Goal: Task Accomplishment & Management: Manage account settings

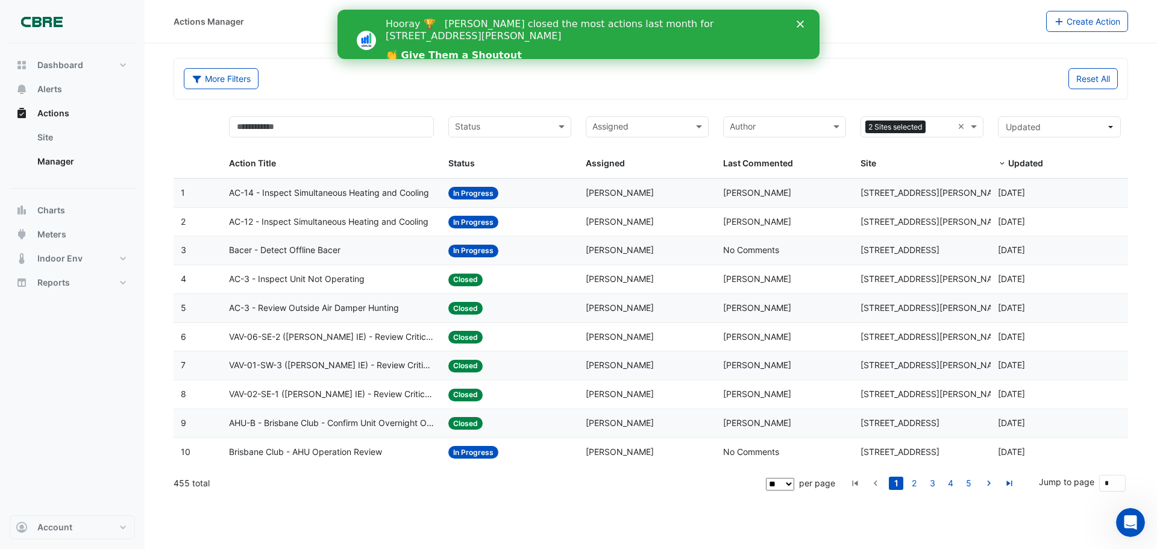
click at [803, 22] on polygon "Close" at bounding box center [800, 23] width 7 height 7
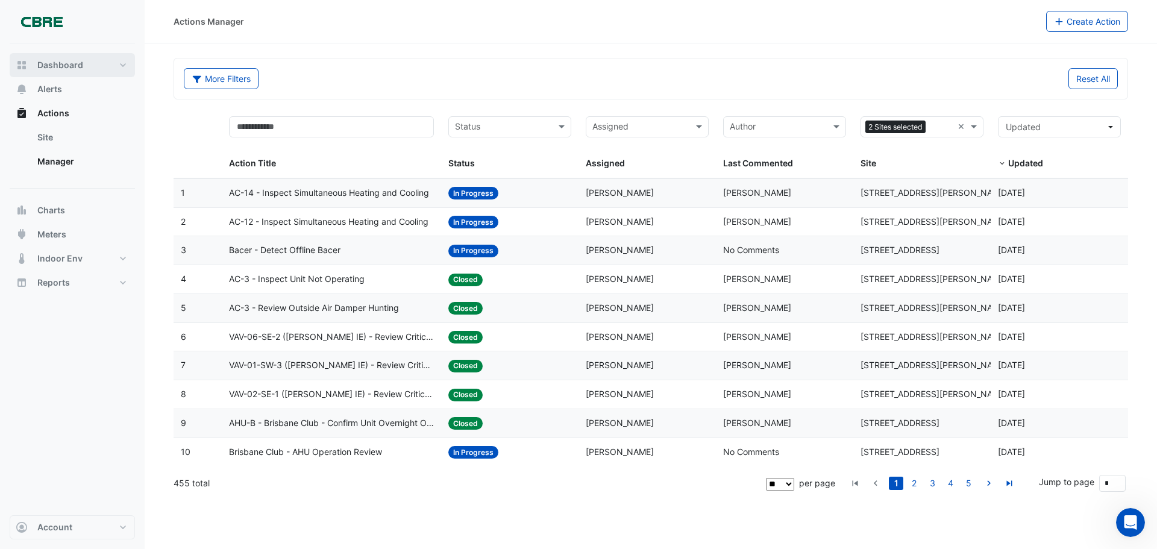
click at [116, 64] on button "Dashboard" at bounding box center [72, 65] width 125 height 24
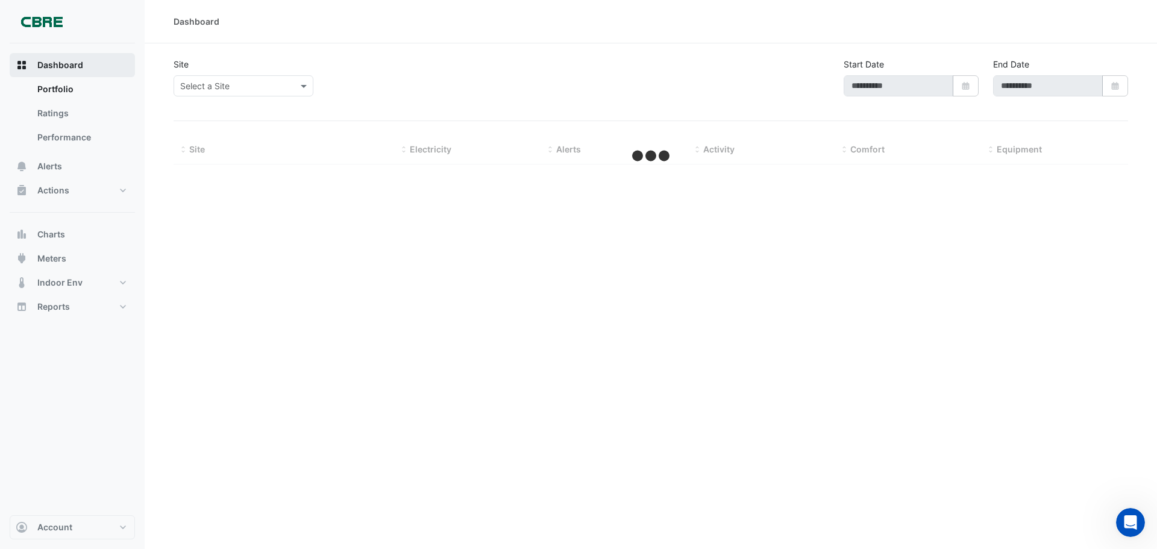
type input "**********"
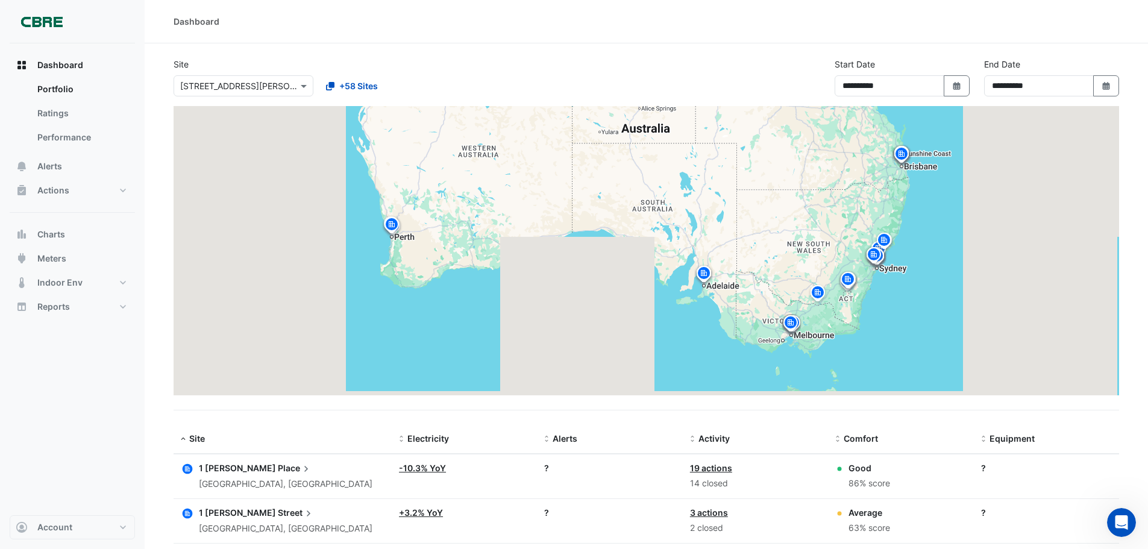
click at [202, 80] on input "text" at bounding box center [231, 86] width 102 height 13
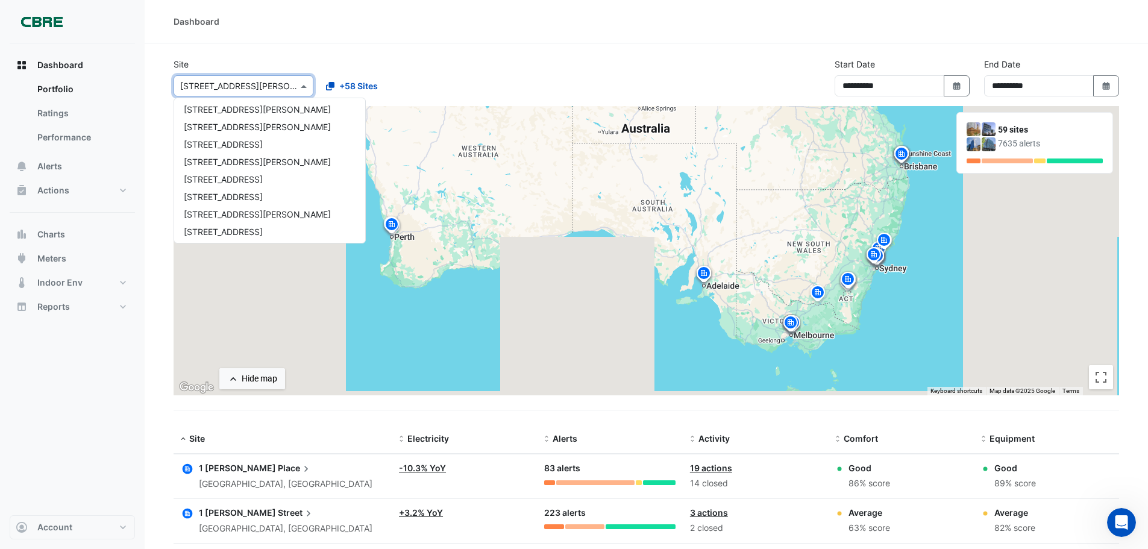
scroll to position [301, 0]
drag, startPoint x: 254, startPoint y: 88, endPoint x: 104, endPoint y: 89, distance: 150.7
click at [104, 89] on div "Dashboard Site × [STREET_ADDRESS][PERSON_NAME] [GEOGRAPHIC_DATA][PERSON_NAME] […" at bounding box center [574, 485] width 1148 height 970
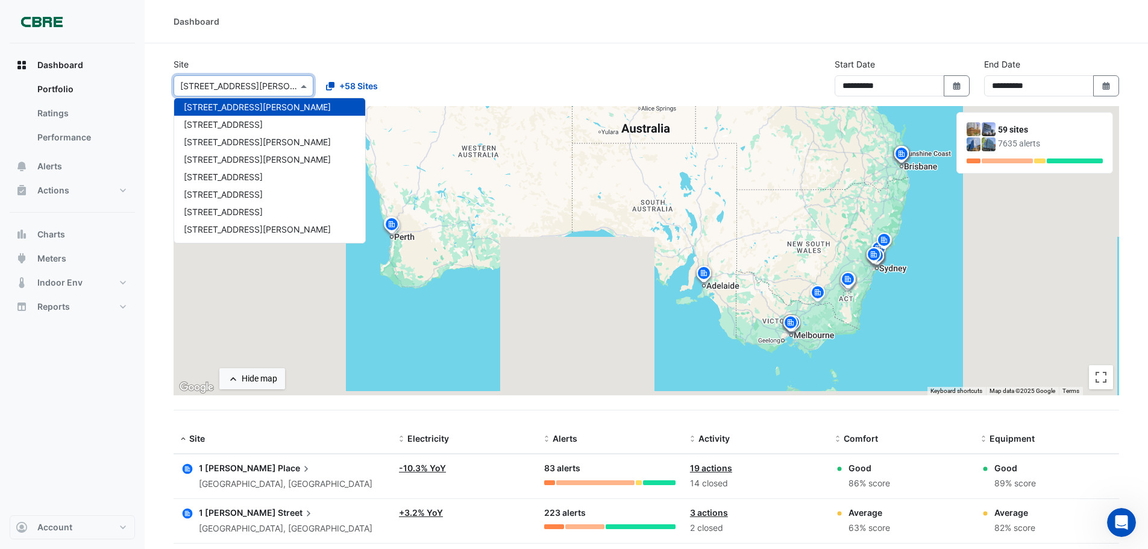
drag, startPoint x: 259, startPoint y: 93, endPoint x: 168, endPoint y: 91, distance: 91.6
click at [168, 91] on div "Site × [STREET_ADDRESS][PERSON_NAME] [GEOGRAPHIC_DATA][PERSON_NAME] [STREET_ADD…" at bounding box center [315, 77] width 299 height 39
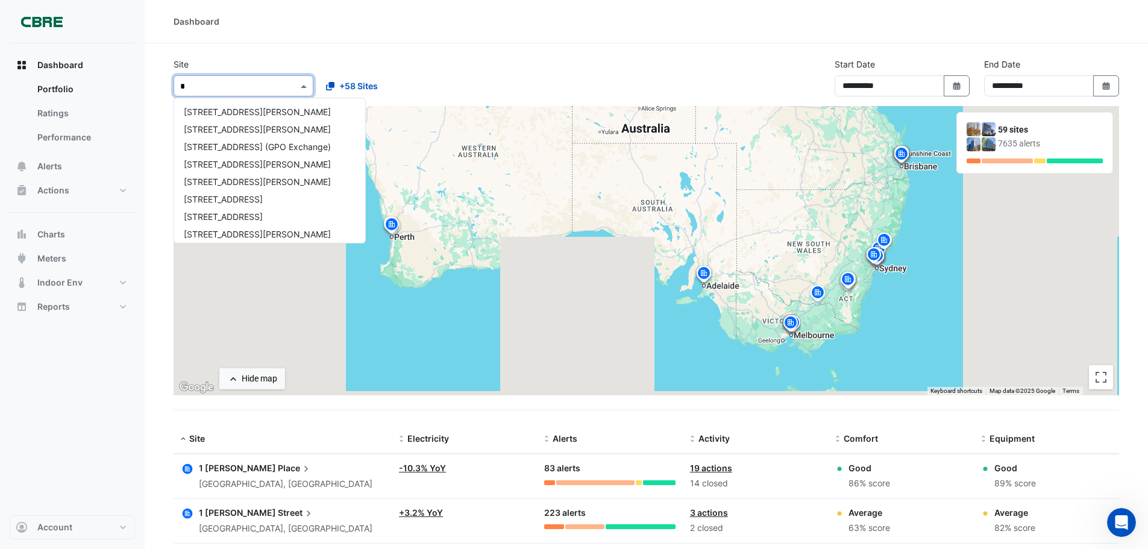
scroll to position [284, 0]
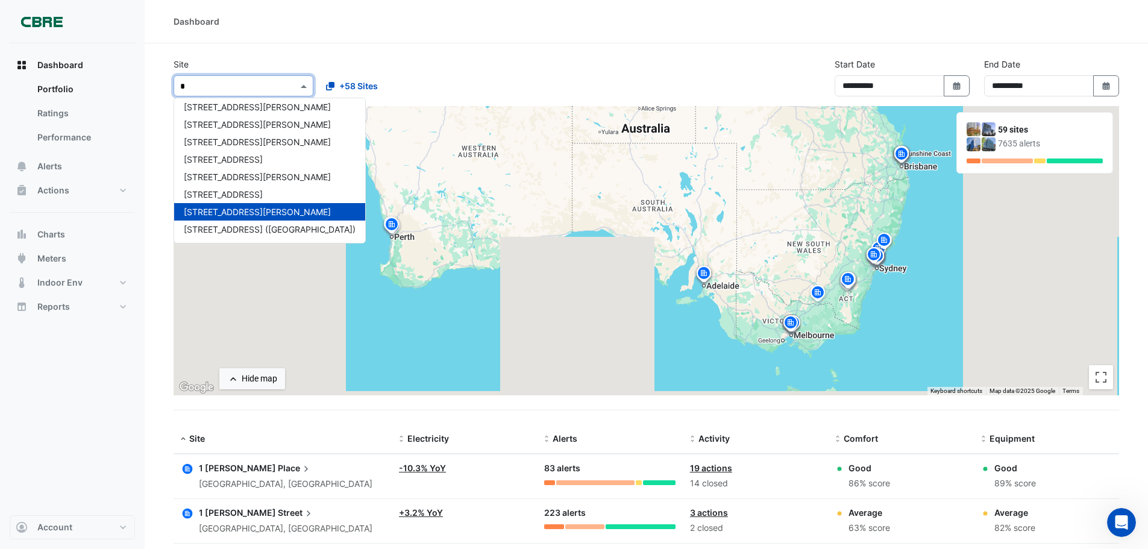
type input "**"
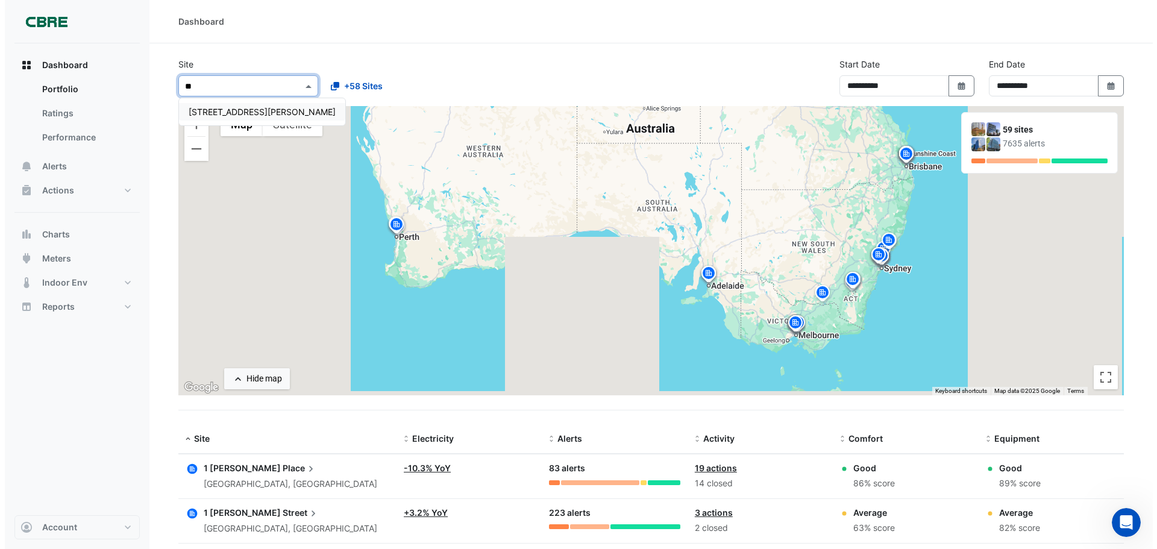
scroll to position [0, 0]
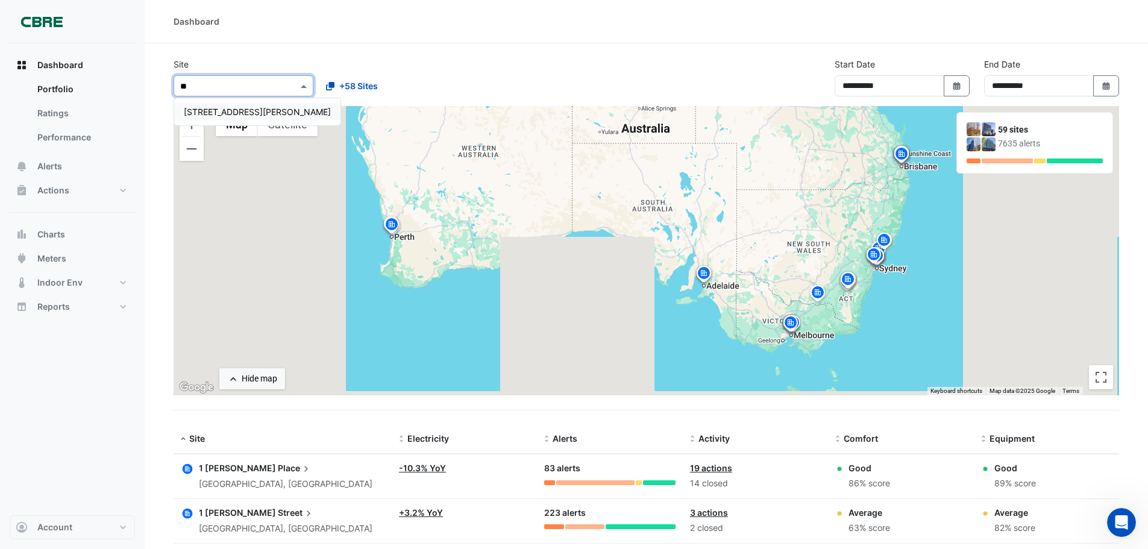
click at [195, 110] on span "[STREET_ADDRESS][PERSON_NAME]" at bounding box center [257, 112] width 147 height 10
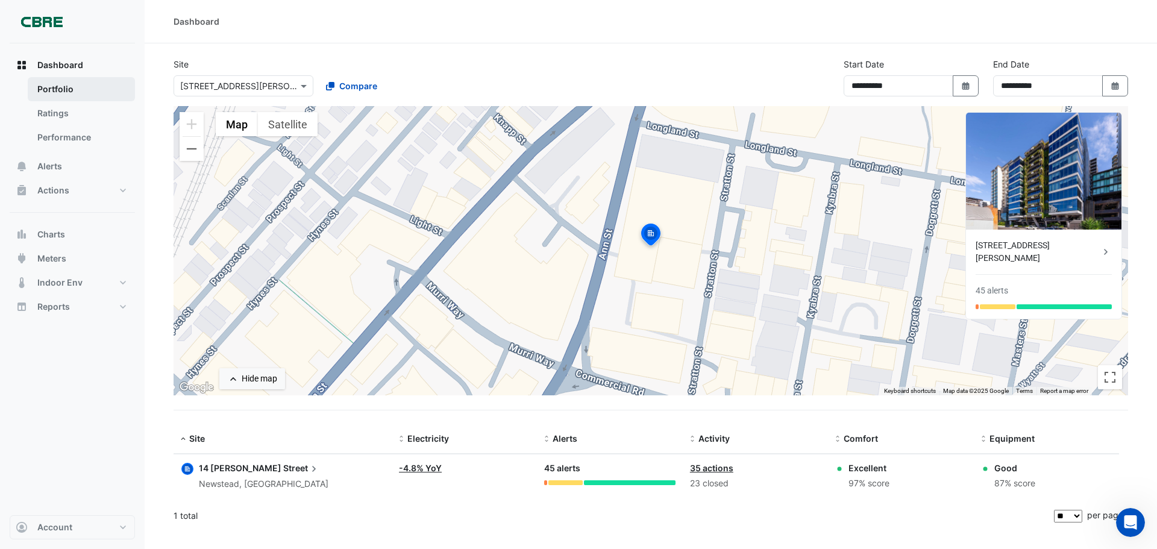
click at [75, 91] on link "Portfolio" at bounding box center [81, 89] width 107 height 24
click at [92, 166] on button "Alerts" at bounding box center [72, 166] width 125 height 24
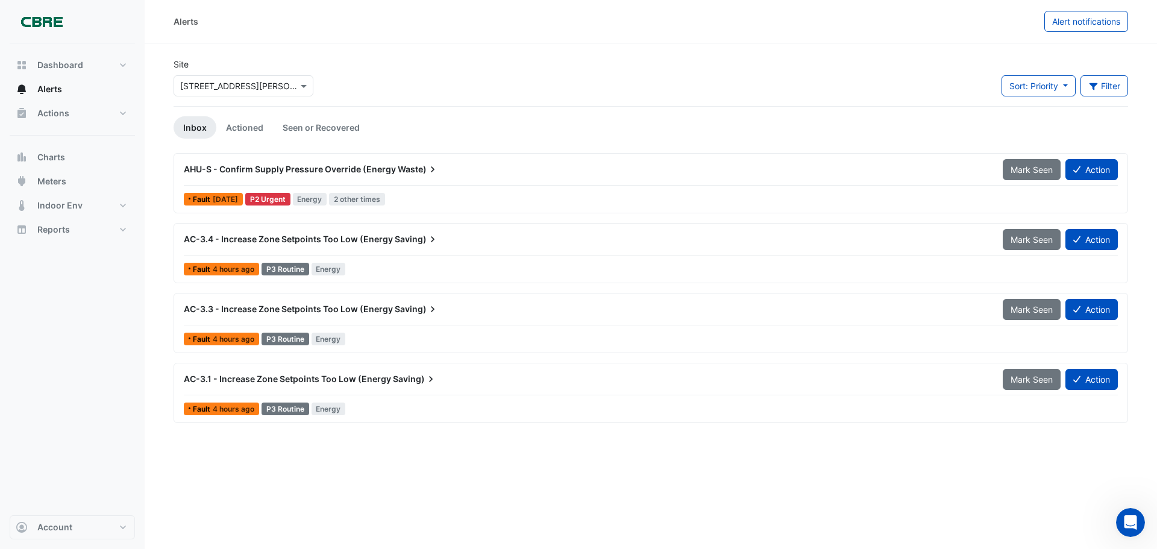
click at [415, 166] on span "Waste)" at bounding box center [418, 169] width 41 height 12
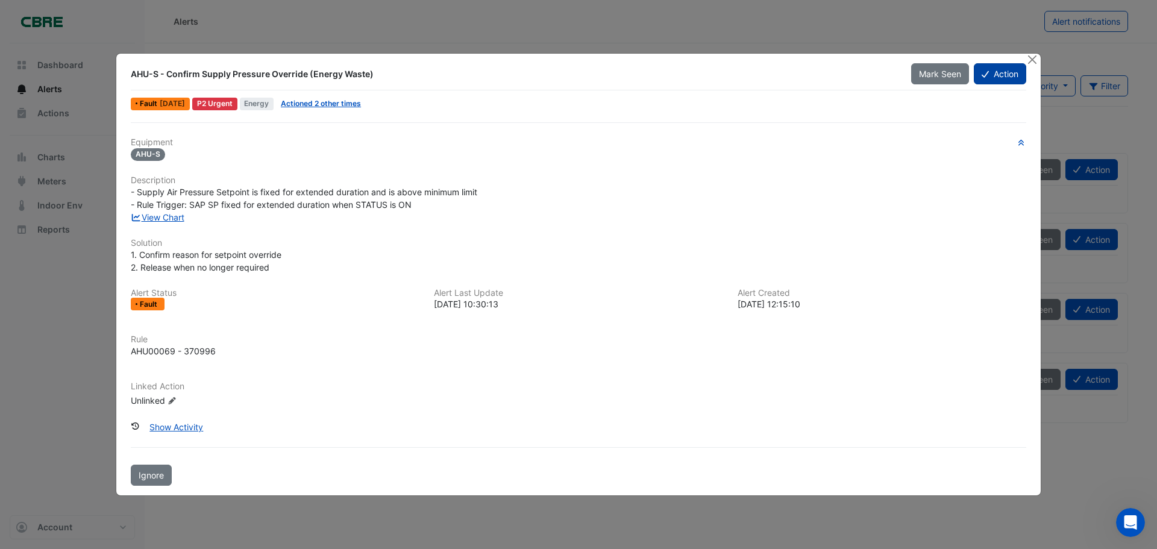
click at [1008, 79] on button "Action" at bounding box center [1000, 73] width 52 height 21
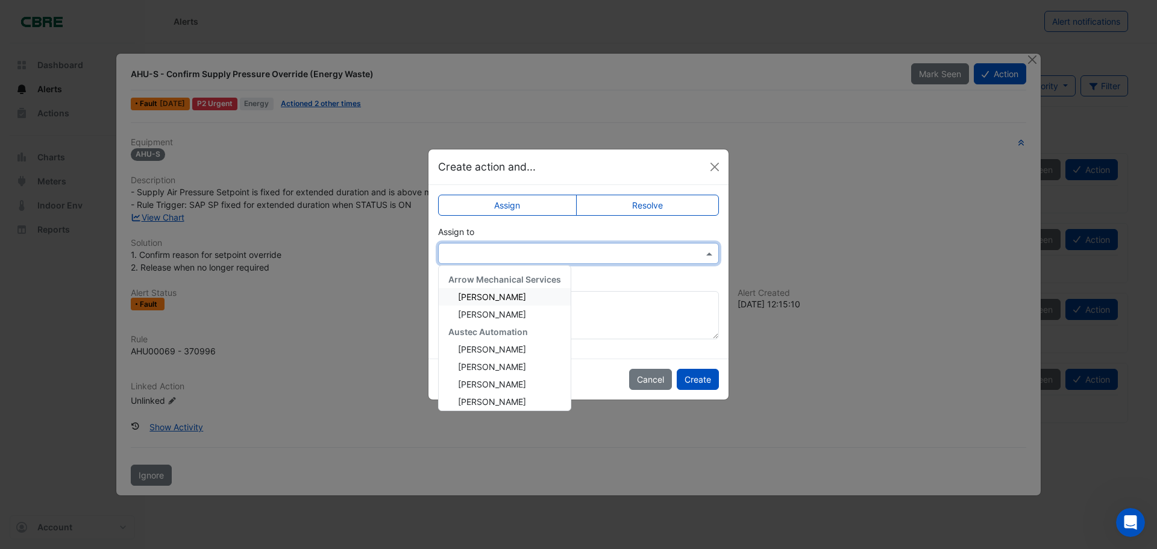
click at [565, 246] on div at bounding box center [578, 253] width 281 height 21
click at [502, 296] on span "[PERSON_NAME]" at bounding box center [492, 297] width 68 height 10
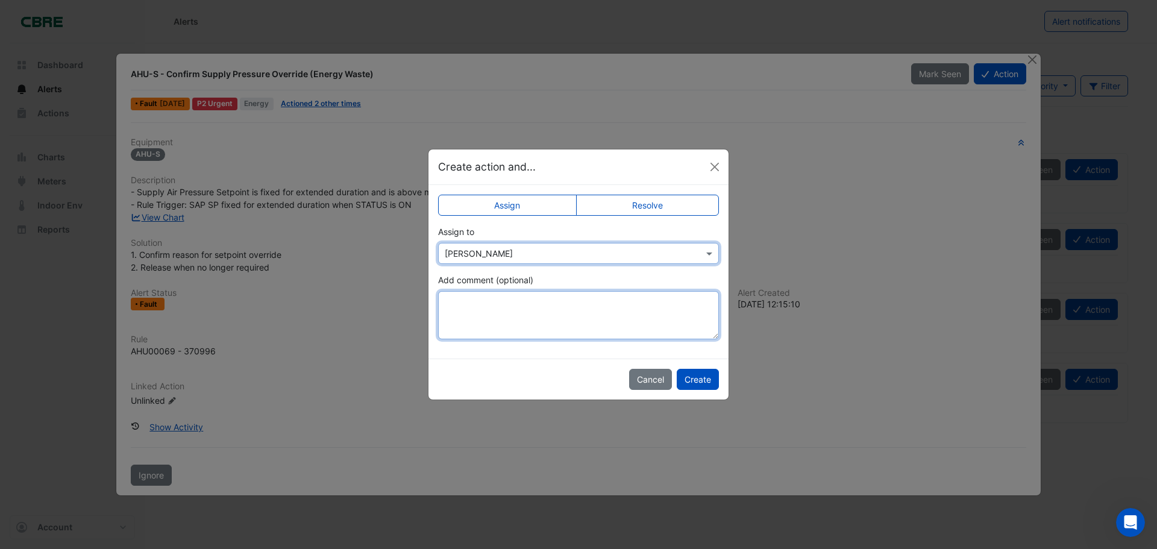
click at [497, 292] on textarea "Add comment (optional)" at bounding box center [578, 315] width 281 height 48
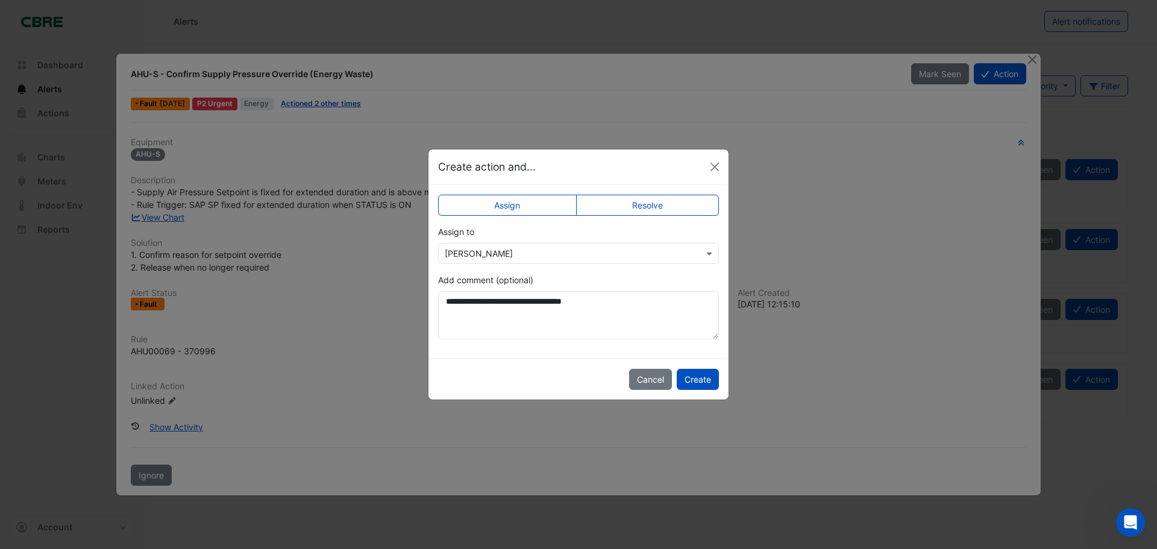
drag, startPoint x: 581, startPoint y: 150, endPoint x: 576, endPoint y: 174, distance: 24.7
click at [576, 174] on div "Create action and..." at bounding box center [579, 167] width 300 height 36
type textarea "**********"
click at [698, 380] on button "Create" at bounding box center [698, 379] width 42 height 21
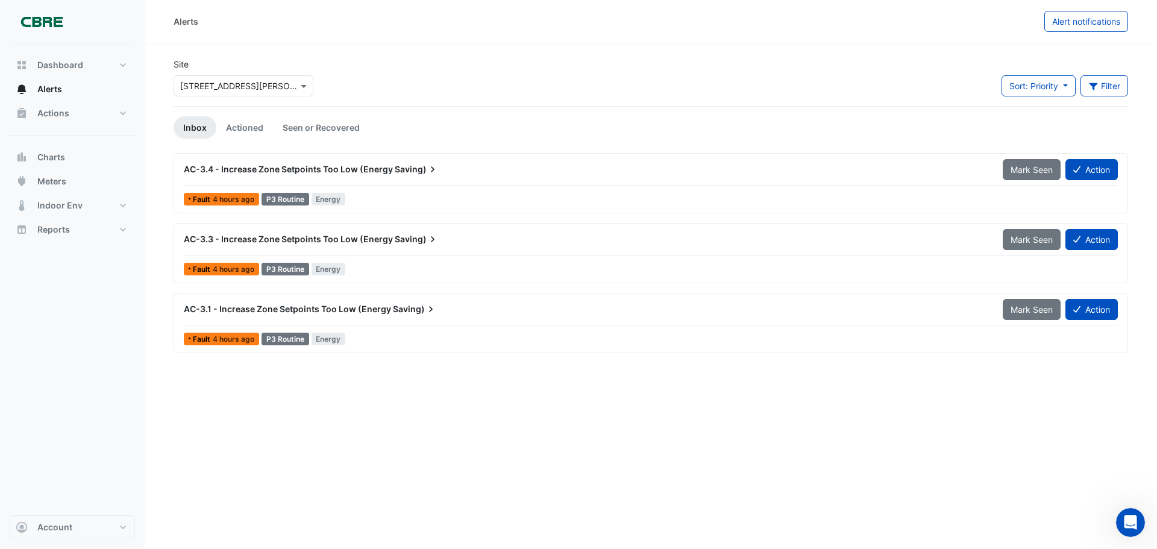
click at [379, 169] on span "AC-3.4 - Increase Zone Setpoints Too Low (Energy" at bounding box center [288, 169] width 209 height 10
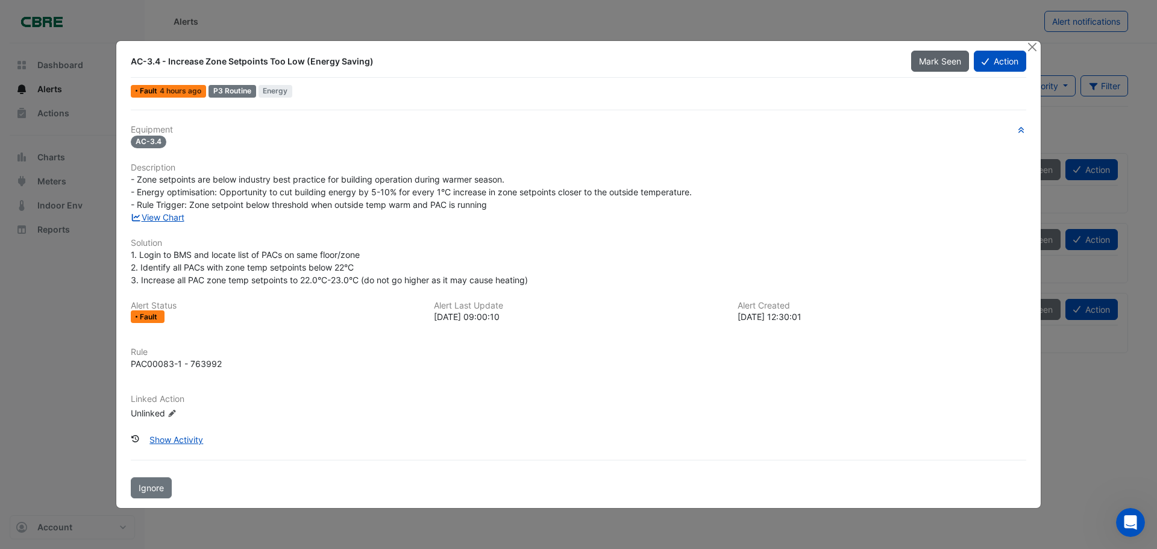
click at [930, 58] on span "Mark Seen" at bounding box center [940, 61] width 42 height 10
click at [932, 63] on span "[PERSON_NAME]" at bounding box center [927, 61] width 68 height 10
click at [932, 63] on span "Mark Seen" at bounding box center [940, 61] width 42 height 10
click at [944, 65] on span "[PERSON_NAME]" at bounding box center [927, 61] width 68 height 10
click at [935, 60] on span "Mark Seen" at bounding box center [940, 61] width 42 height 10
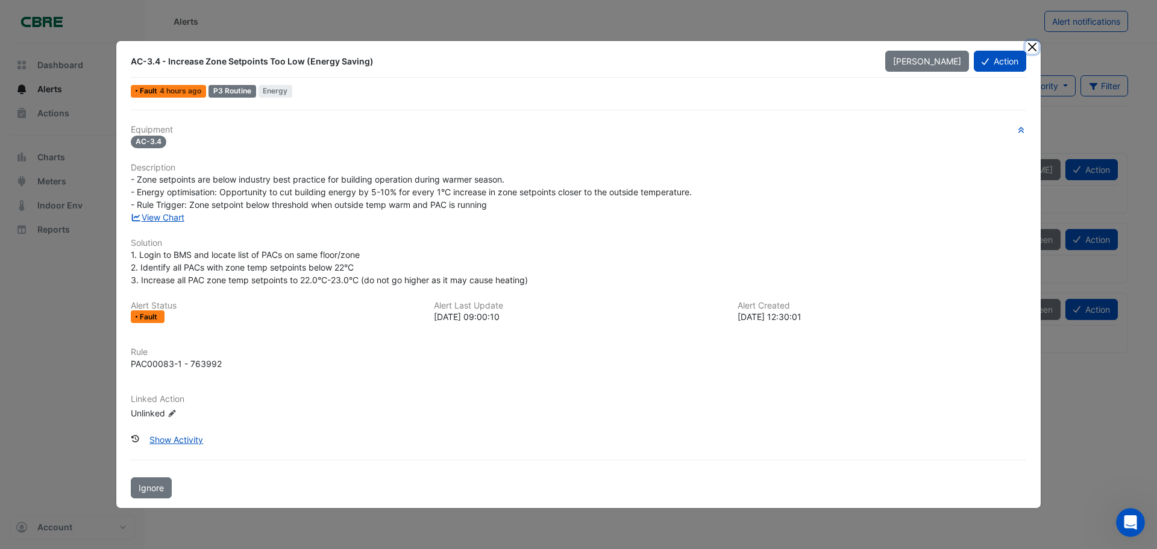
click at [1031, 49] on button "Close" at bounding box center [1032, 47] width 13 height 13
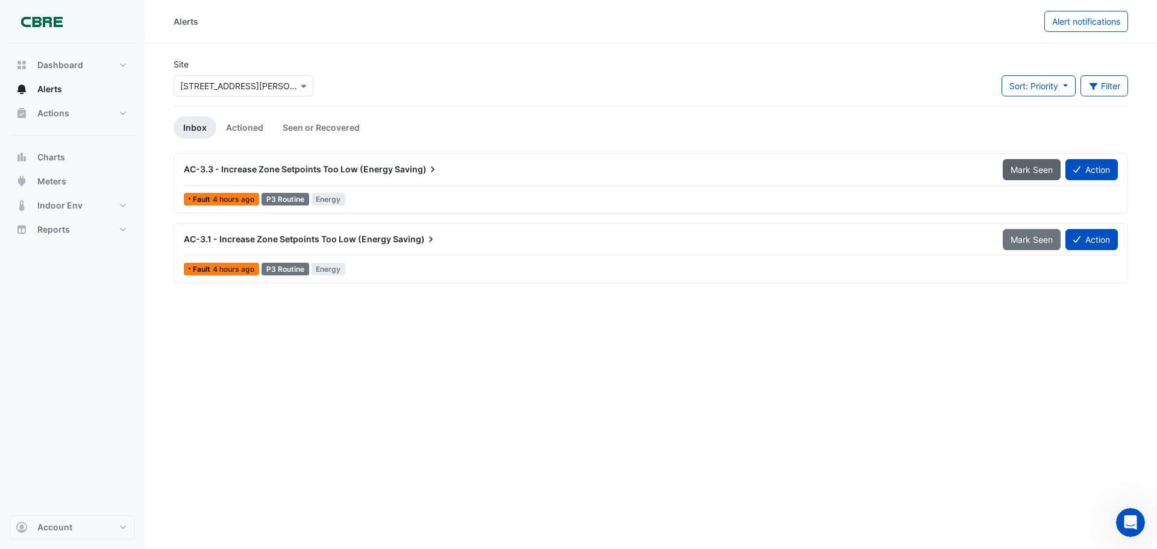
click at [1039, 165] on span "Mark Seen" at bounding box center [1032, 170] width 42 height 10
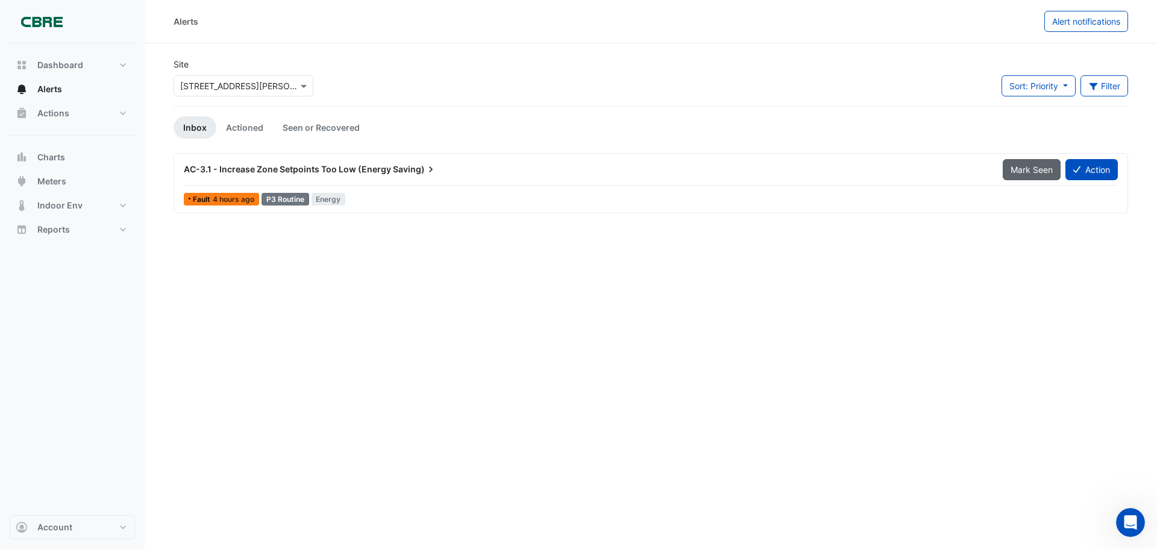
click at [1021, 165] on span "Mark Seen" at bounding box center [1032, 170] width 42 height 10
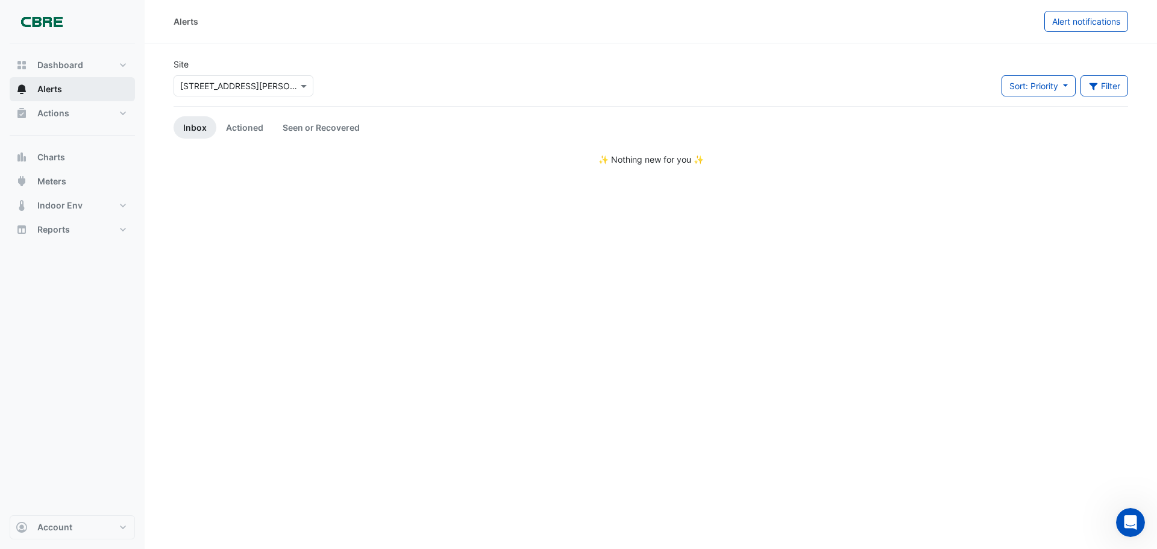
click at [77, 92] on button "Alerts" at bounding box center [72, 89] width 125 height 24
click at [239, 84] on input "text" at bounding box center [231, 86] width 102 height 13
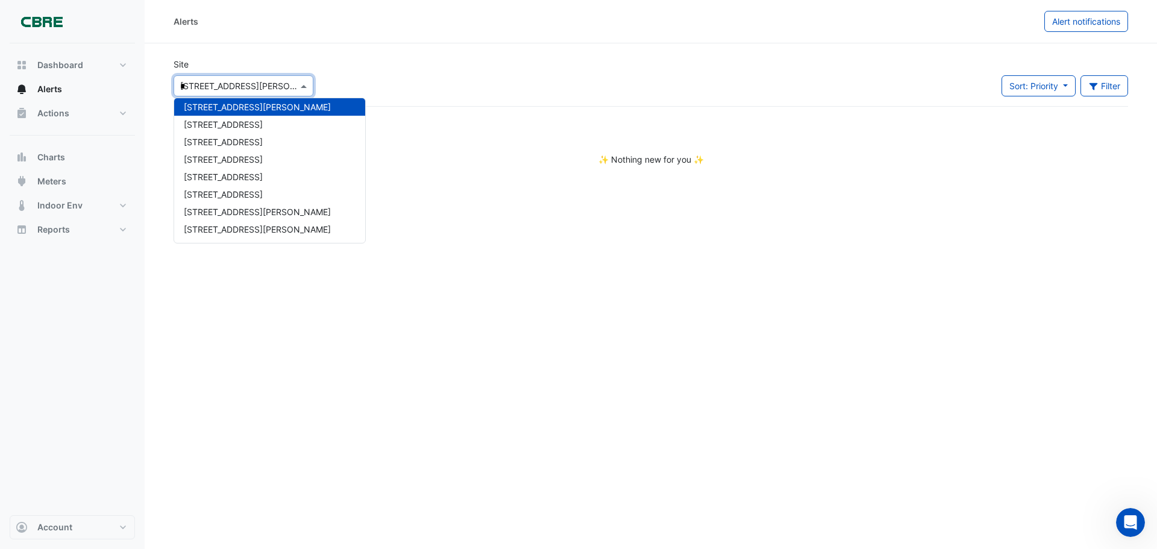
scroll to position [40, 0]
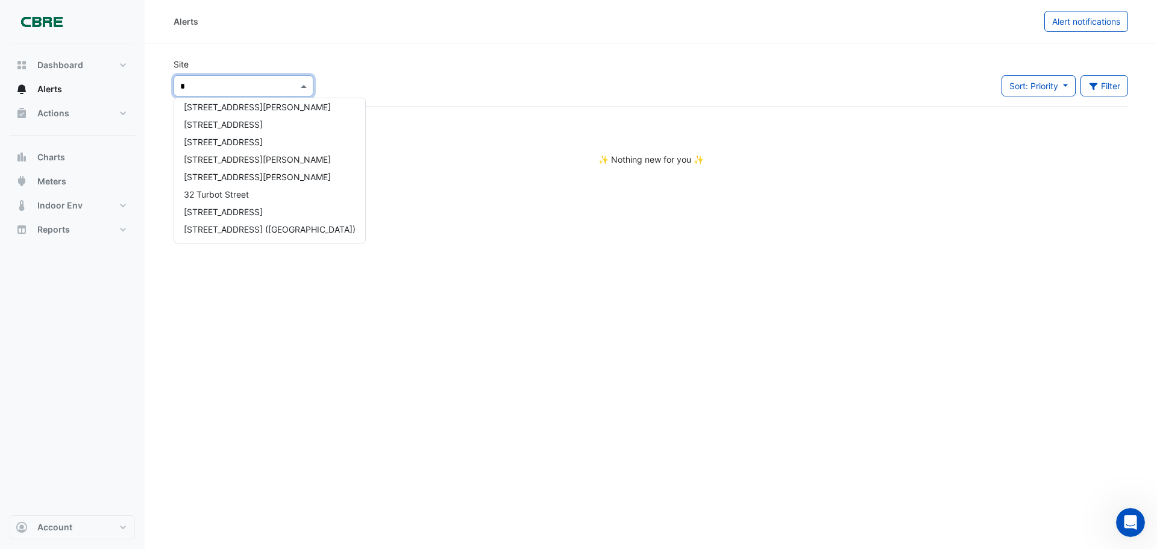
type input "**"
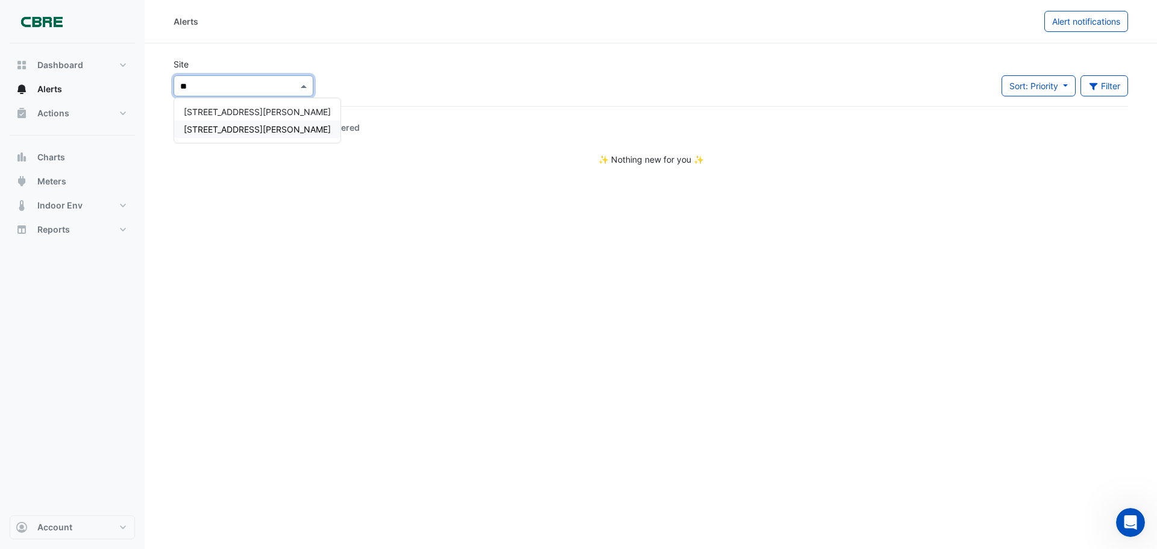
click at [230, 131] on span "[STREET_ADDRESS][PERSON_NAME]" at bounding box center [257, 129] width 147 height 10
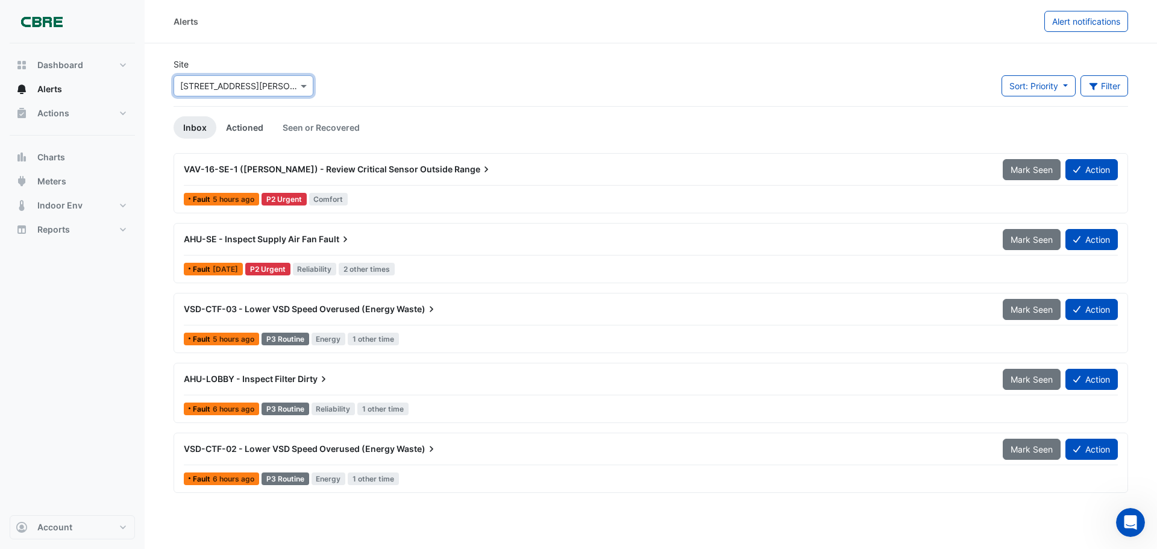
click at [244, 131] on link "Actioned" at bounding box center [244, 127] width 57 height 22
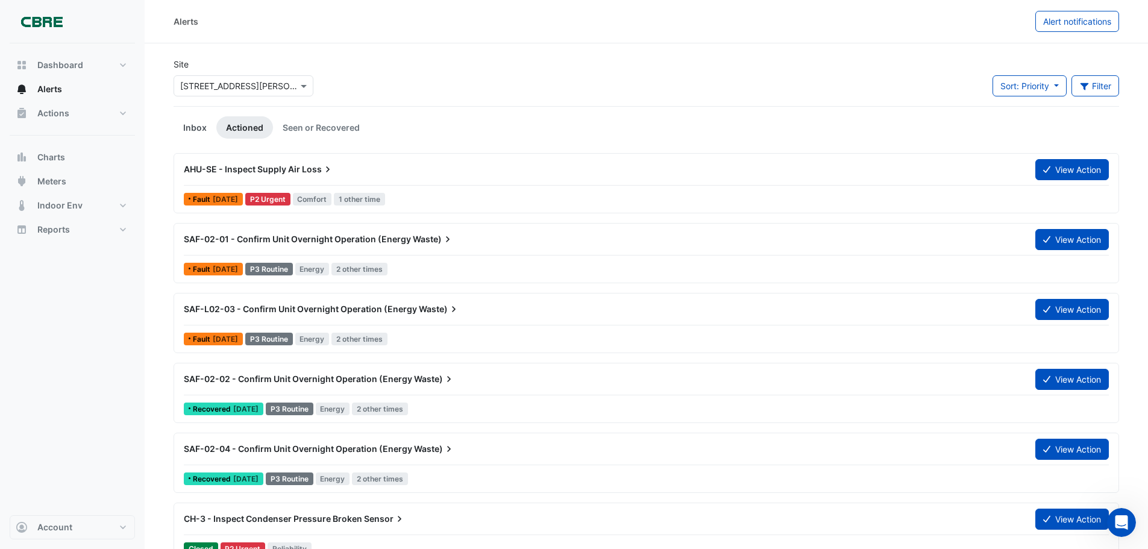
click at [190, 127] on link "Inbox" at bounding box center [195, 127] width 43 height 22
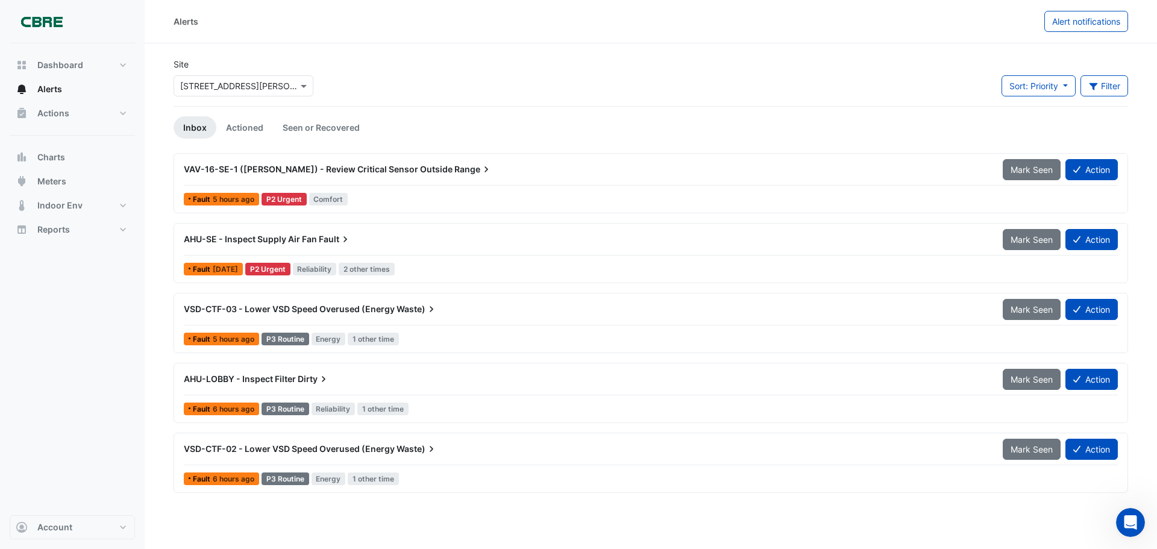
click at [387, 172] on span "VAV-16-SE-1 ([PERSON_NAME]) - Review Critical Sensor Outside" at bounding box center [318, 169] width 269 height 10
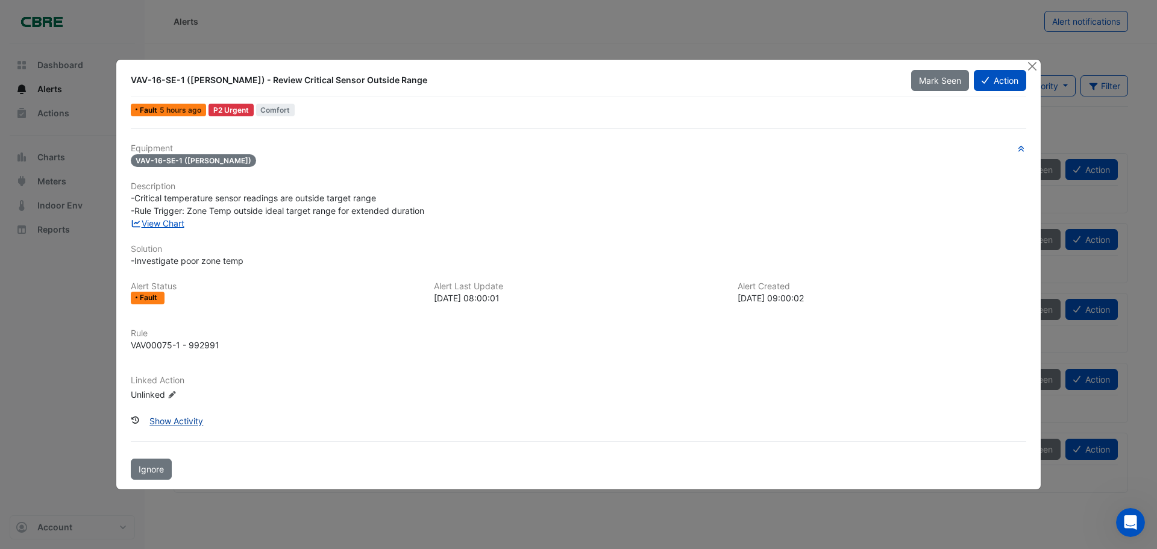
click at [180, 422] on button "Show Activity" at bounding box center [176, 420] width 69 height 21
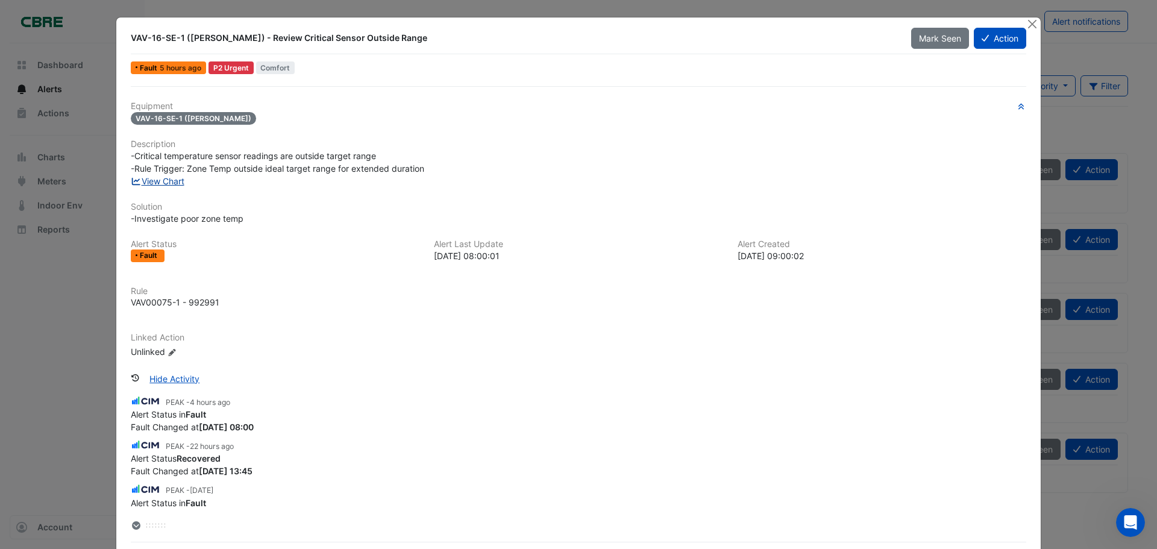
click at [155, 182] on link "View Chart" at bounding box center [158, 181] width 54 height 10
click at [160, 118] on span "VAV-16-SE-1 ([PERSON_NAME])" at bounding box center [193, 118] width 125 height 13
click at [1026, 28] on button "Close" at bounding box center [1032, 23] width 13 height 13
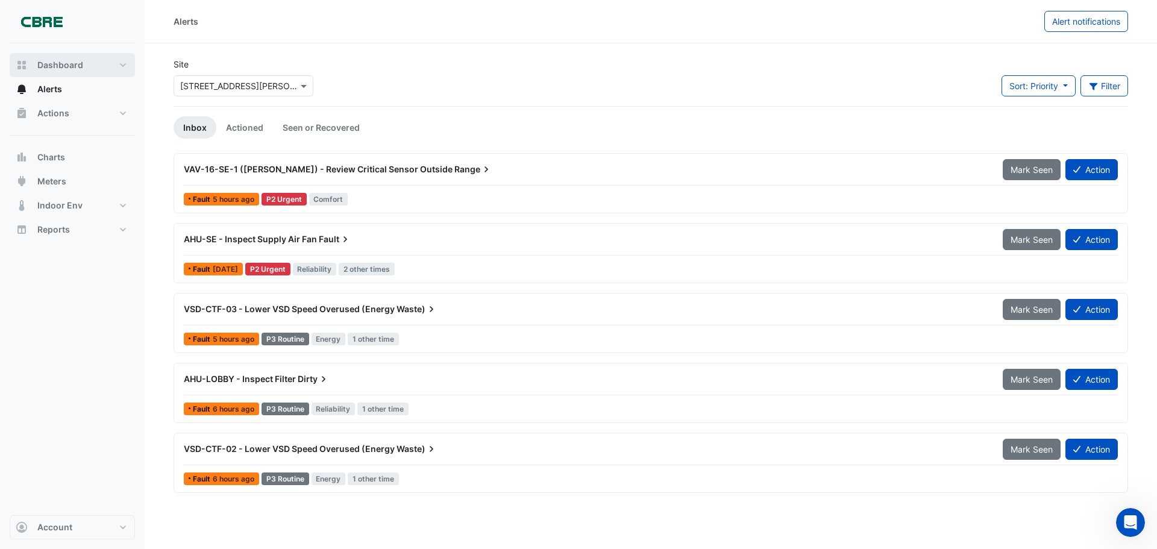
click at [105, 60] on button "Dashboard" at bounding box center [72, 65] width 125 height 24
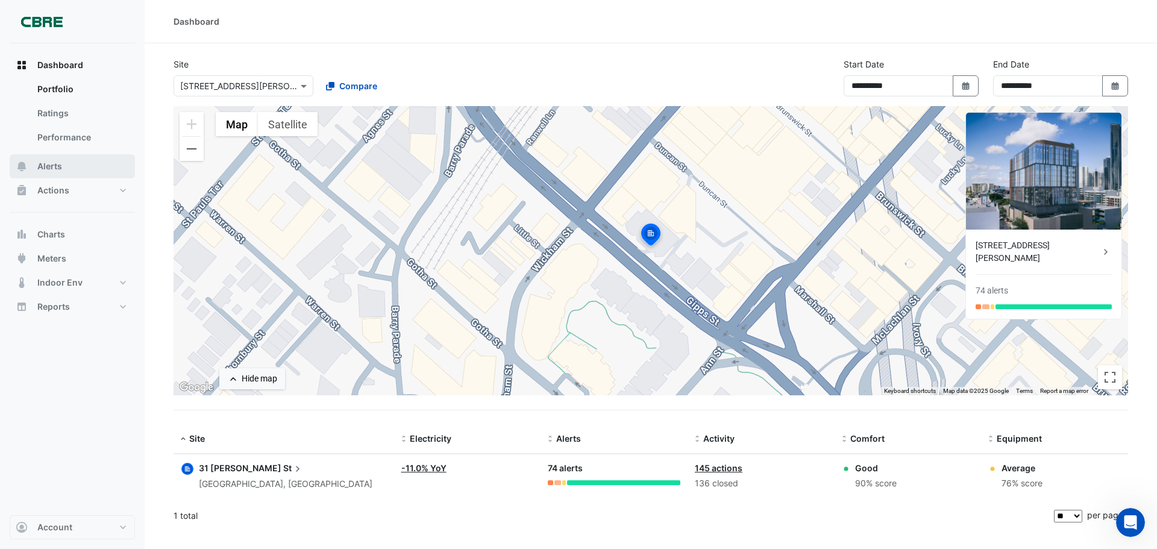
click at [64, 163] on button "Alerts" at bounding box center [72, 166] width 125 height 24
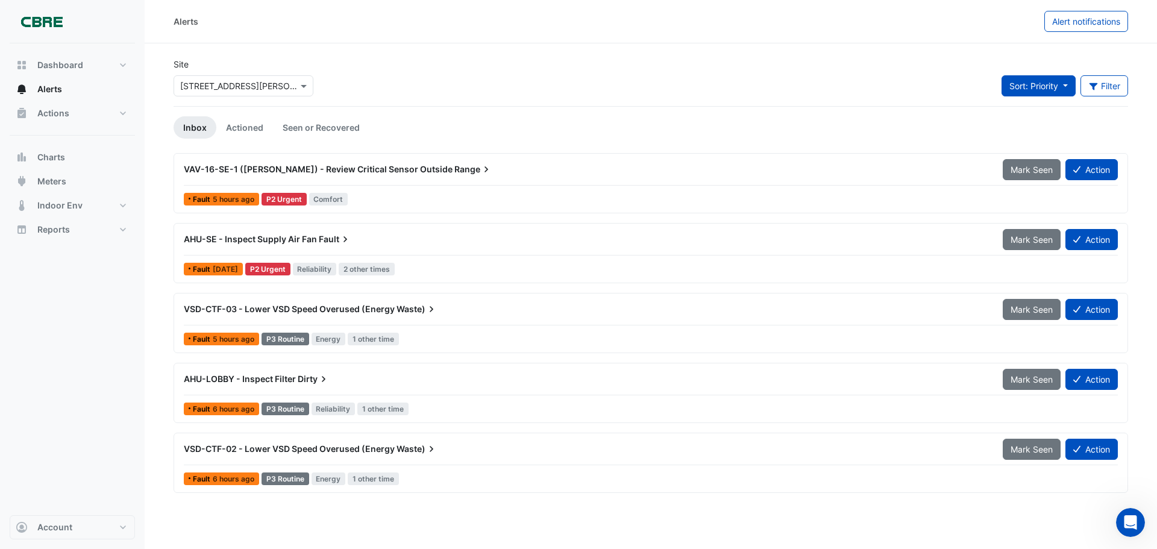
click at [1038, 89] on span "Sort: Priority" at bounding box center [1034, 86] width 49 height 10
click at [1037, 86] on span "Sort: Priority" at bounding box center [1034, 86] width 49 height 10
click at [115, 206] on button "Indoor Env" at bounding box center [72, 205] width 125 height 24
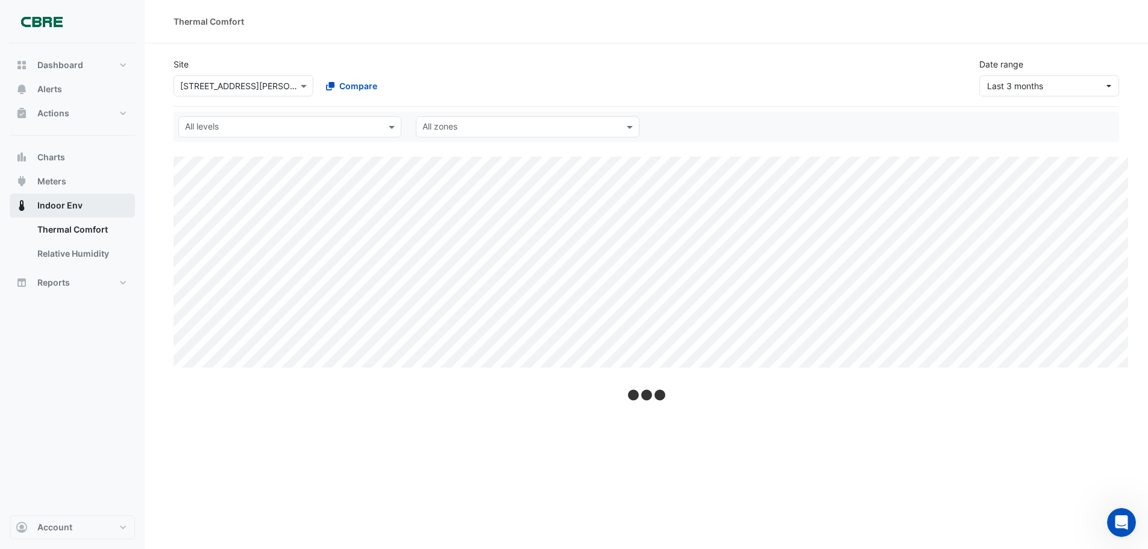
click at [115, 206] on button "Indoor Env" at bounding box center [72, 205] width 125 height 24
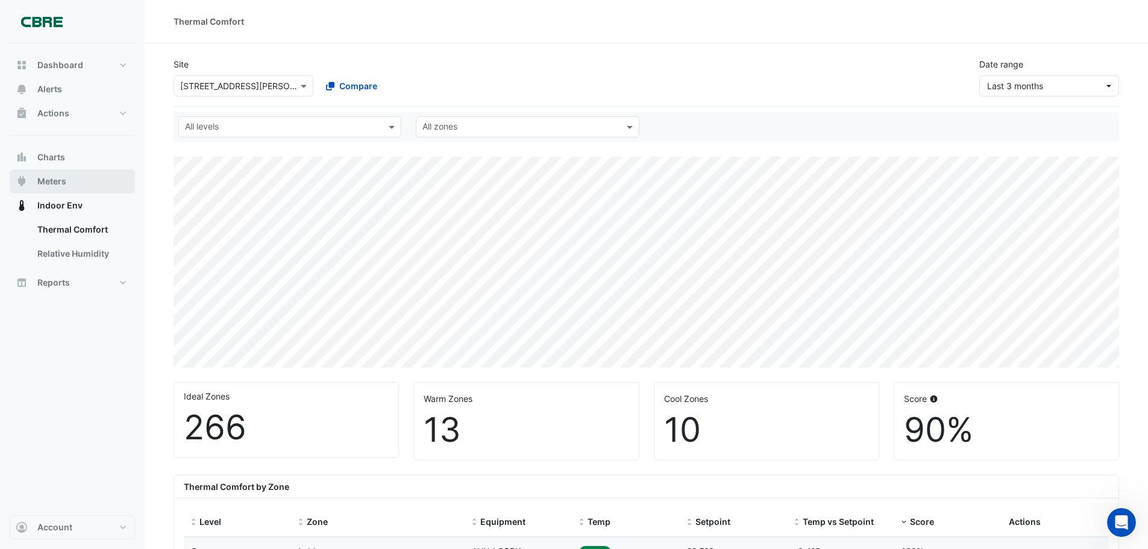
click at [68, 183] on button "Meters" at bounding box center [72, 181] width 125 height 24
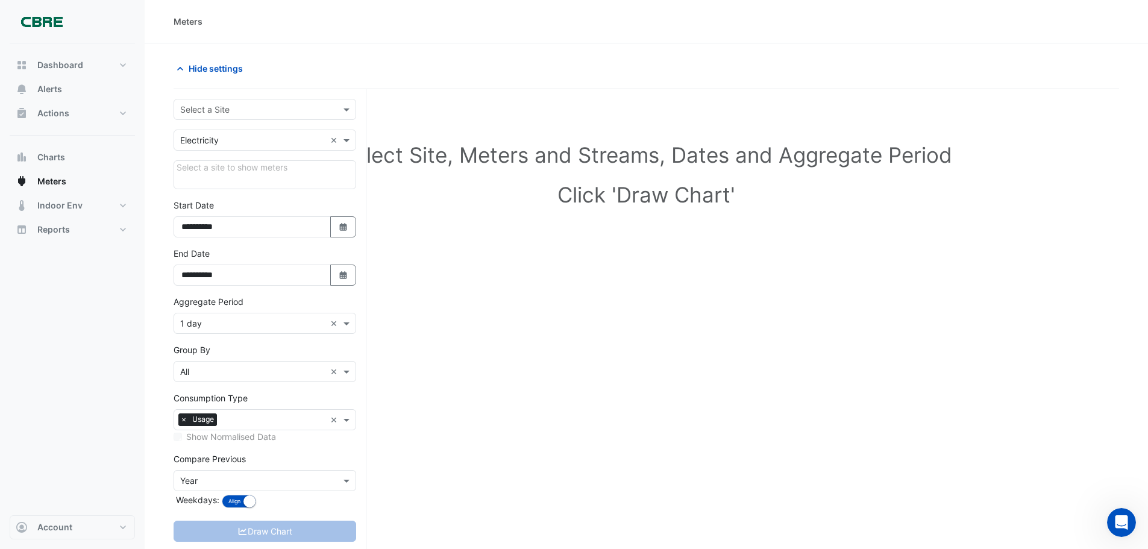
click at [183, 418] on span "×" at bounding box center [183, 419] width 11 height 12
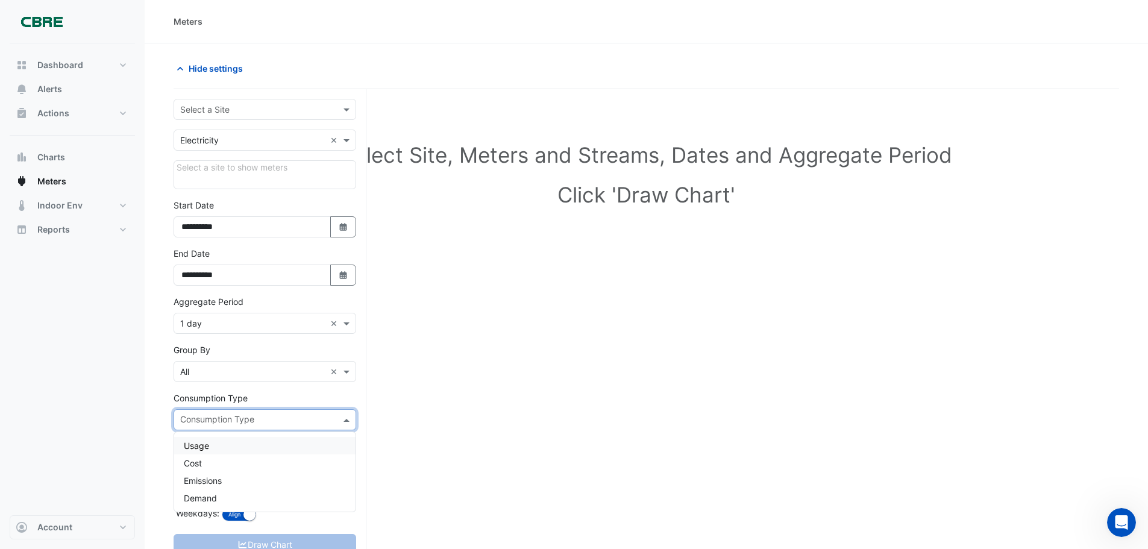
click at [224, 418] on input "text" at bounding box center [257, 421] width 155 height 13
click at [77, 419] on div "Dashboard Portfolio Ratings Performance Alerts Actions Site Manager Charts" at bounding box center [72, 279] width 125 height 472
click at [239, 142] on input "text" at bounding box center [252, 140] width 145 height 13
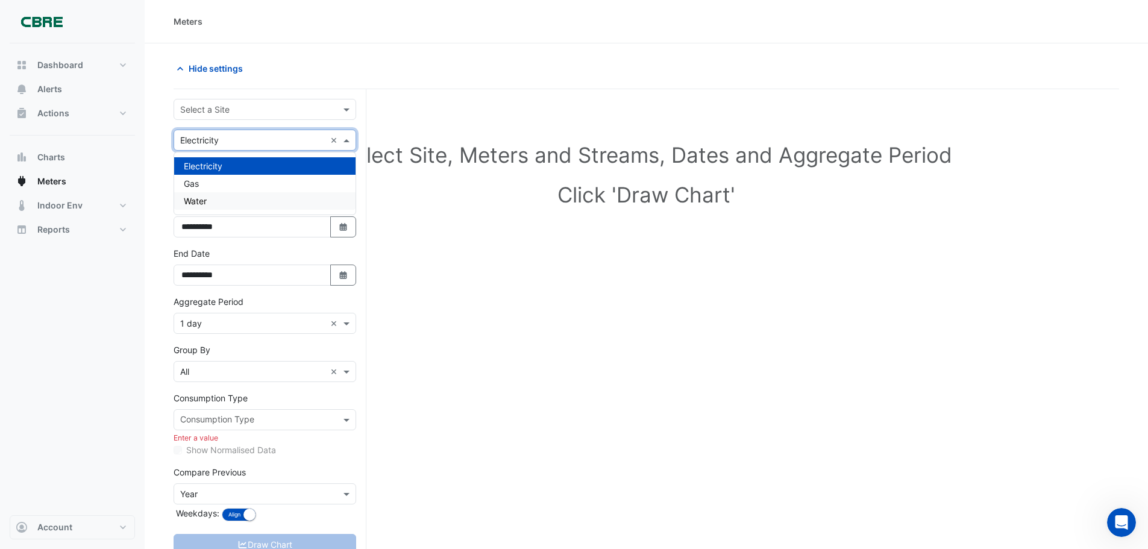
click at [225, 199] on div "Water" at bounding box center [264, 200] width 181 height 17
click at [94, 67] on button "Dashboard" at bounding box center [72, 65] width 125 height 24
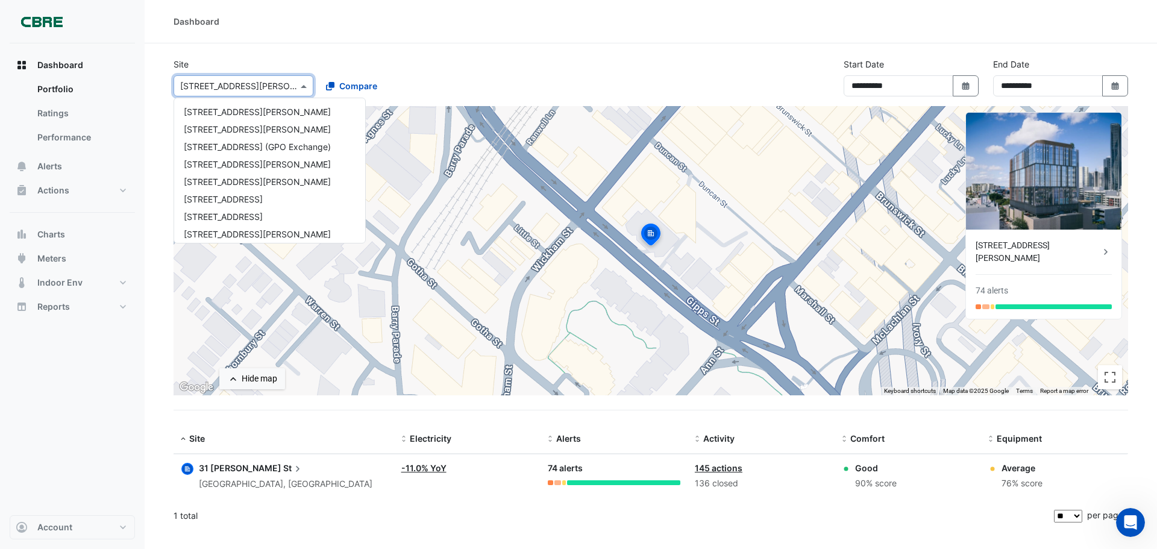
click at [207, 78] on div "× [STREET_ADDRESS][PERSON_NAME]" at bounding box center [244, 85] width 140 height 21
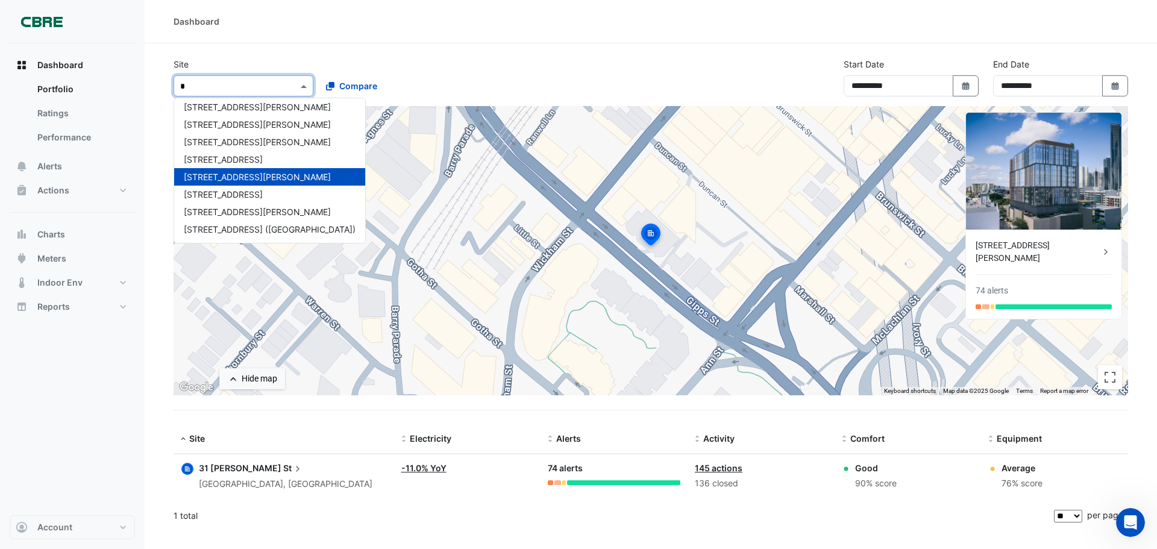
scroll to position [284, 0]
type input "**"
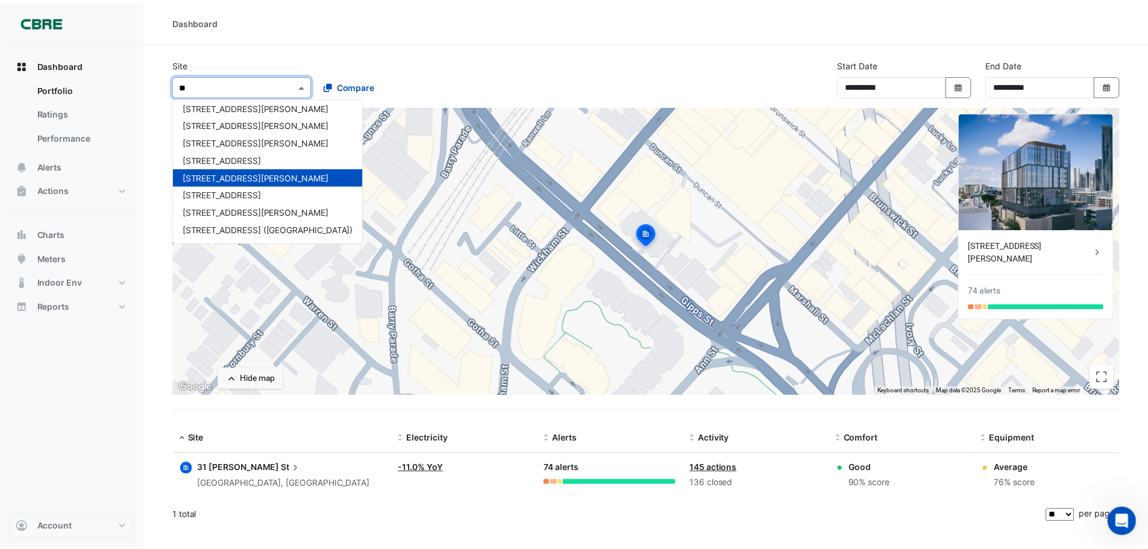
scroll to position [0, 0]
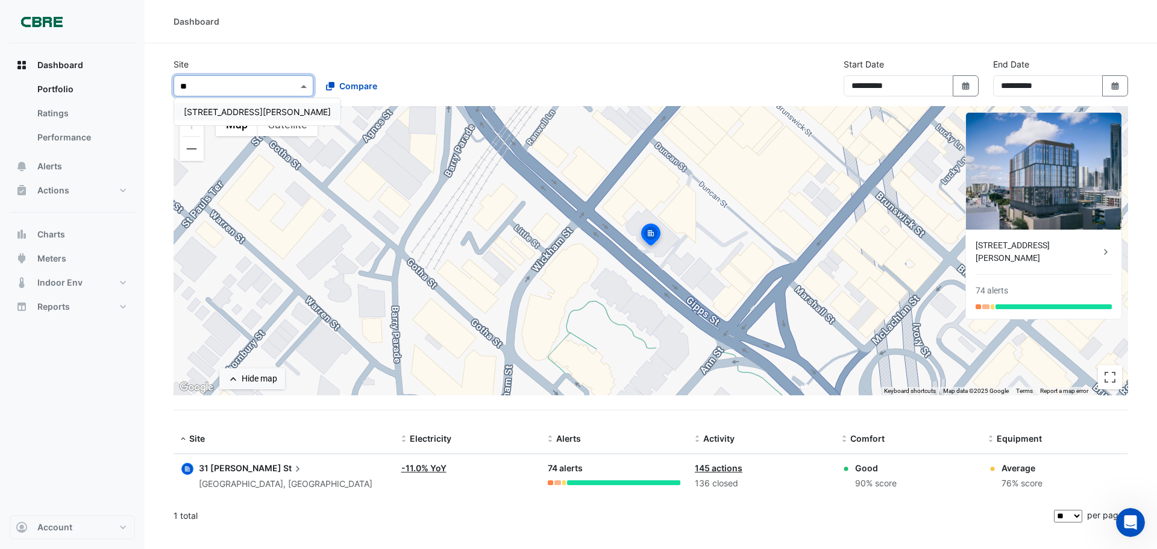
click at [205, 110] on span "[STREET_ADDRESS][PERSON_NAME]" at bounding box center [257, 112] width 147 height 10
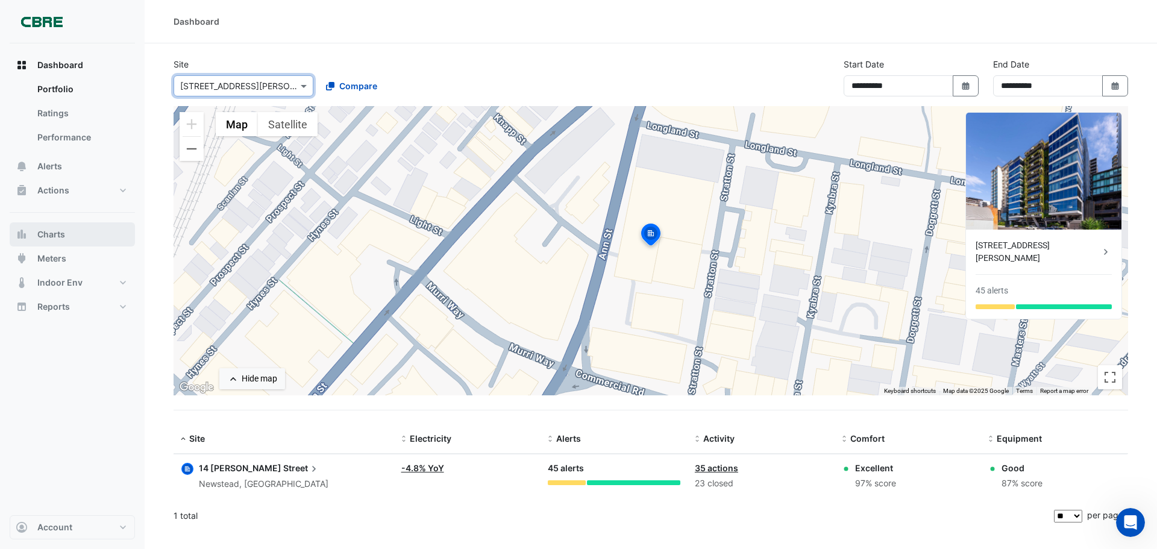
click at [75, 234] on button "Charts" at bounding box center [72, 234] width 125 height 24
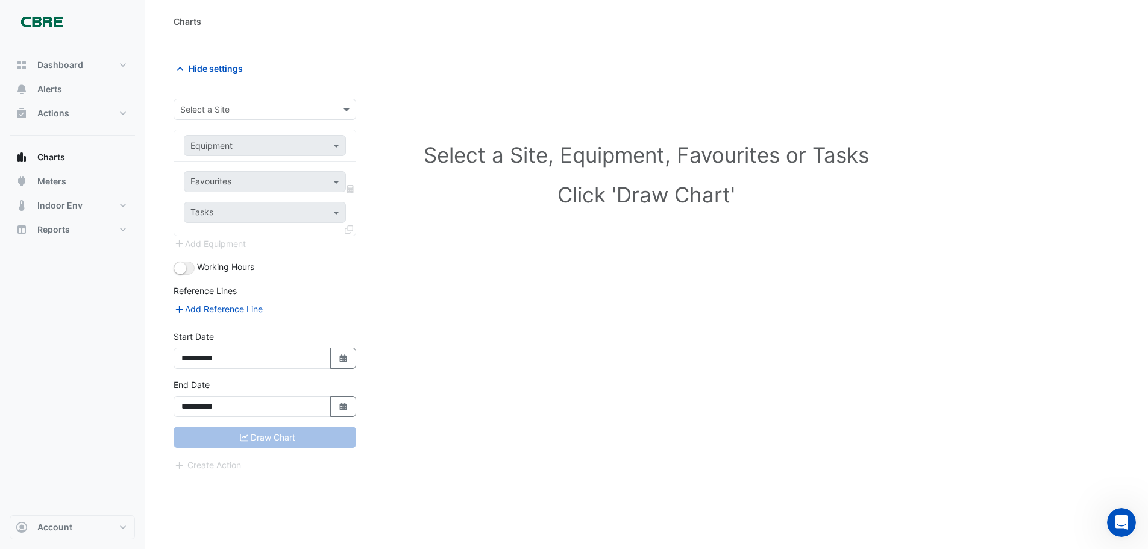
click at [207, 112] on input "text" at bounding box center [252, 110] width 145 height 13
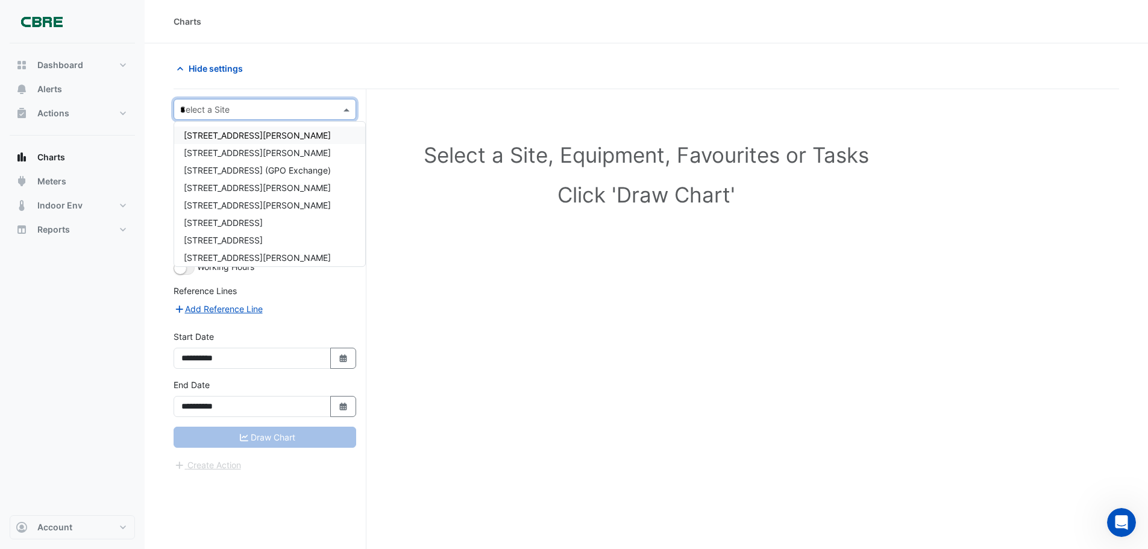
type input "**"
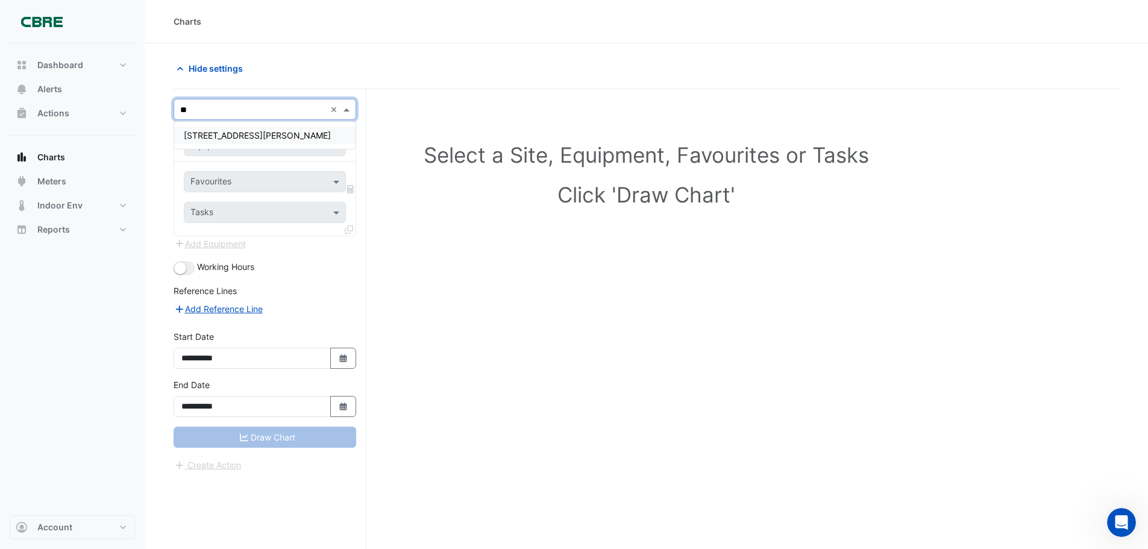
click at [198, 132] on span "[STREET_ADDRESS][PERSON_NAME]" at bounding box center [257, 135] width 147 height 10
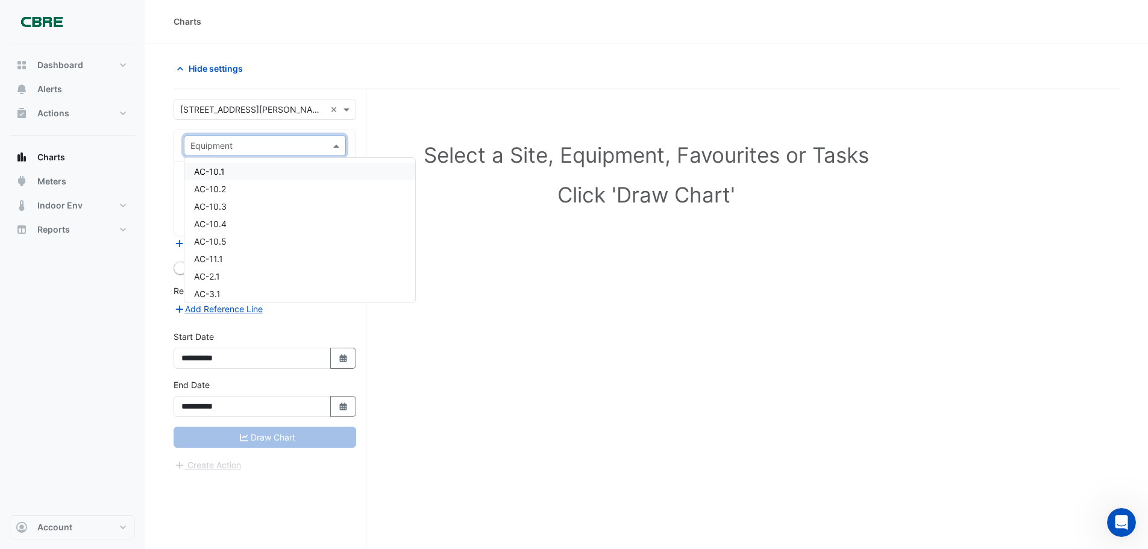
click at [225, 145] on input "text" at bounding box center [252, 146] width 125 height 13
click at [143, 174] on nav "Dashboard Portfolio Ratings Performance Alerts Actions Site Manager Charts" at bounding box center [72, 274] width 145 height 549
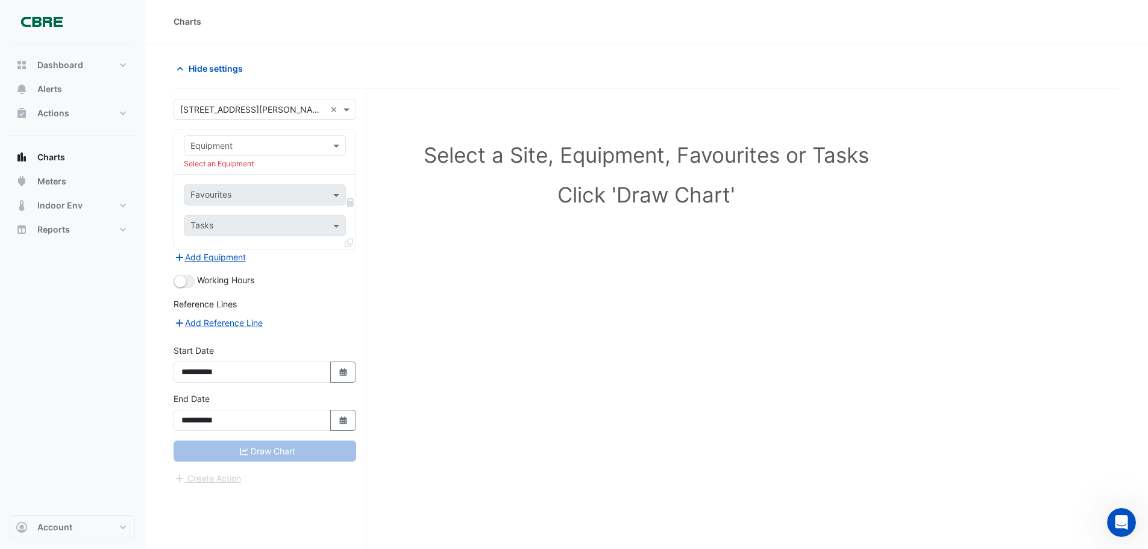
click at [228, 147] on input "text" at bounding box center [252, 146] width 125 height 13
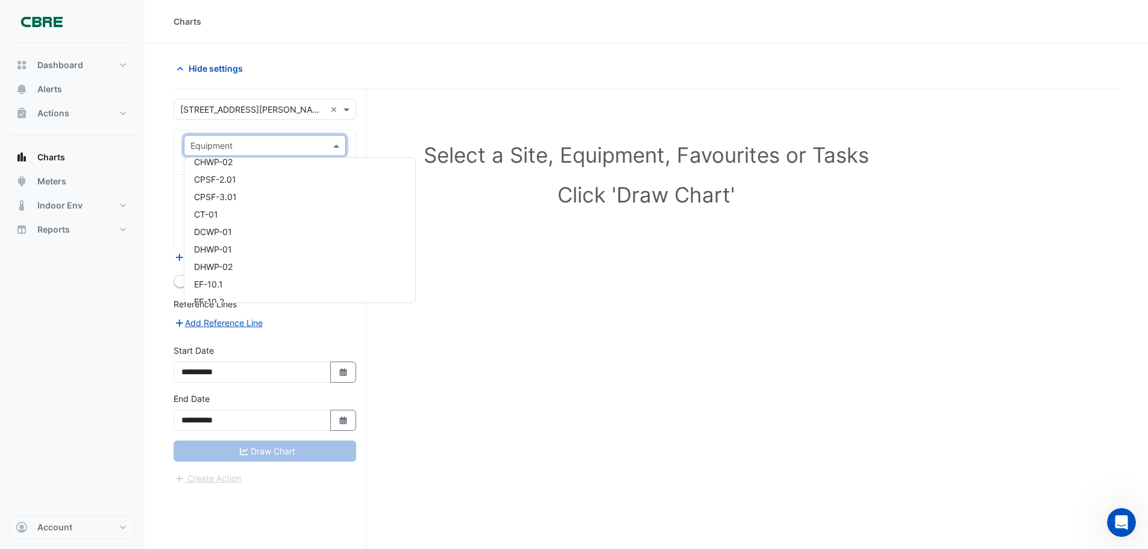
scroll to position [904, 0]
click at [102, 289] on div "Dashboard Portfolio Ratings Performance Alerts Actions Site Manager Charts" at bounding box center [72, 279] width 125 height 472
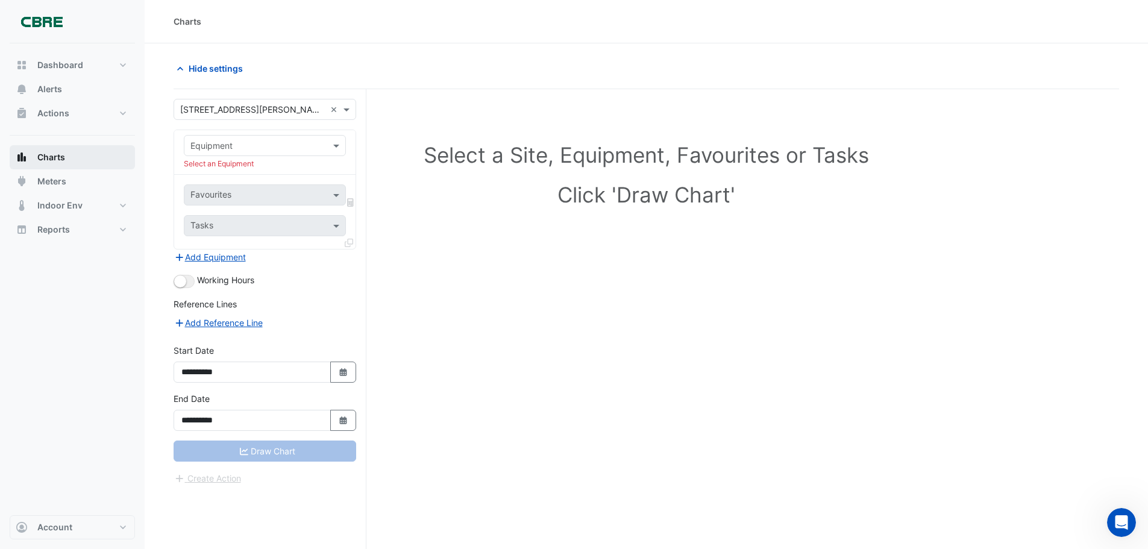
click at [78, 154] on button "Charts" at bounding box center [72, 157] width 125 height 24
click at [72, 186] on button "Meters" at bounding box center [72, 181] width 125 height 24
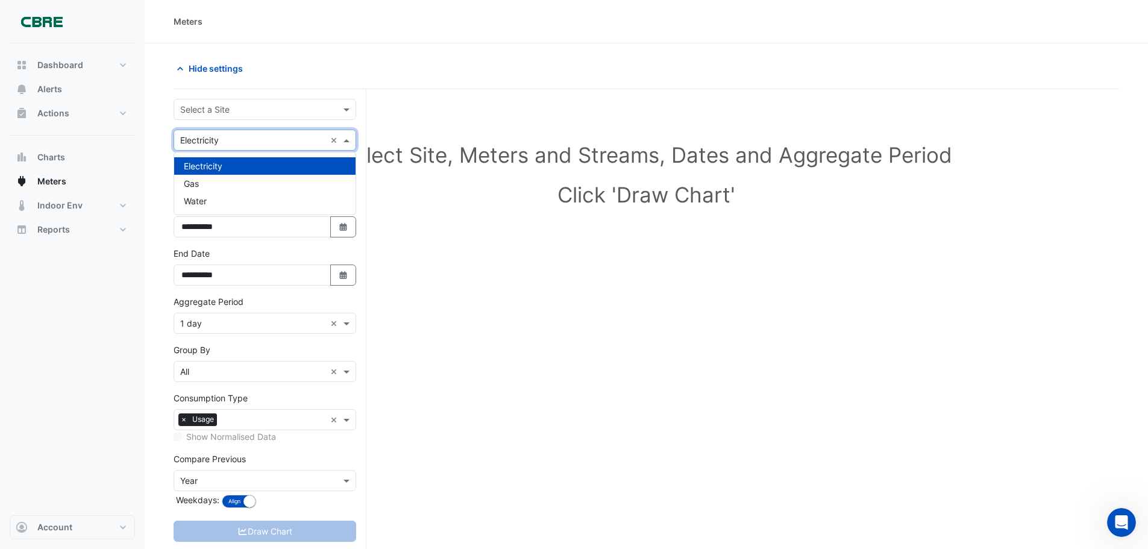
click at [205, 134] on input "text" at bounding box center [252, 140] width 145 height 13
click at [205, 203] on span "Water" at bounding box center [195, 201] width 23 height 10
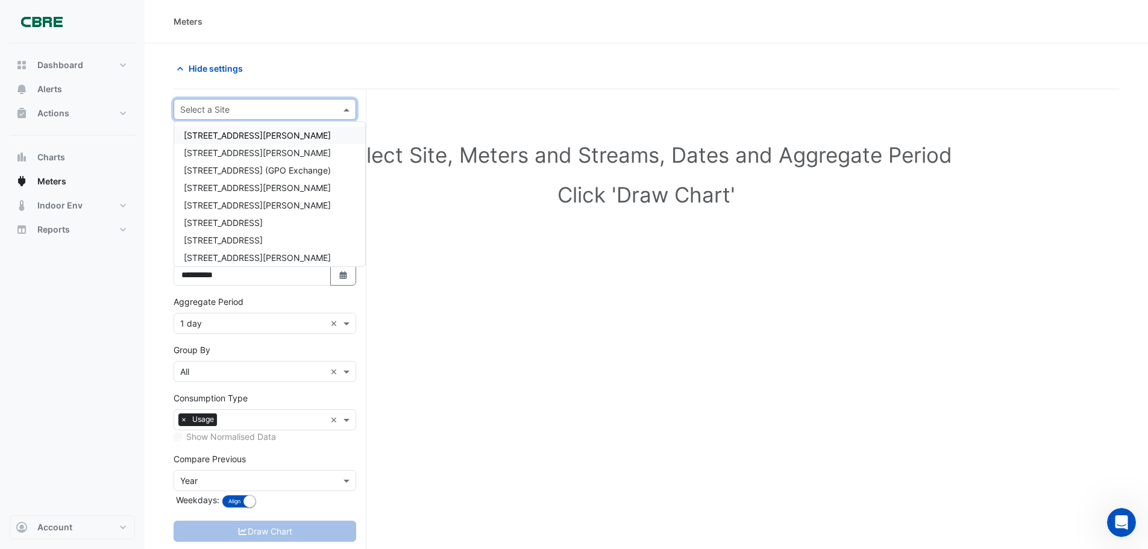
click at [213, 111] on input "text" at bounding box center [252, 110] width 145 height 13
type input "**"
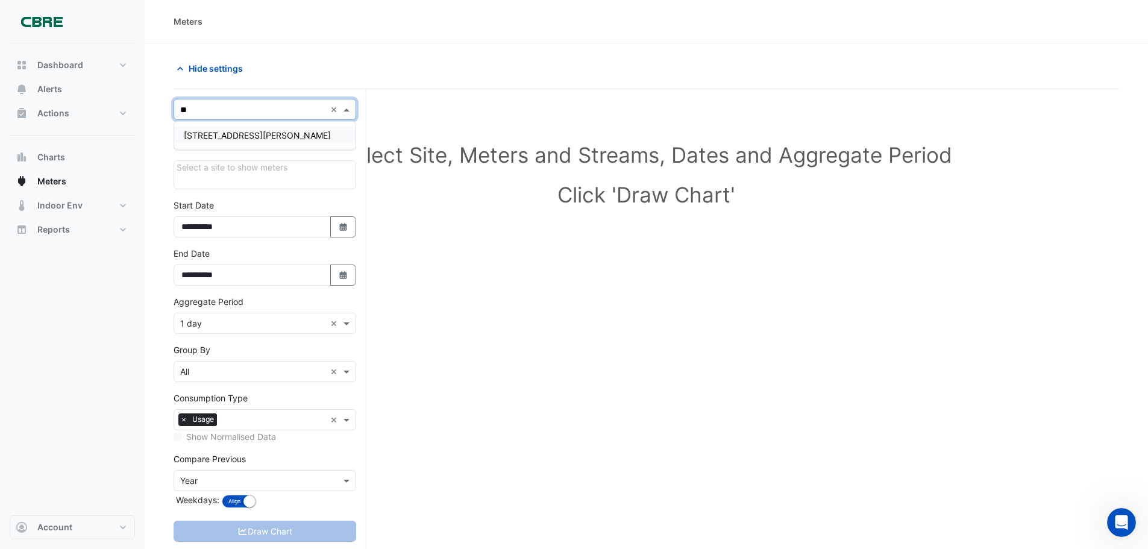
click at [235, 136] on span "[STREET_ADDRESS][PERSON_NAME]" at bounding box center [257, 135] width 147 height 10
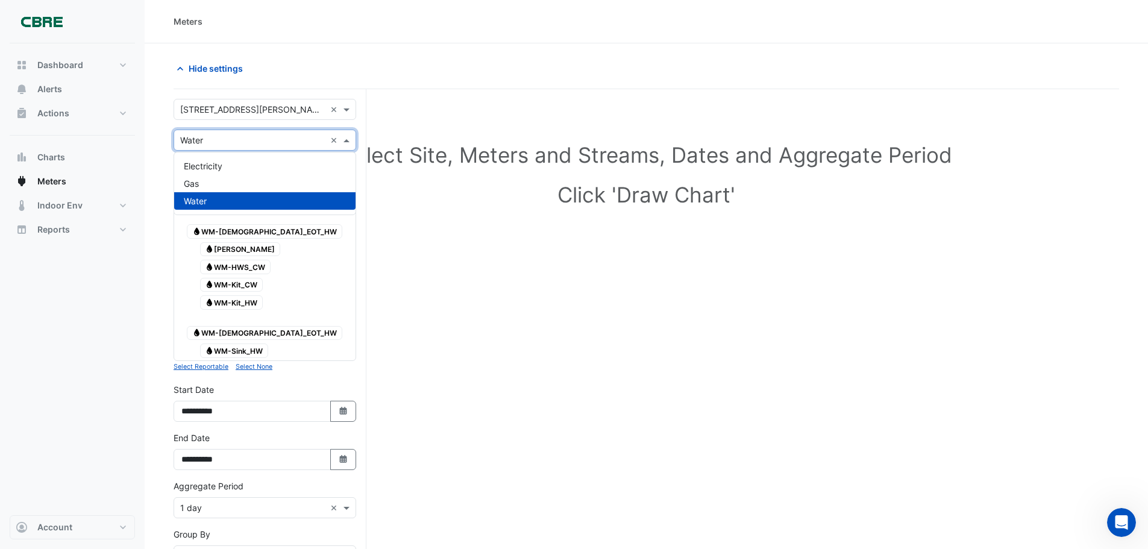
click at [228, 139] on input "text" at bounding box center [252, 140] width 145 height 13
click at [213, 201] on div "Water" at bounding box center [264, 200] width 181 height 17
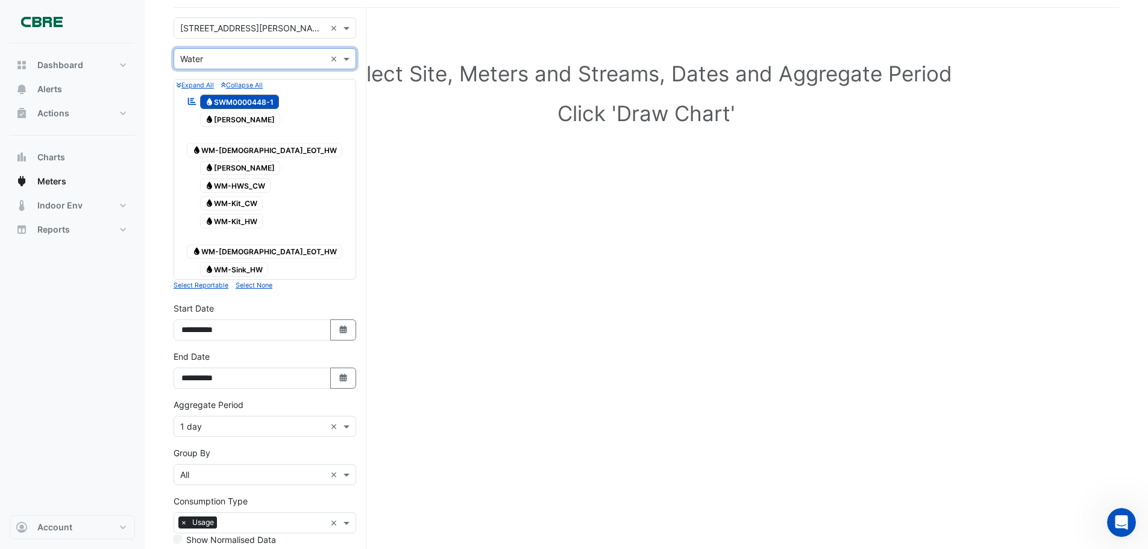
scroll to position [60, 0]
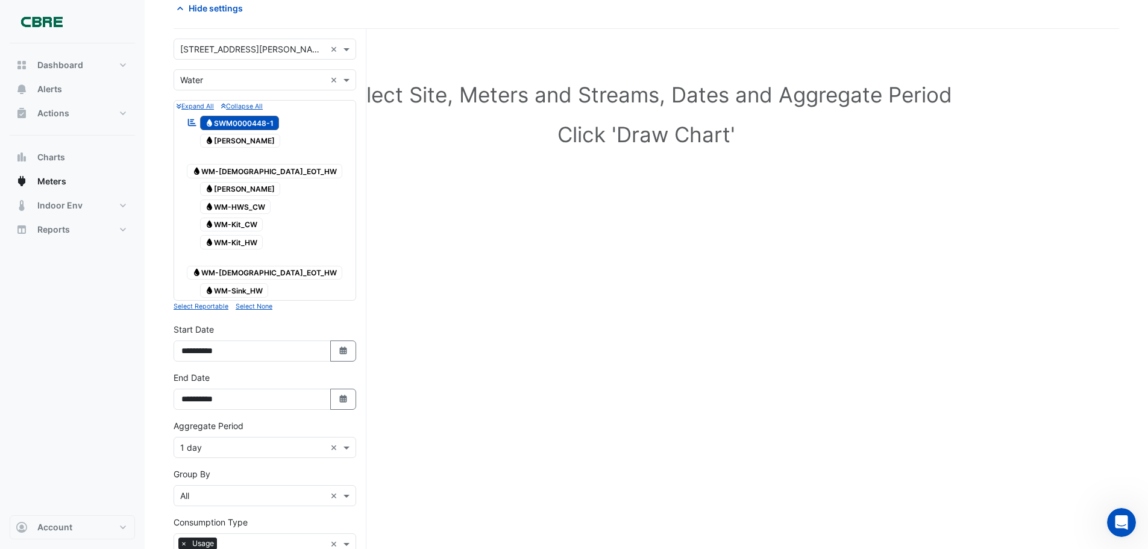
click at [191, 124] on icon at bounding box center [192, 122] width 8 height 7
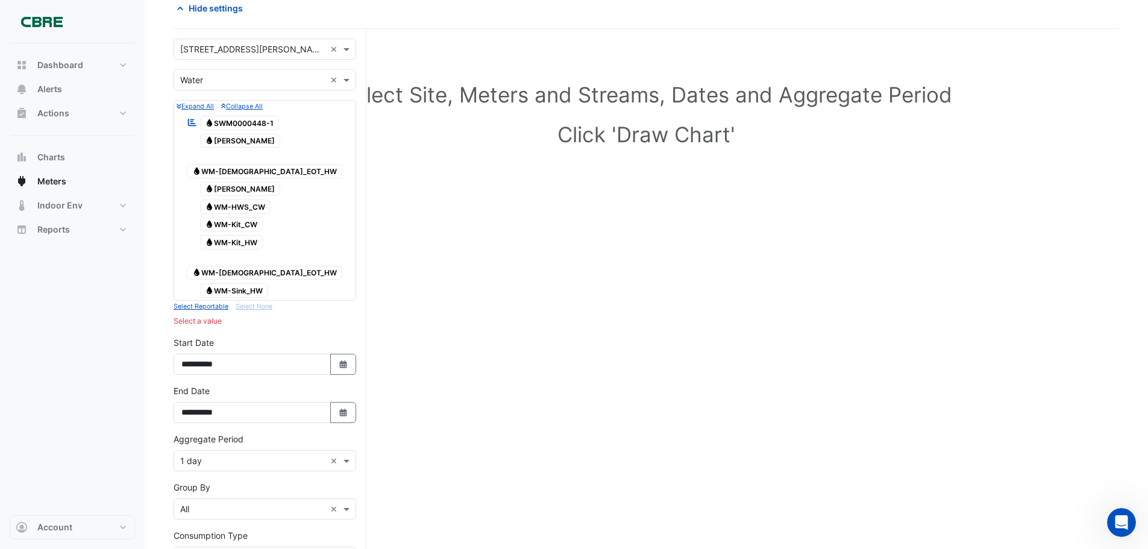
click at [192, 118] on icon "Reportable" at bounding box center [192, 122] width 11 height 8
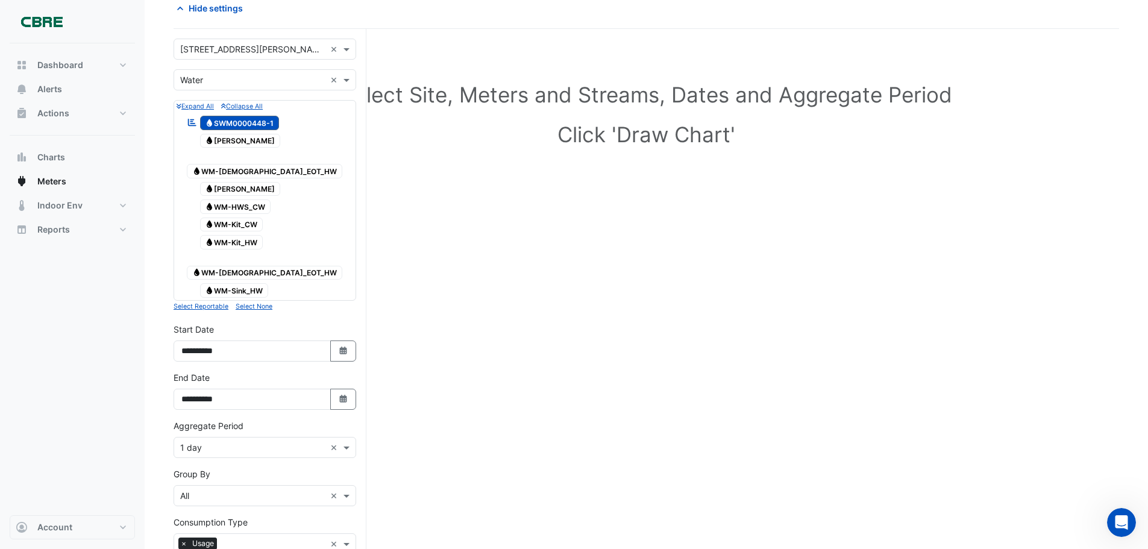
click at [192, 118] on icon "Reportable" at bounding box center [192, 122] width 11 height 8
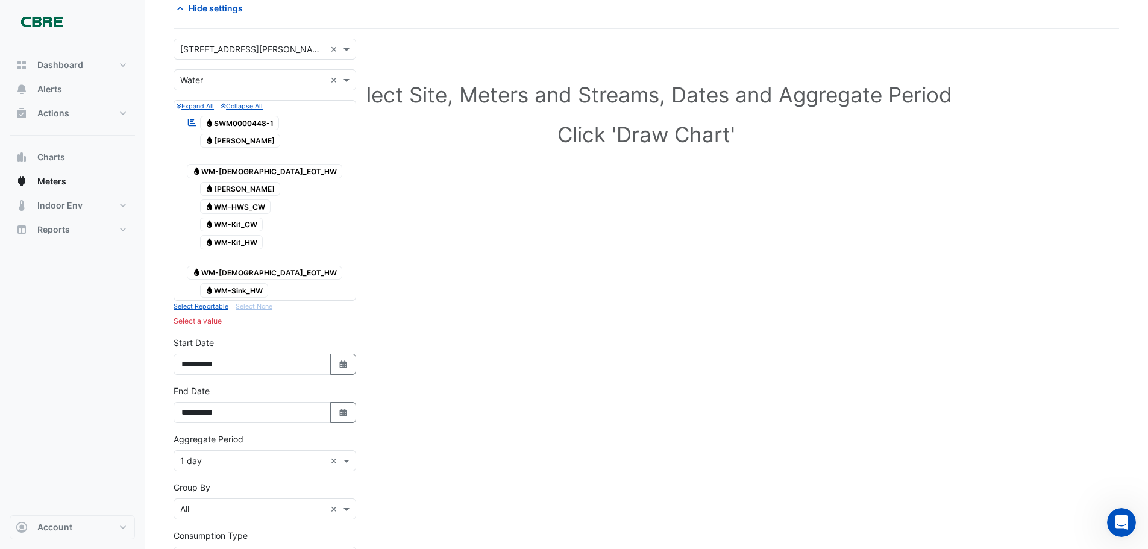
click at [229, 283] on span "Water WM-Sink_HW" at bounding box center [234, 290] width 69 height 14
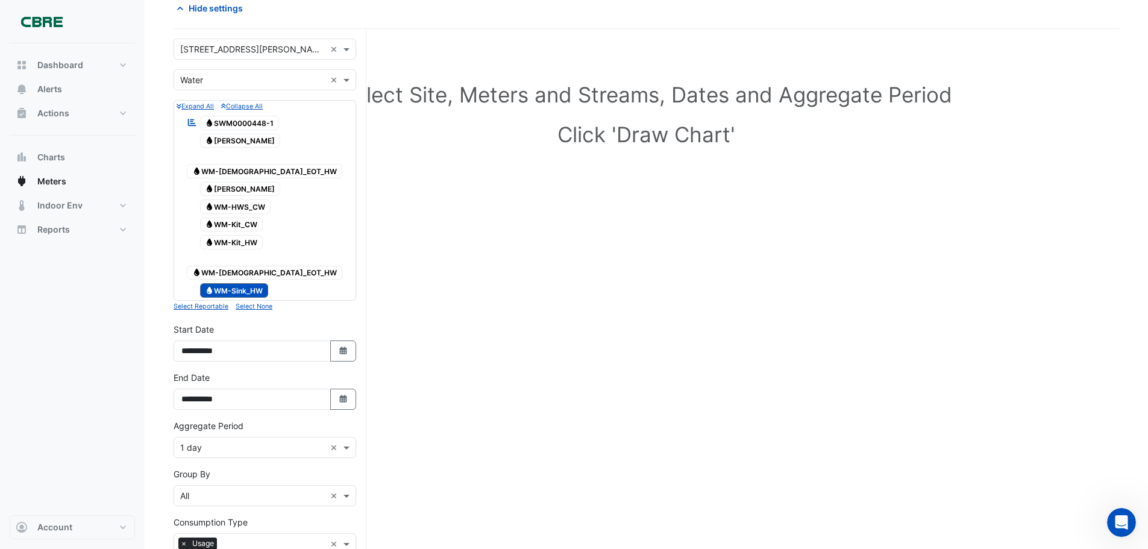
click at [231, 266] on span "Water WM-[DEMOGRAPHIC_DATA]_EOT_HW" at bounding box center [264, 273] width 155 height 14
click at [230, 235] on span "Water WM-Kit_HW" at bounding box center [231, 242] width 63 height 14
click at [227, 218] on span "Water WM-Kit_CW" at bounding box center [231, 225] width 63 height 14
click at [224, 199] on span "Water WM-HWS_CW" at bounding box center [235, 206] width 71 height 14
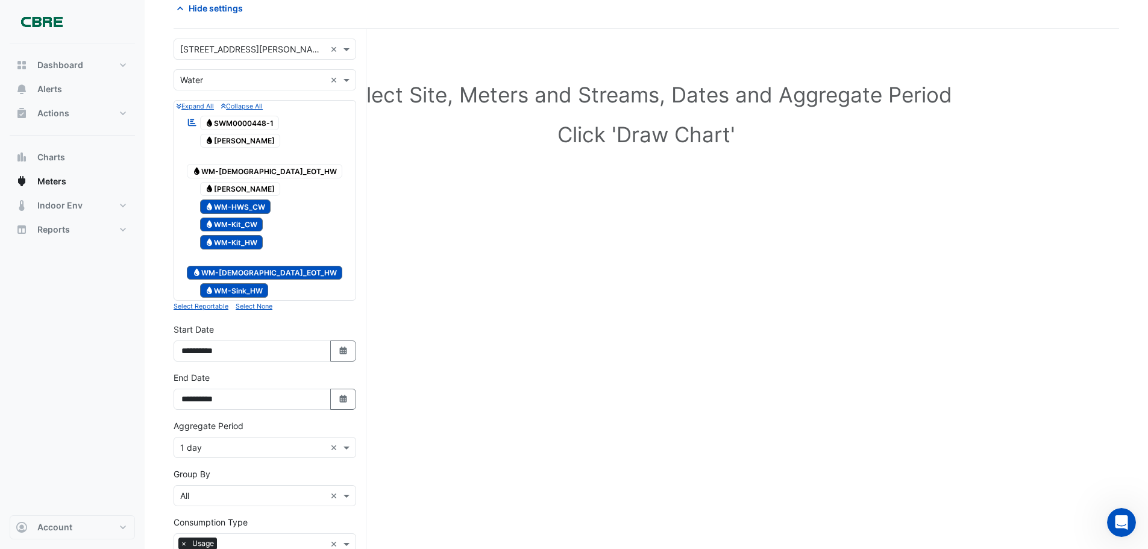
drag, startPoint x: 224, startPoint y: 173, endPoint x: 225, endPoint y: 155, distance: 18.1
click at [225, 182] on span "Water [PERSON_NAME]" at bounding box center [240, 189] width 81 height 14
click at [226, 164] on span "Water WM-[DEMOGRAPHIC_DATA]_EOT_HW" at bounding box center [264, 171] width 155 height 14
drag, startPoint x: 224, startPoint y: 142, endPoint x: 225, endPoint y: 129, distance: 12.8
click at [224, 139] on span "Water [PERSON_NAME]" at bounding box center [240, 141] width 81 height 14
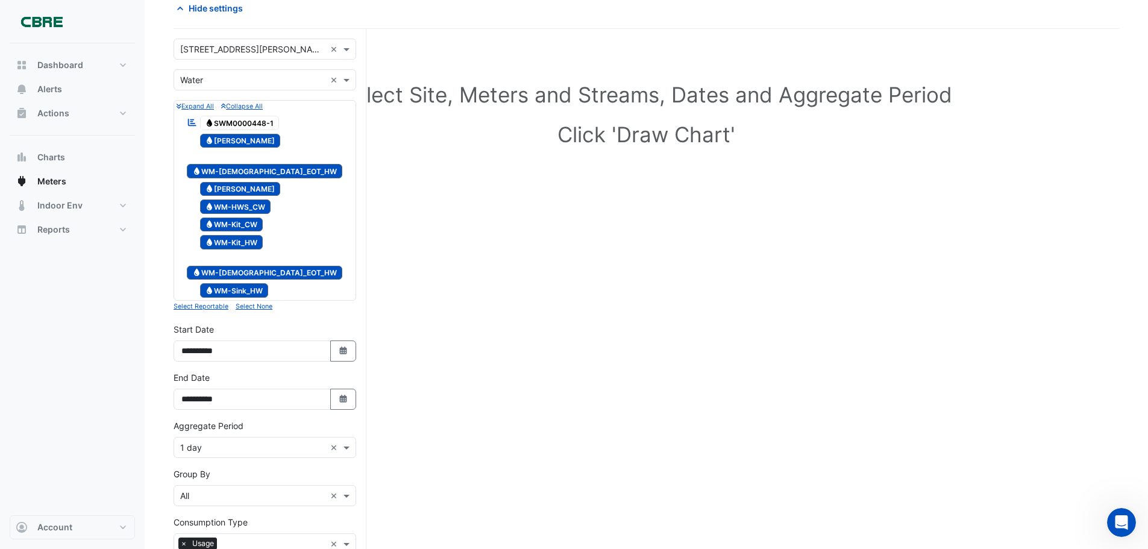
click at [227, 125] on span "Water SWM0000448-1" at bounding box center [240, 123] width 80 height 14
click at [195, 124] on icon at bounding box center [192, 122] width 8 height 7
click at [233, 103] on small "Collapse All" at bounding box center [242, 106] width 42 height 8
click at [228, 106] on small "Collapse All" at bounding box center [242, 106] width 42 height 8
click at [222, 106] on icon "button" at bounding box center [223, 106] width 5 height 7
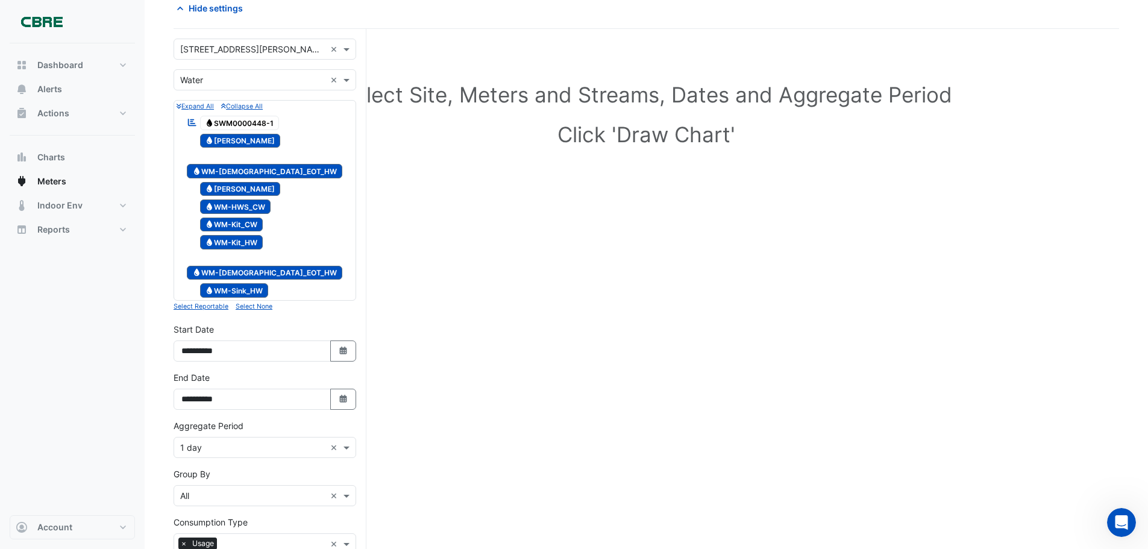
click at [222, 106] on icon "button" at bounding box center [223, 106] width 5 height 7
click at [245, 108] on small "Collapse All" at bounding box center [242, 106] width 42 height 8
click at [209, 303] on small "Select Reportable" at bounding box center [201, 307] width 55 height 8
click at [231, 283] on span "Water WM-Sink_HW" at bounding box center [234, 290] width 69 height 14
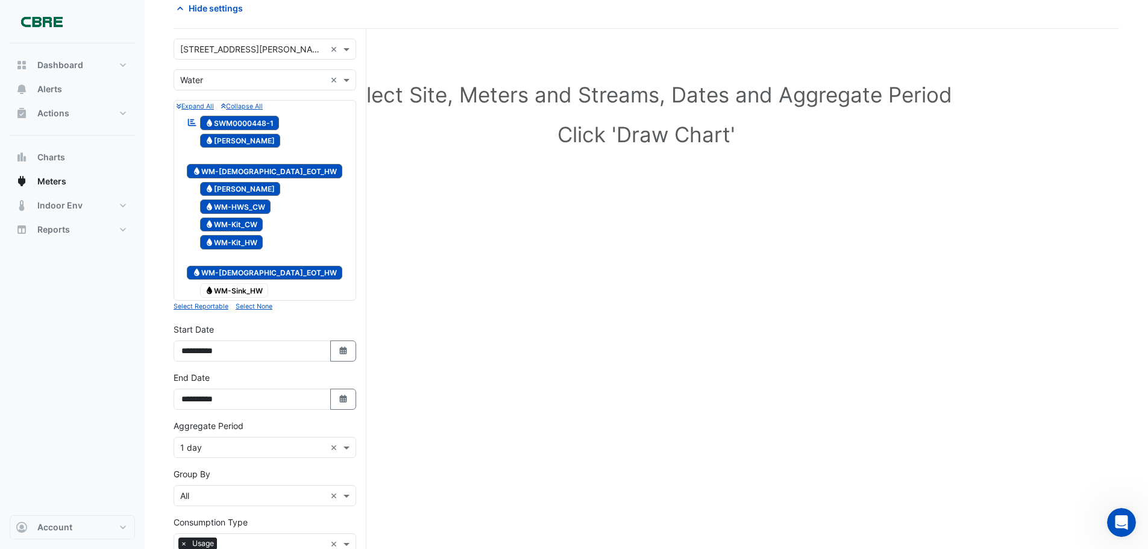
click at [235, 266] on span "Water WM-[DEMOGRAPHIC_DATA]_EOT_HW" at bounding box center [264, 273] width 155 height 14
click at [228, 235] on span "Water WM-Kit_HW" at bounding box center [231, 242] width 63 height 14
click at [224, 218] on span "Water WM-Kit_CW" at bounding box center [231, 225] width 63 height 14
click at [224, 197] on div at bounding box center [265, 197] width 177 height 1
click at [218, 181] on div "Water [PERSON_NAME]" at bounding box center [233, 189] width 99 height 17
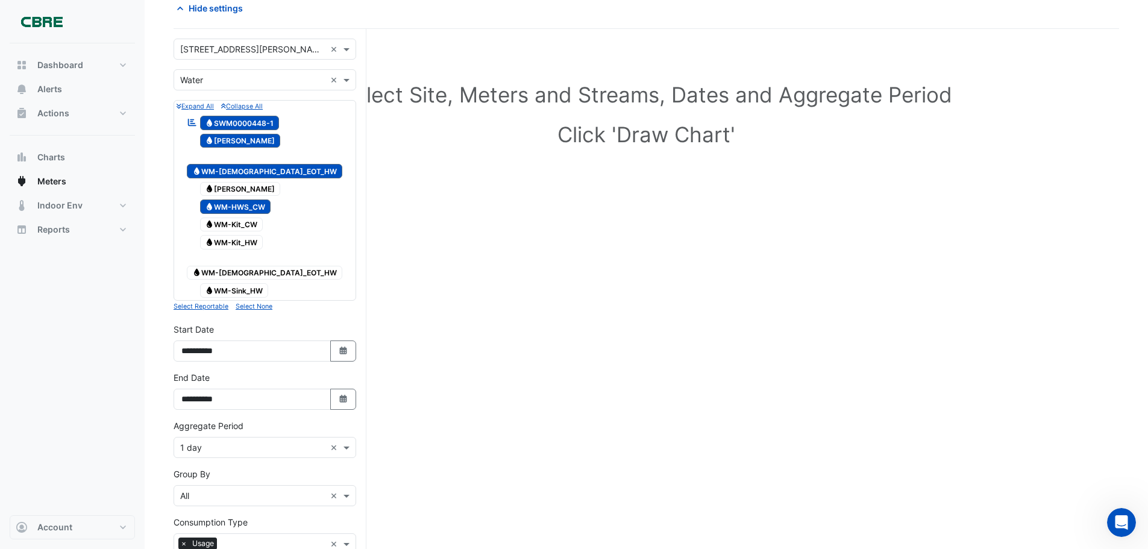
click at [218, 199] on span "Water WM-HWS_CW" at bounding box center [235, 206] width 71 height 14
click at [222, 164] on span "Water WM-[DEMOGRAPHIC_DATA]_EOT_HW" at bounding box center [264, 171] width 155 height 14
click at [217, 141] on span "Water [PERSON_NAME]" at bounding box center [240, 141] width 81 height 14
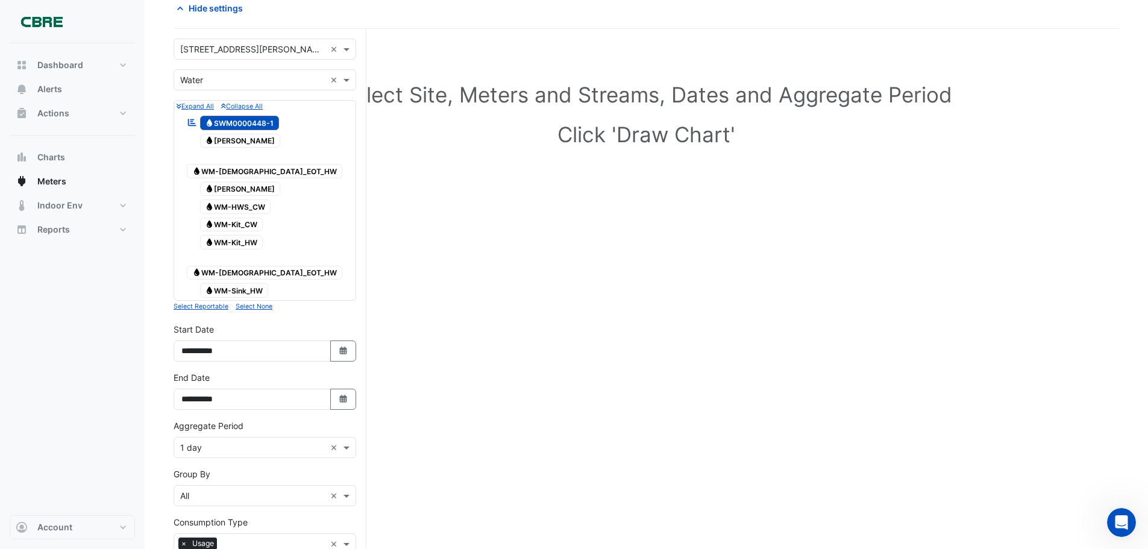
click at [111, 314] on div "Dashboard Portfolio Ratings Performance Alerts Actions Site Manager Charts" at bounding box center [72, 279] width 125 height 472
click at [336, 341] on button "Select Date" at bounding box center [343, 351] width 27 height 21
select select "*"
select select "****"
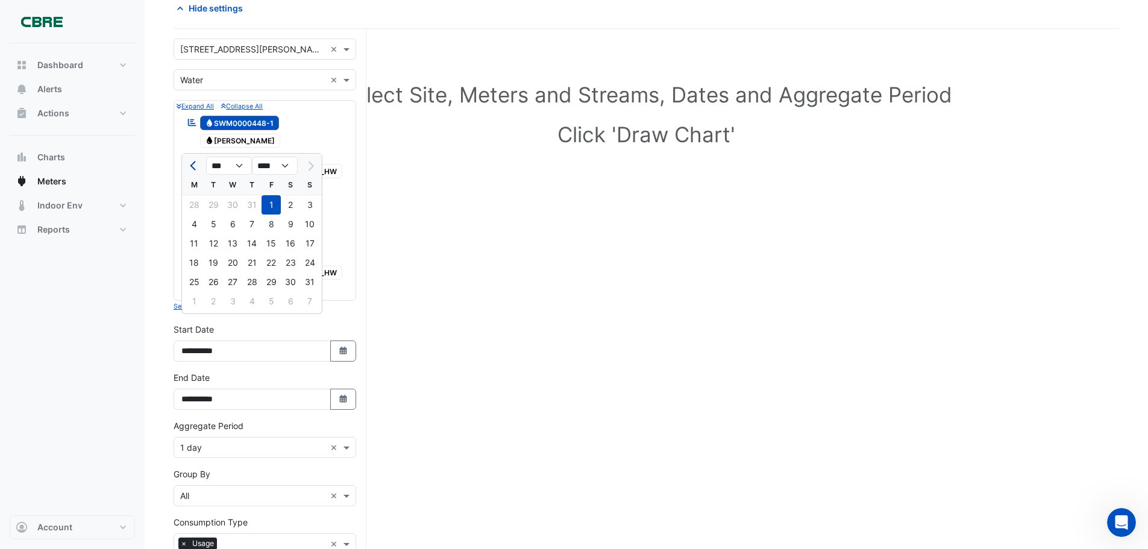
click at [193, 166] on span "Previous month" at bounding box center [194, 166] width 9 height 9
click at [313, 166] on button "Next month" at bounding box center [310, 165] width 14 height 19
select select "*"
click at [216, 206] on div "1" at bounding box center [213, 204] width 19 height 19
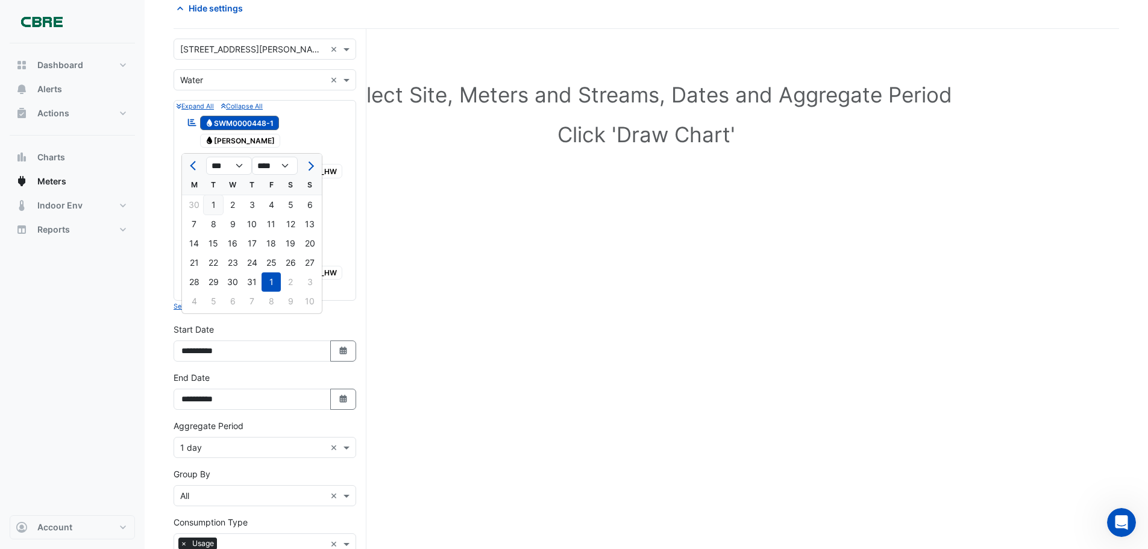
type input "**********"
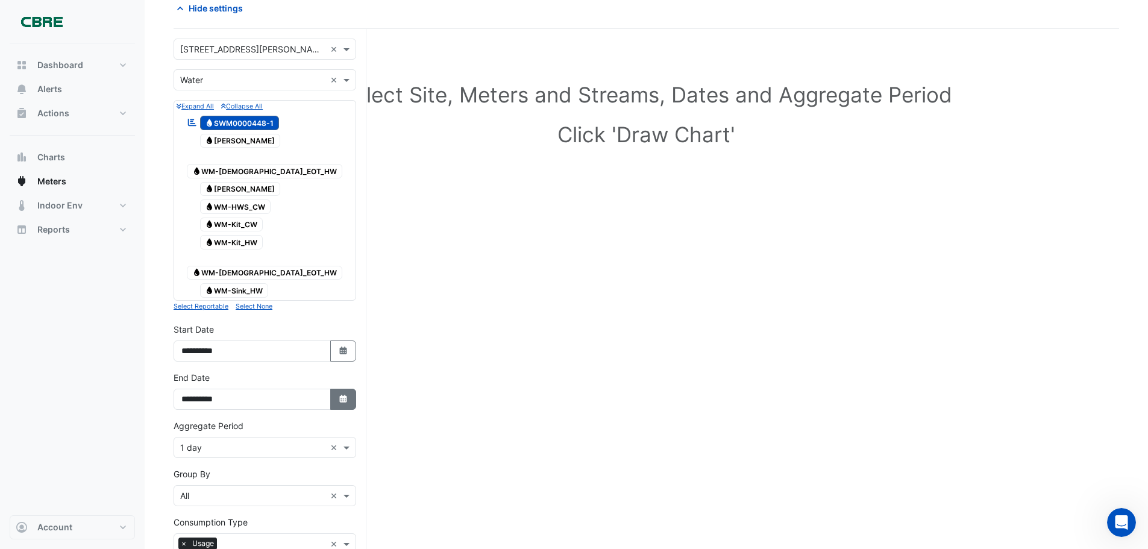
click at [353, 389] on button "Select Date" at bounding box center [343, 399] width 27 height 21
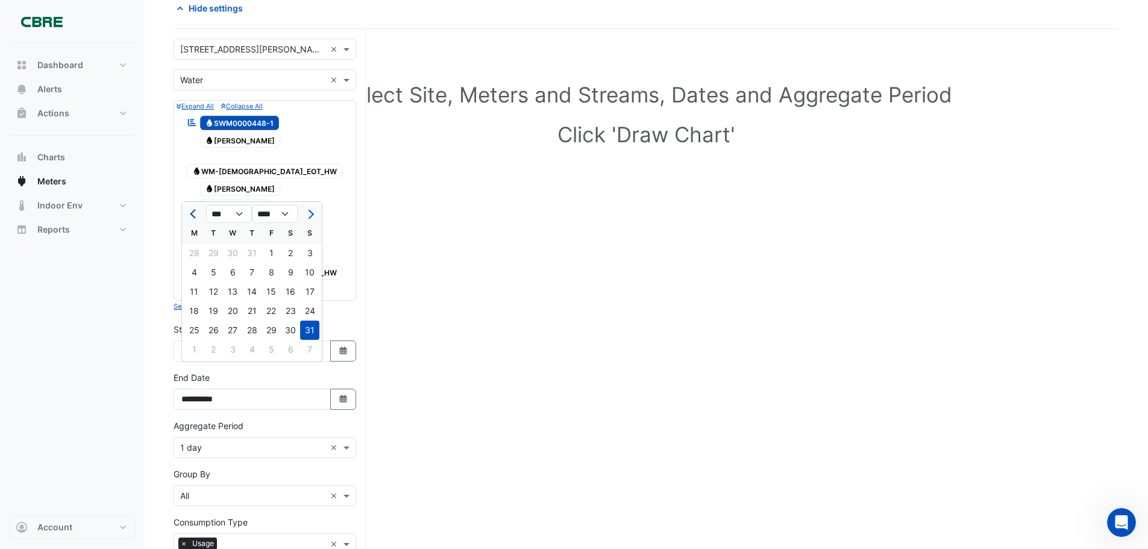
click at [191, 216] on button "Previous month" at bounding box center [194, 213] width 14 height 19
select select "*"
click at [191, 216] on div at bounding box center [194, 213] width 24 height 19
click at [194, 216] on div at bounding box center [194, 213] width 24 height 19
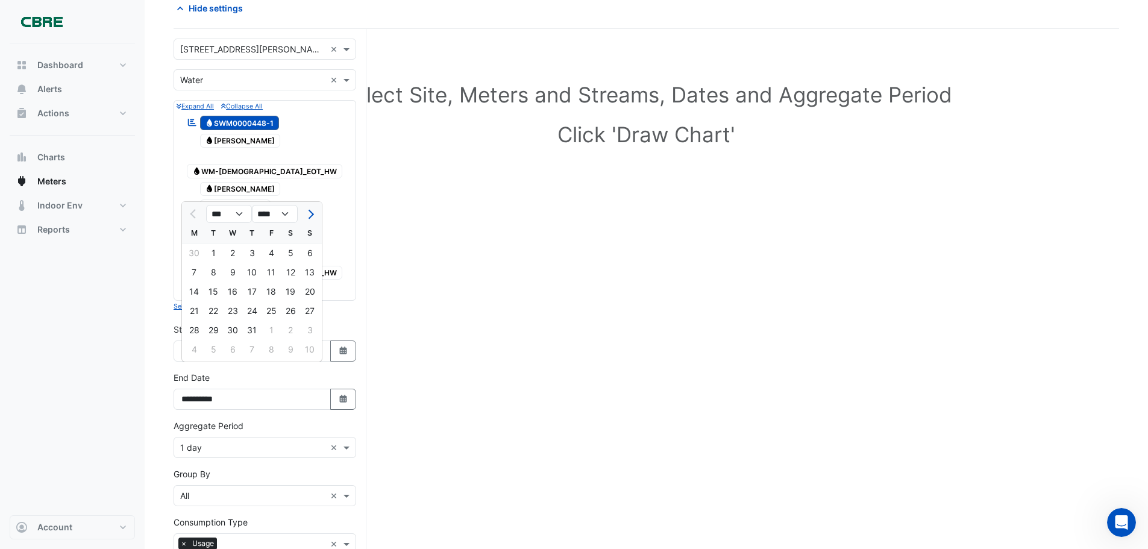
click at [194, 216] on div at bounding box center [194, 213] width 24 height 19
click at [224, 215] on select "*** *** *** *** *** ***" at bounding box center [229, 214] width 46 height 18
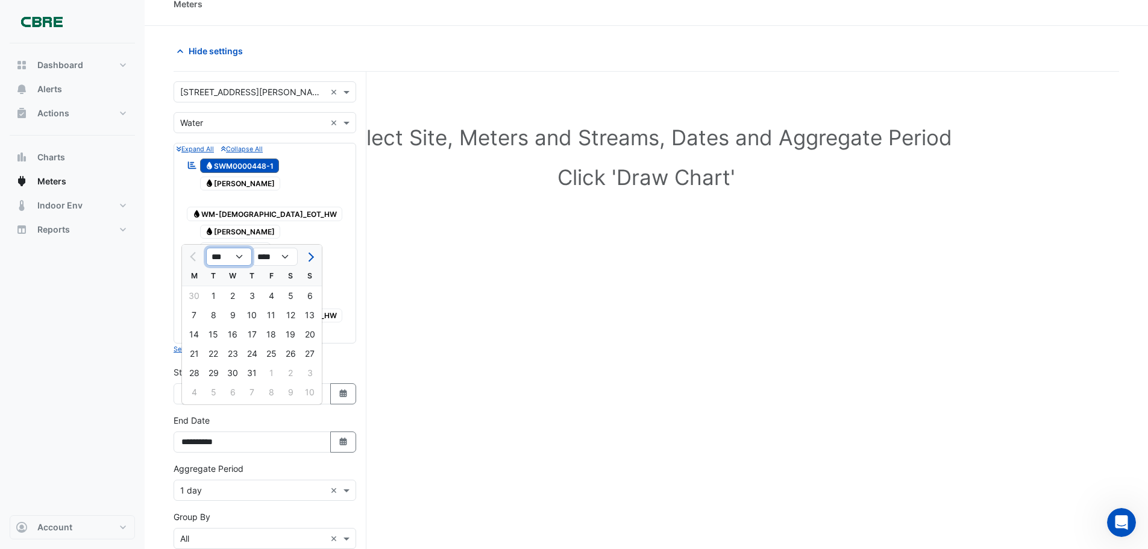
scroll to position [0, 0]
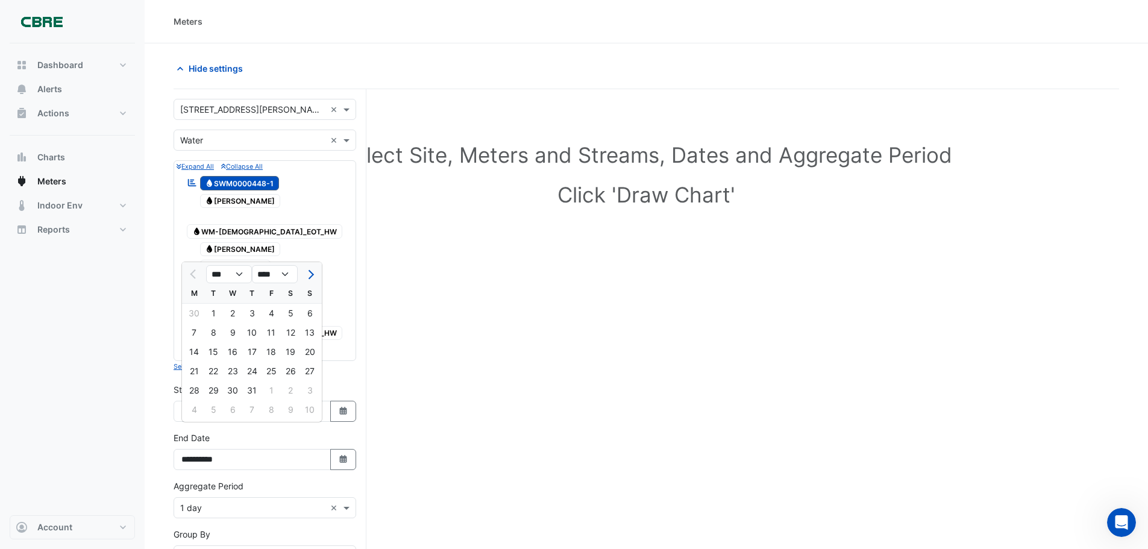
click at [189, 275] on div at bounding box center [194, 274] width 24 height 19
click at [190, 272] on div at bounding box center [194, 274] width 24 height 19
click at [213, 317] on div "1" at bounding box center [213, 313] width 19 height 19
type input "**********"
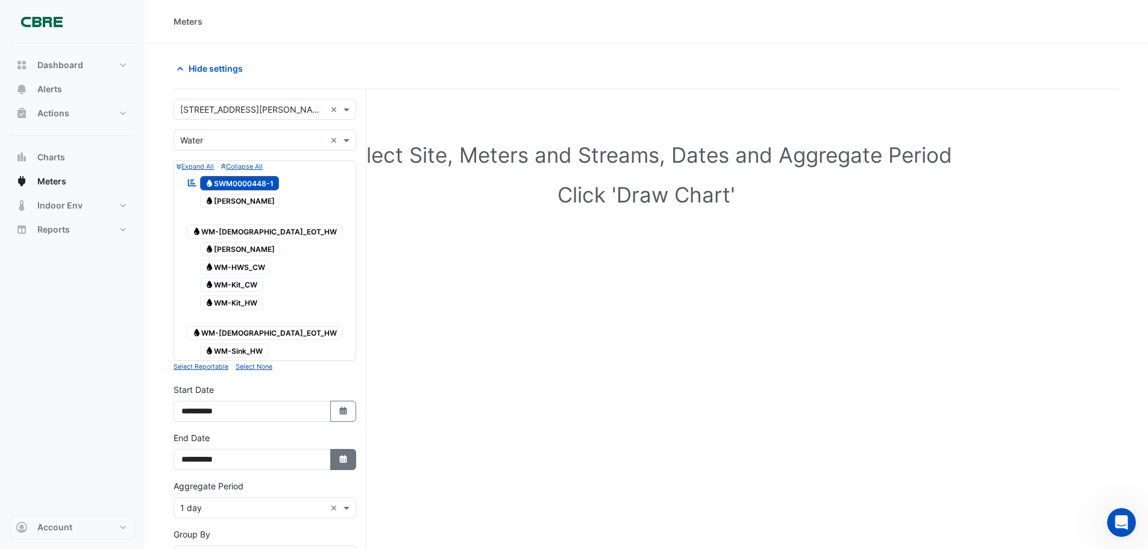
click at [345, 449] on button "Select Date" at bounding box center [343, 459] width 27 height 21
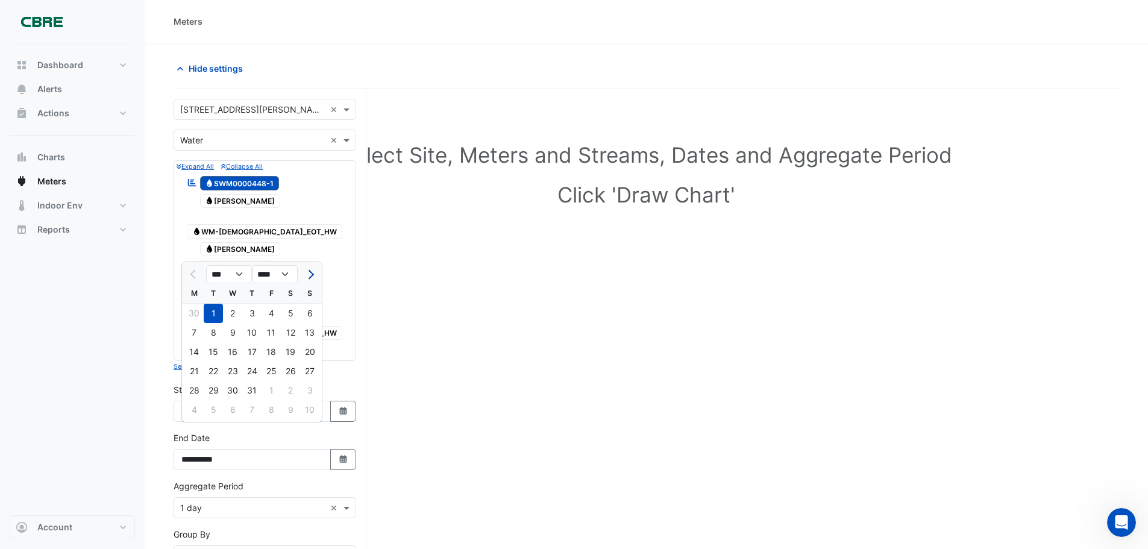
click at [309, 280] on button "Next month" at bounding box center [310, 274] width 14 height 19
select select "*"
click at [235, 375] on div "24" at bounding box center [232, 371] width 19 height 19
type input "**********"
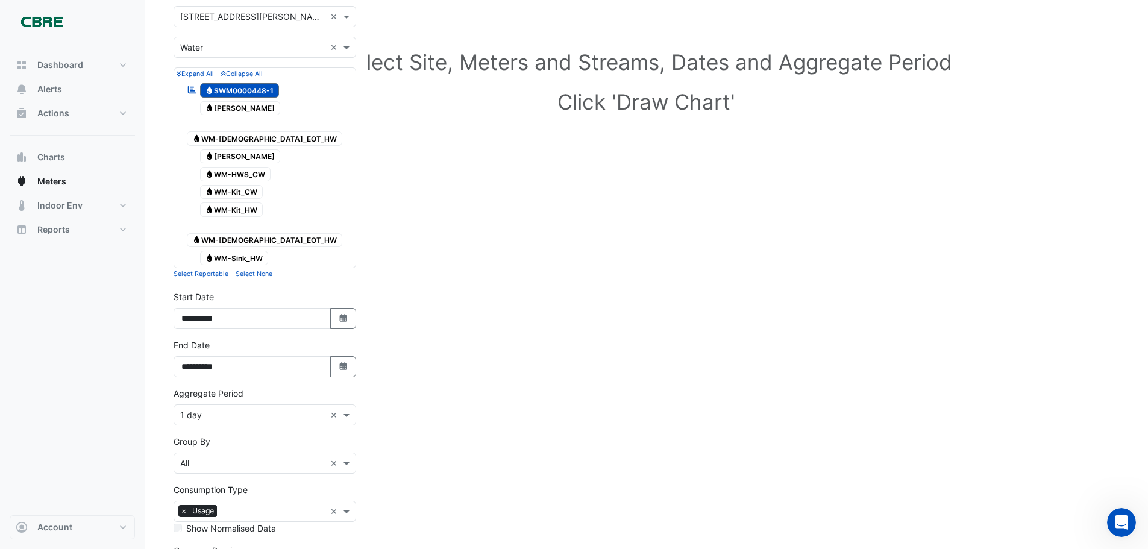
scroll to position [185, 0]
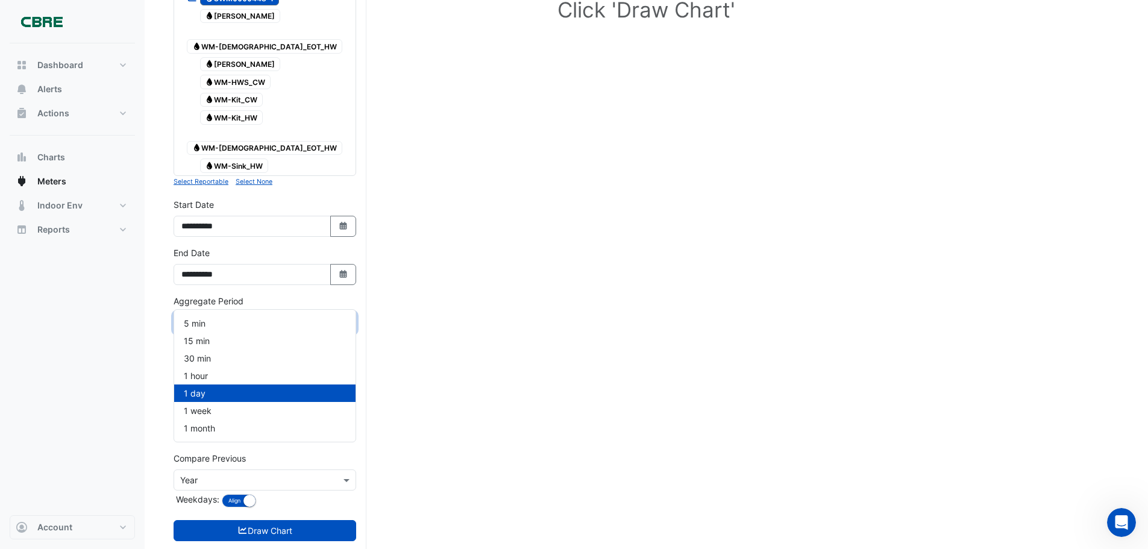
click at [239, 317] on input "text" at bounding box center [252, 323] width 145 height 13
click at [231, 429] on div "1 month" at bounding box center [264, 427] width 181 height 17
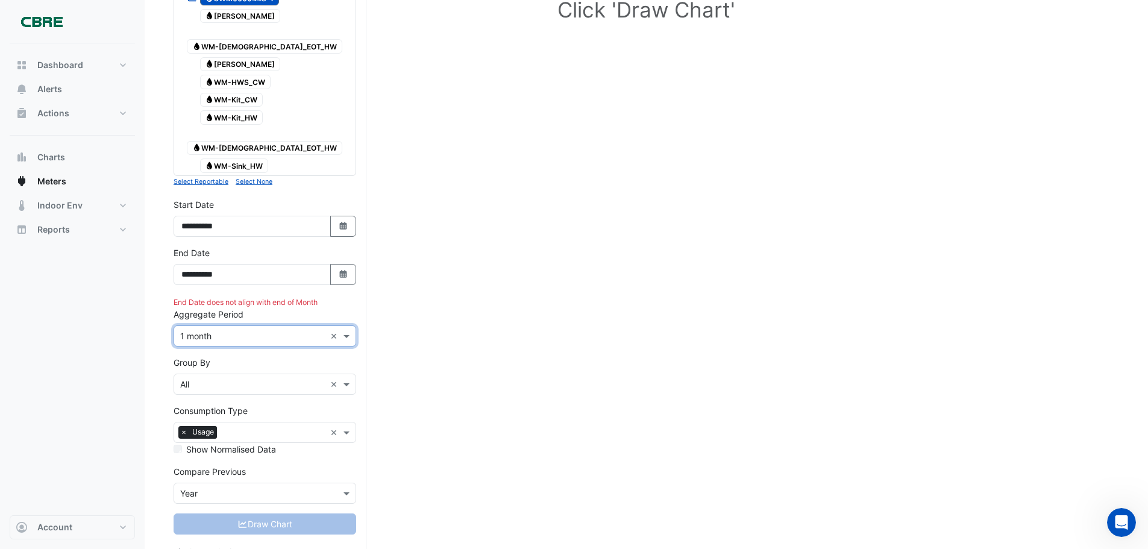
scroll to position [179, 0]
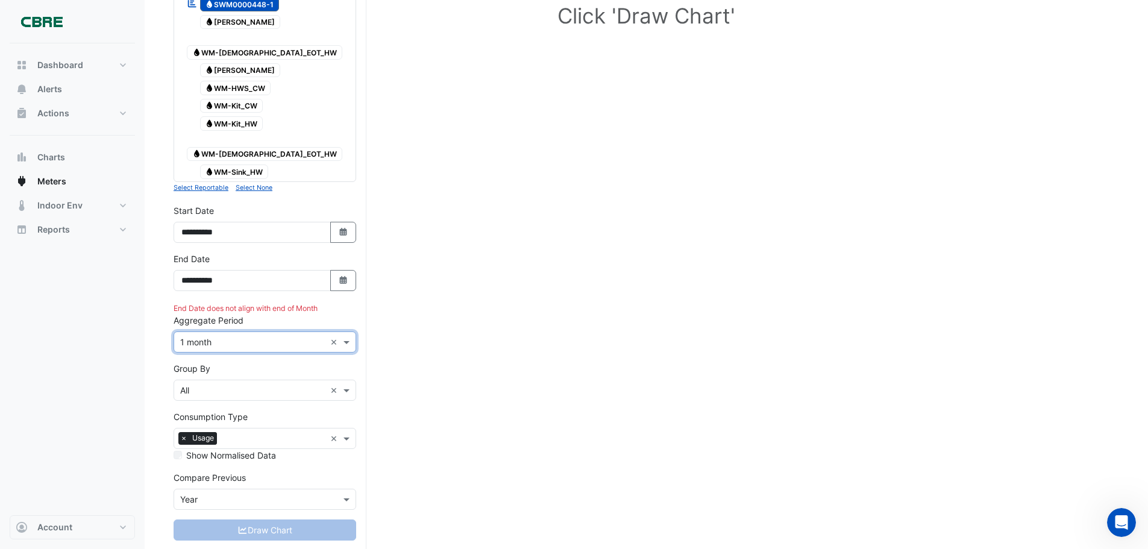
click at [251, 336] on input "text" at bounding box center [252, 342] width 145 height 13
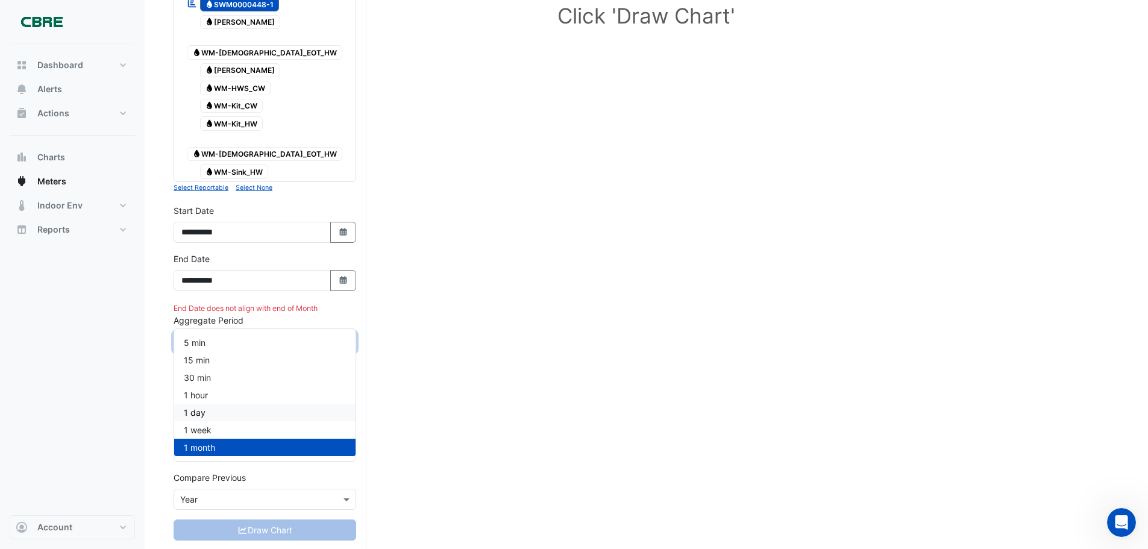
click at [78, 384] on div "Dashboard Portfolio Ratings Performance Alerts Actions Site Manager Charts" at bounding box center [72, 279] width 125 height 472
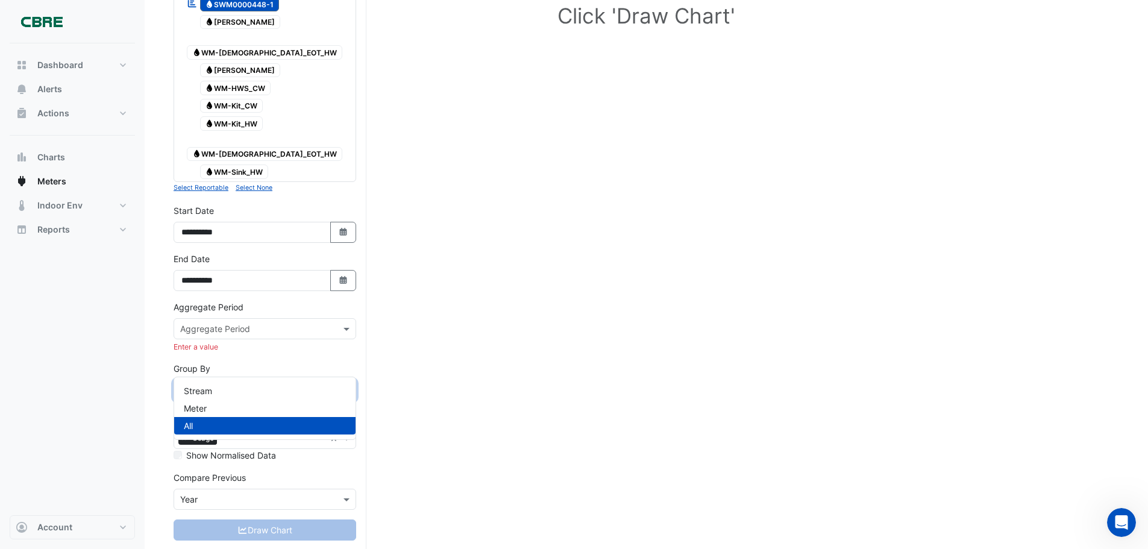
click at [255, 385] on input "text" at bounding box center [252, 391] width 145 height 13
click at [227, 407] on div "Meter" at bounding box center [264, 408] width 181 height 17
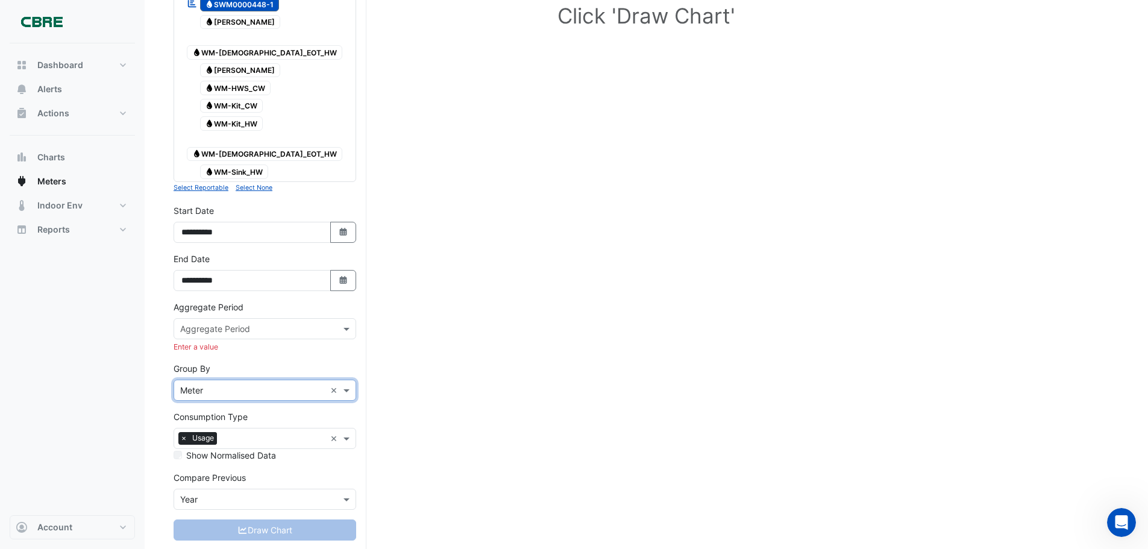
click at [105, 391] on div "Dashboard Portfolio Ratings Performance Alerts Actions Site Manager Charts" at bounding box center [72, 279] width 125 height 472
click at [256, 520] on div "Draw Chart" at bounding box center [265, 530] width 183 height 21
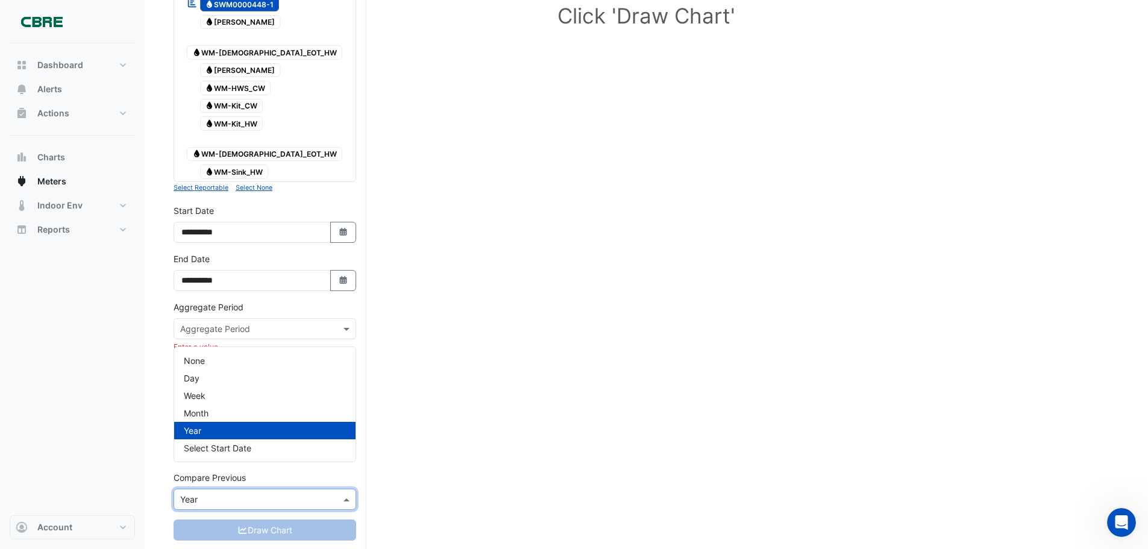
click at [265, 494] on input "text" at bounding box center [252, 500] width 145 height 13
click at [222, 429] on div "Year" at bounding box center [264, 430] width 181 height 17
click at [224, 494] on input "text" at bounding box center [252, 500] width 145 height 13
click at [219, 365] on div "None" at bounding box center [264, 360] width 181 height 17
click at [258, 520] on div "Draw Chart" at bounding box center [265, 530] width 183 height 21
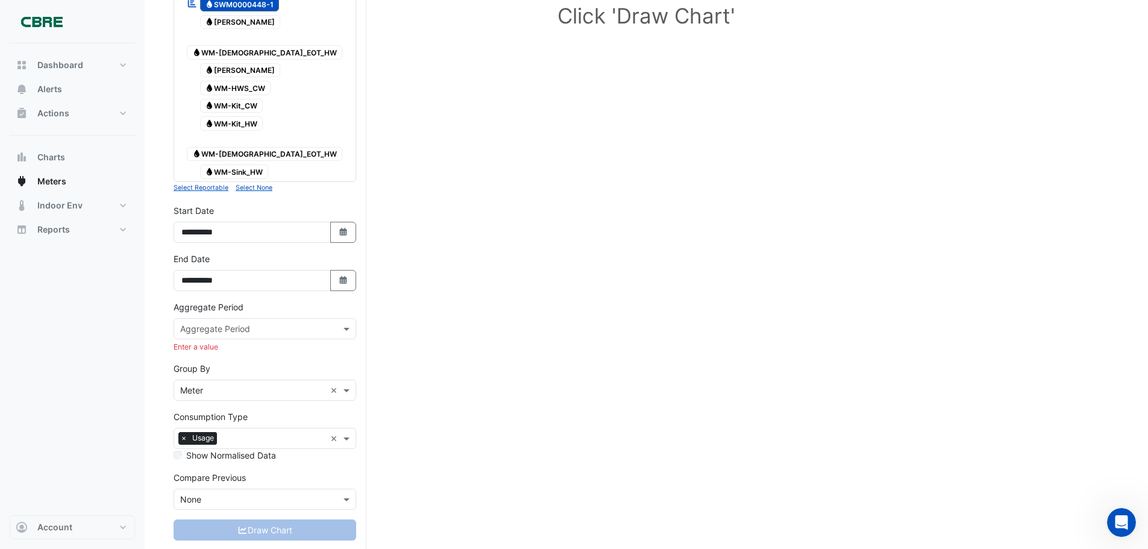
click at [260, 323] on input "text" at bounding box center [252, 329] width 145 height 13
click at [231, 428] on div "1 month" at bounding box center [264, 434] width 181 height 17
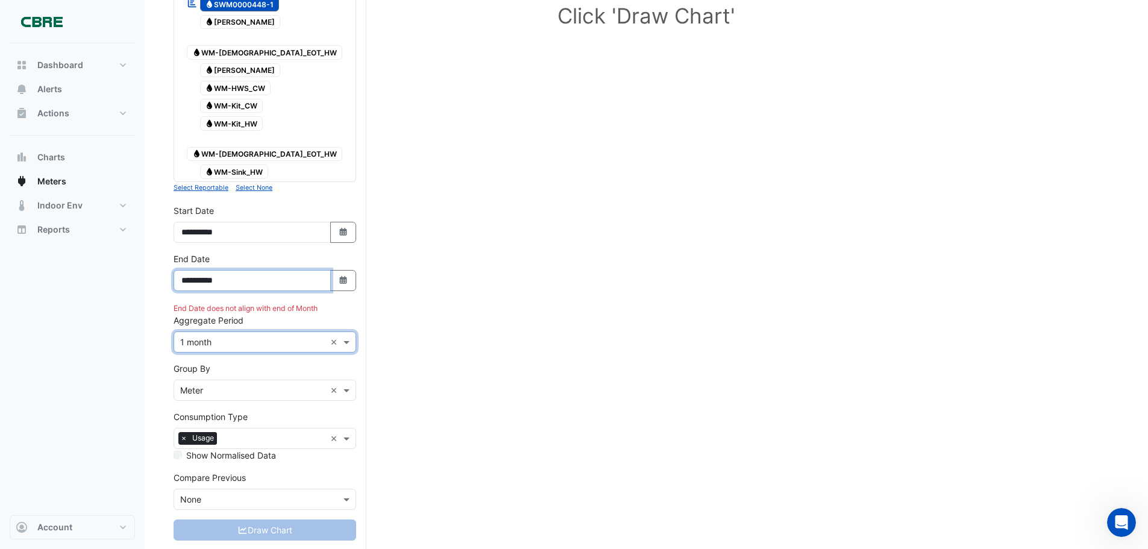
click at [286, 270] on input "**********" at bounding box center [252, 280] width 157 height 21
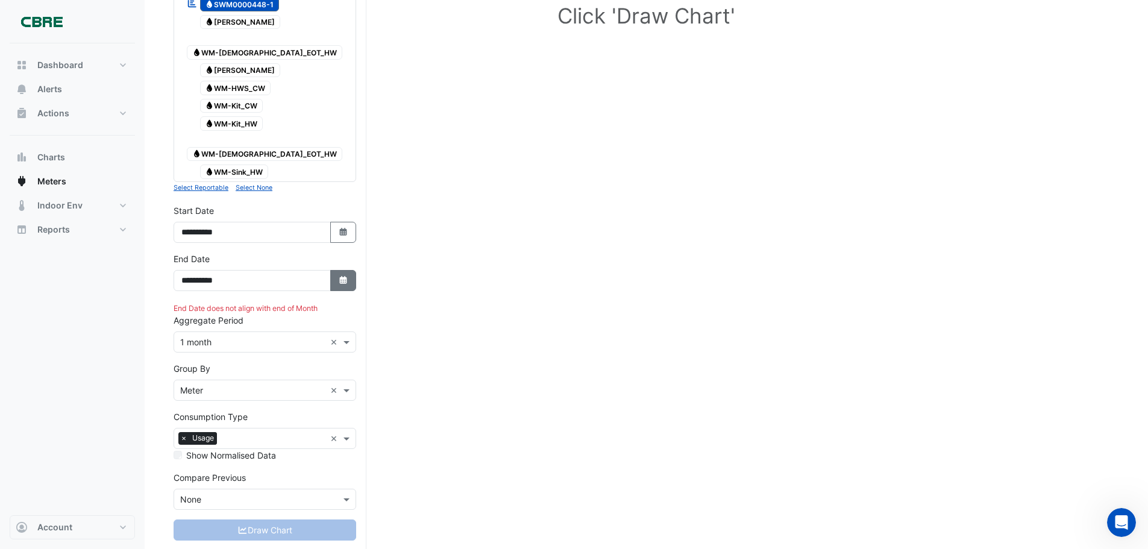
drag, startPoint x: 356, startPoint y: 257, endPoint x: 347, endPoint y: 259, distance: 9.4
click at [354, 270] on button "Select Date" at bounding box center [343, 280] width 27 height 21
select select "*"
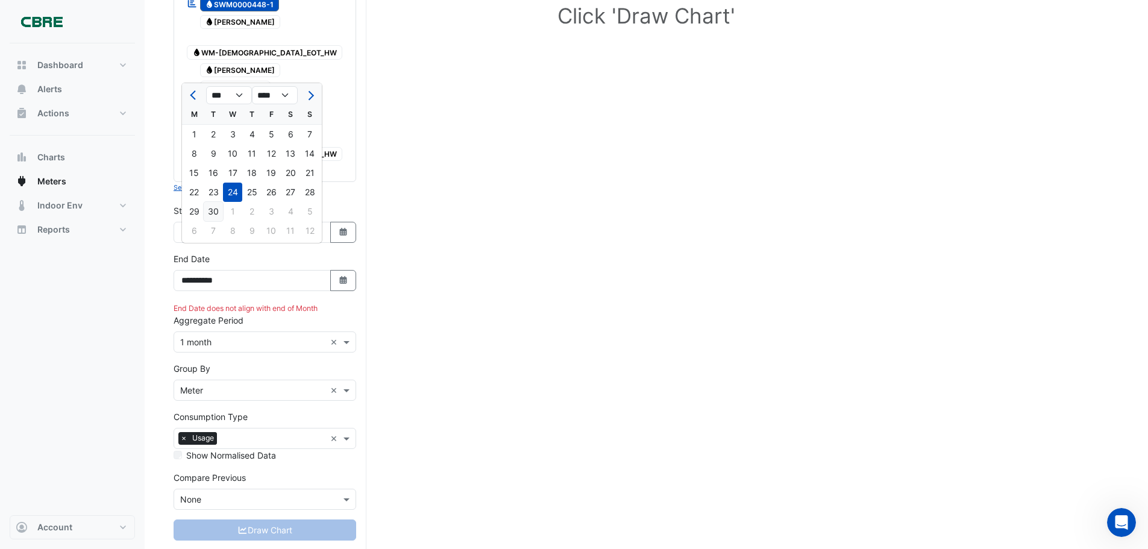
click at [212, 216] on div "30" at bounding box center [213, 211] width 19 height 19
type input "**********"
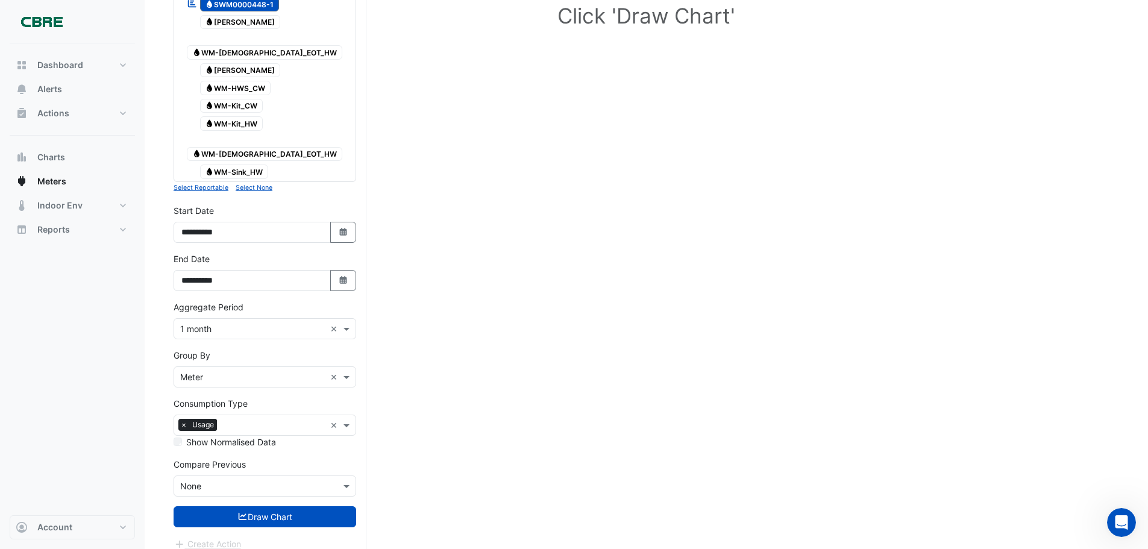
scroll to position [165, 0]
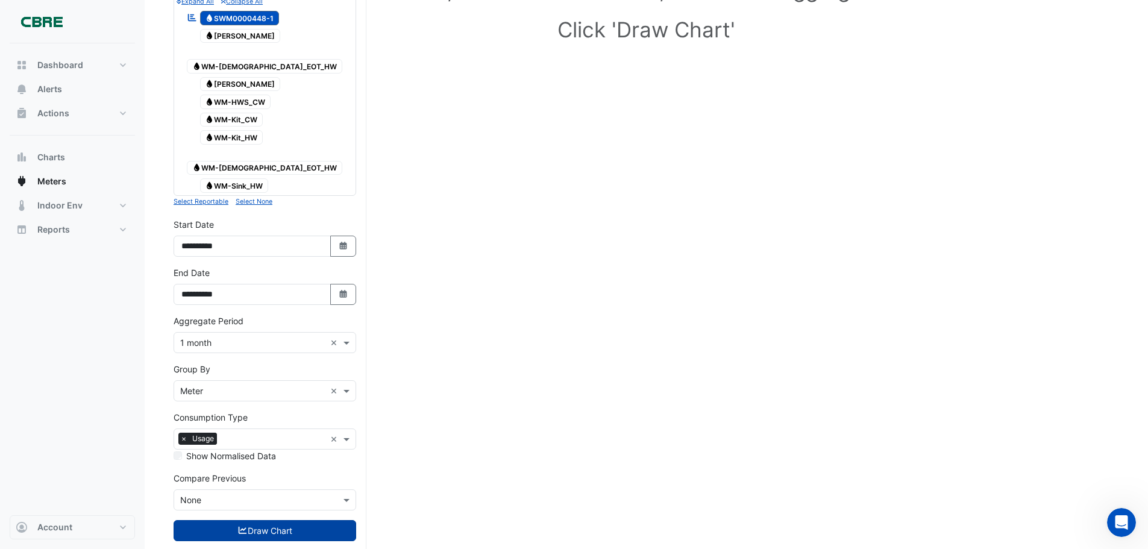
click at [265, 520] on button "Draw Chart" at bounding box center [265, 530] width 183 height 21
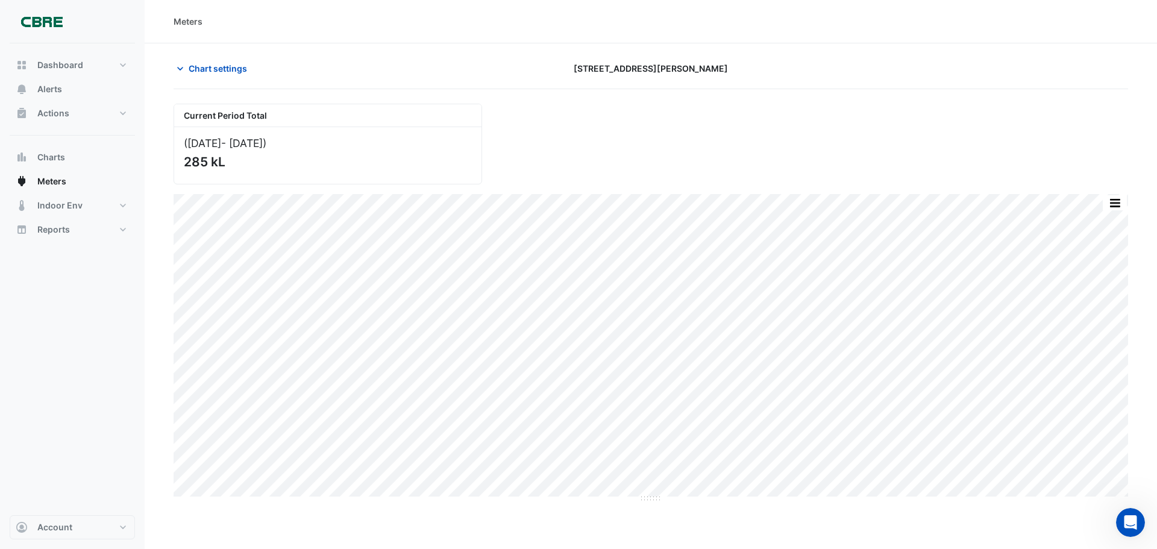
click at [327, 149] on div "([DATE] - [DATE] ) 285 kL" at bounding box center [327, 155] width 307 height 57
click at [90, 213] on button "Indoor Env" at bounding box center [72, 205] width 125 height 24
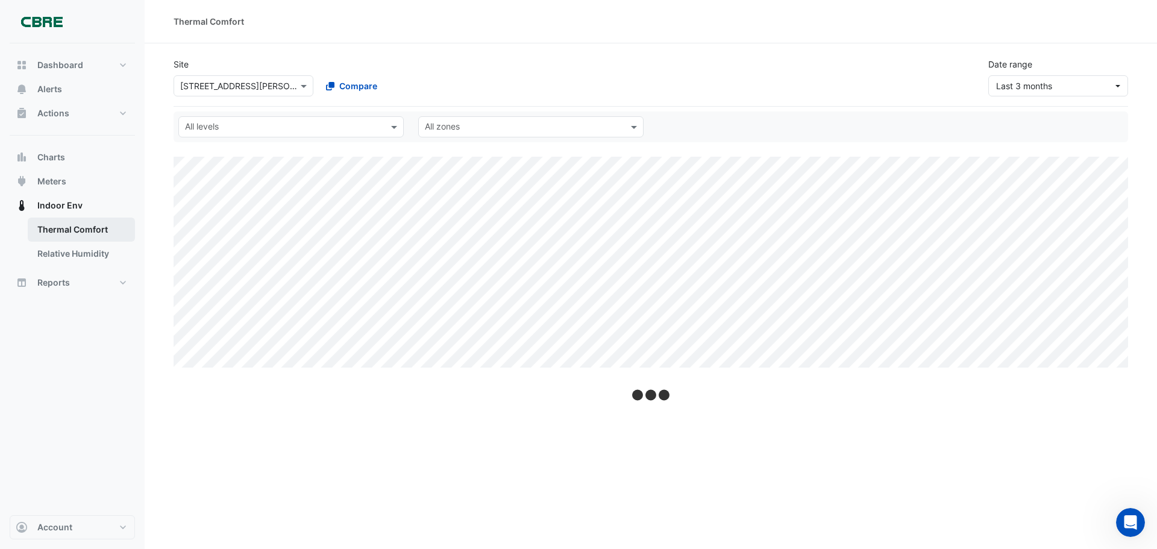
click at [92, 227] on link "Thermal Comfort" at bounding box center [81, 230] width 107 height 24
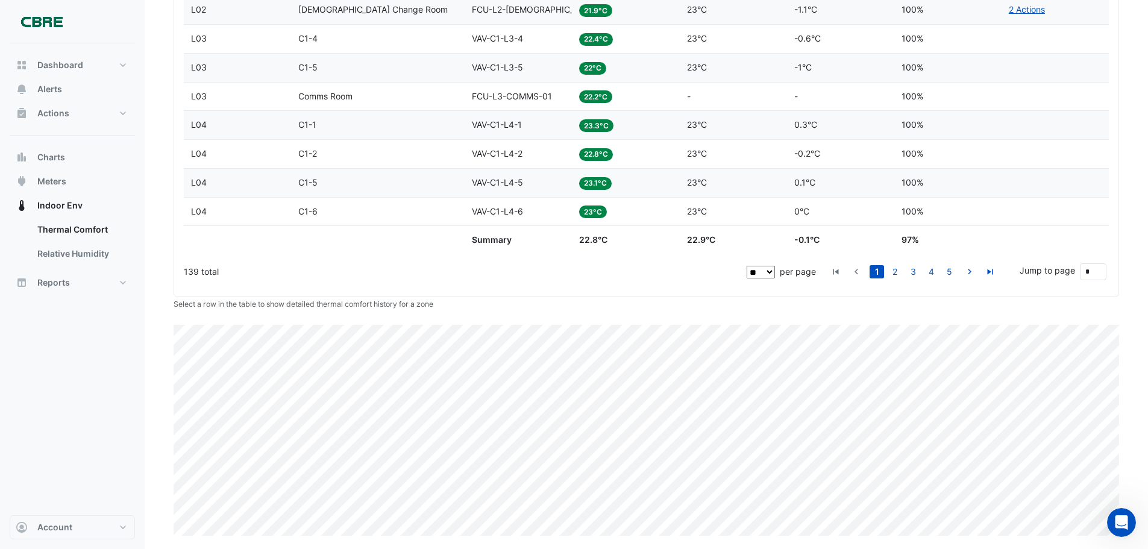
scroll to position [600, 0]
click at [95, 260] on link "Relative Humidity" at bounding box center [81, 254] width 107 height 24
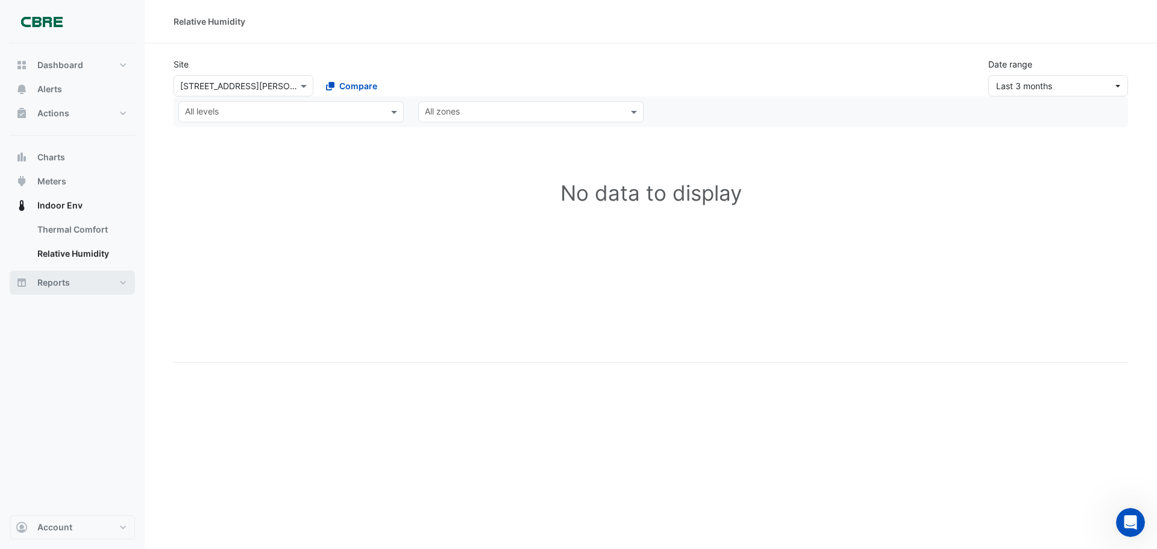
click at [78, 284] on button "Reports" at bounding box center [72, 283] width 125 height 24
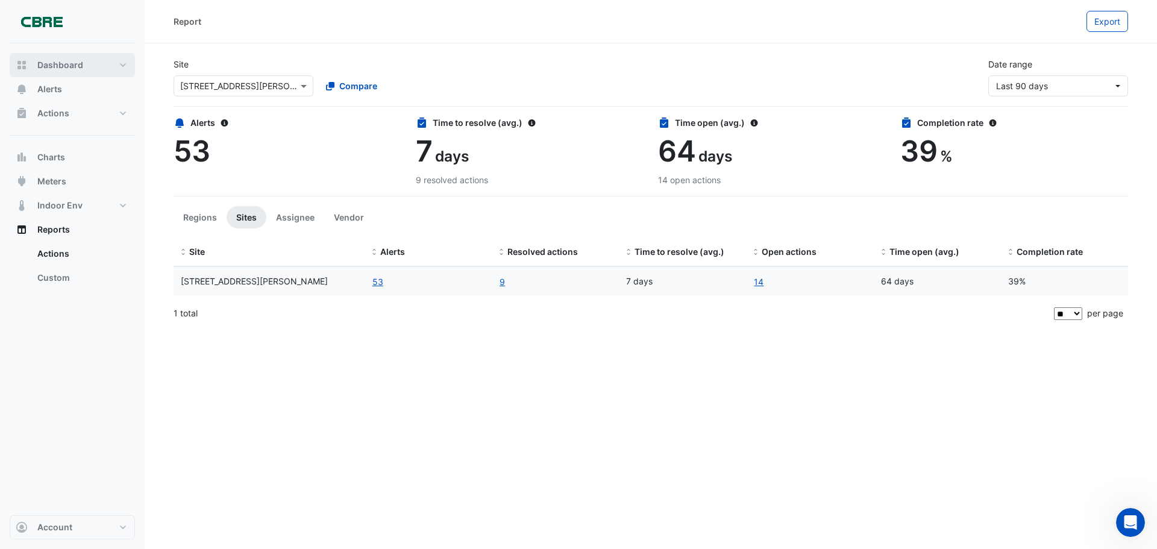
click at [81, 64] on span "Dashboard" at bounding box center [60, 65] width 46 height 12
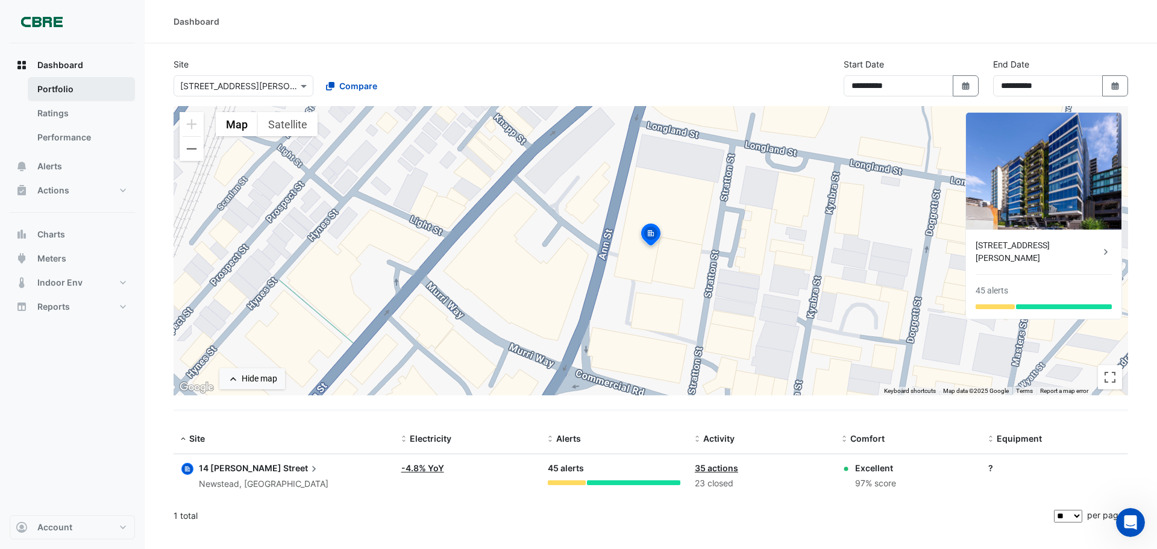
click at [82, 89] on link "Portfolio" at bounding box center [81, 89] width 107 height 24
click at [63, 113] on link "Ratings" at bounding box center [81, 113] width 107 height 24
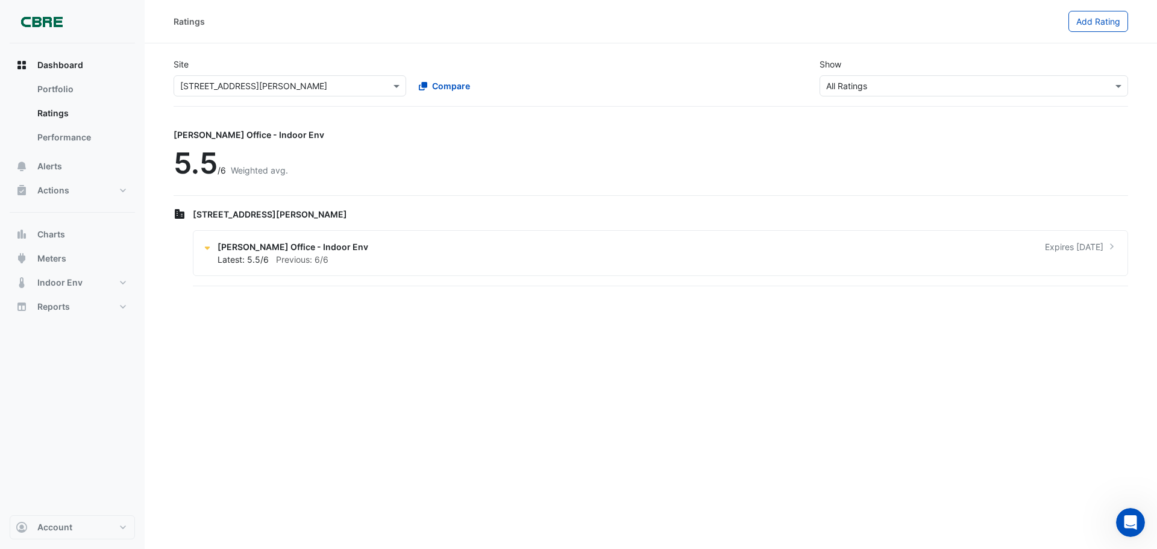
click at [300, 406] on div "Ratings Add Rating Site × [STREET_ADDRESS][PERSON_NAME] Compare Show × All Rati…" at bounding box center [651, 274] width 1013 height 549
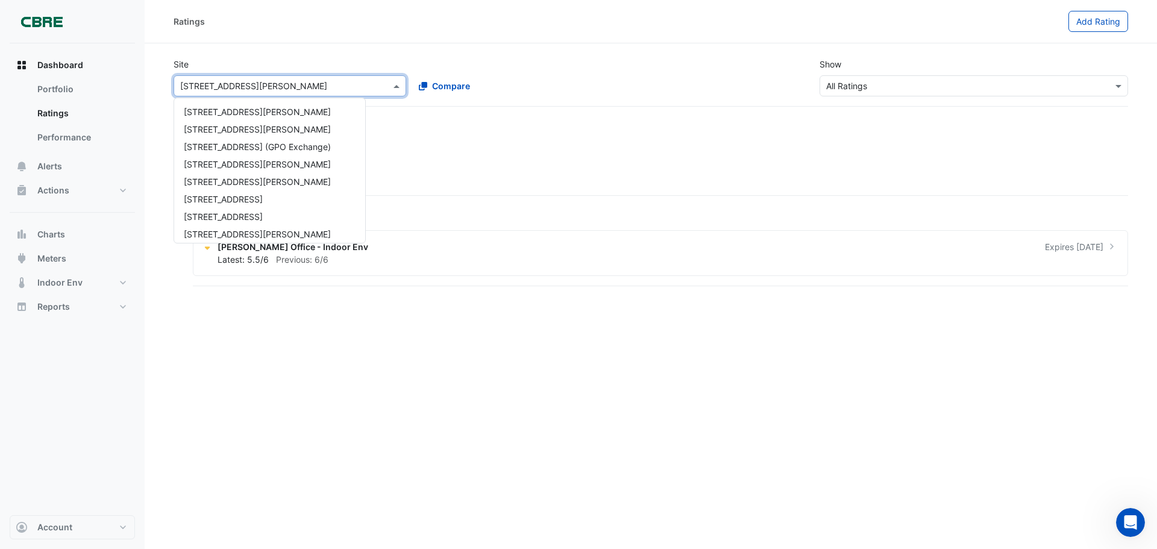
click at [267, 85] on input "text" at bounding box center [277, 86] width 195 height 13
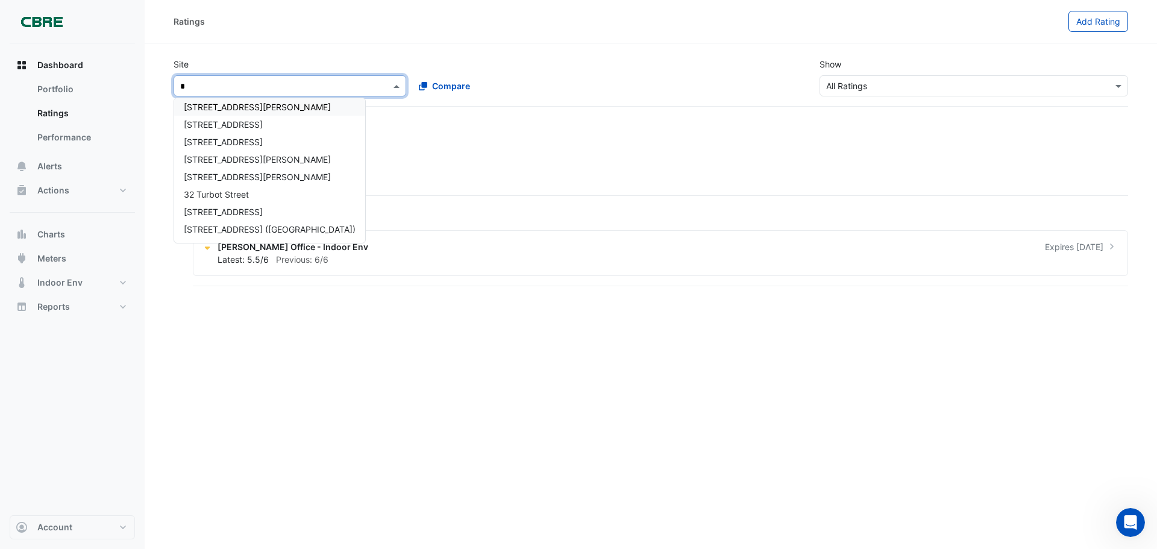
scroll to position [40, 0]
type input "**"
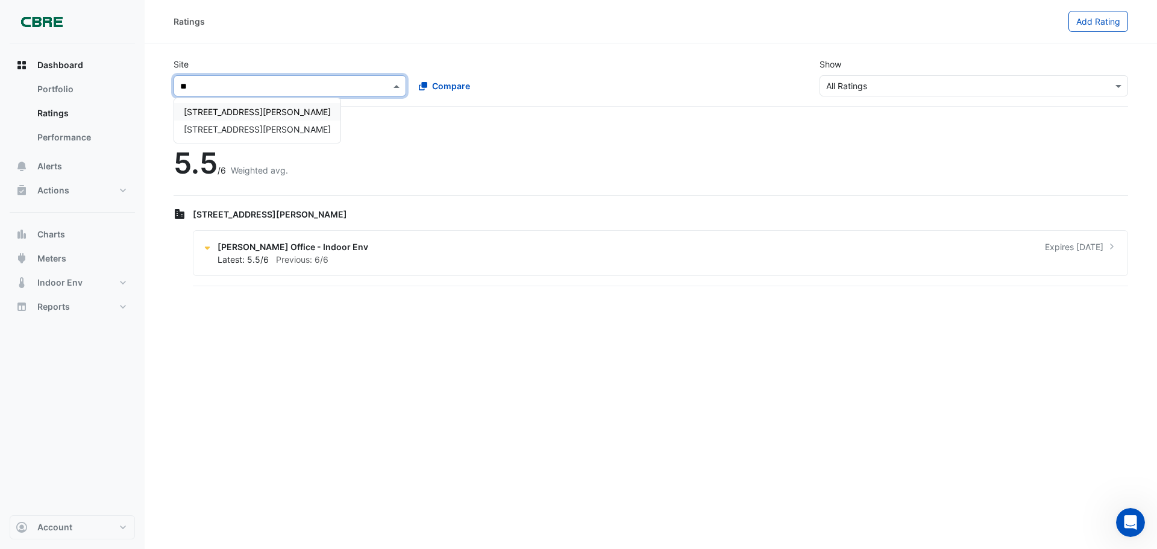
scroll to position [0, 0]
click at [235, 125] on span "[STREET_ADDRESS][PERSON_NAME]" at bounding box center [257, 129] width 147 height 10
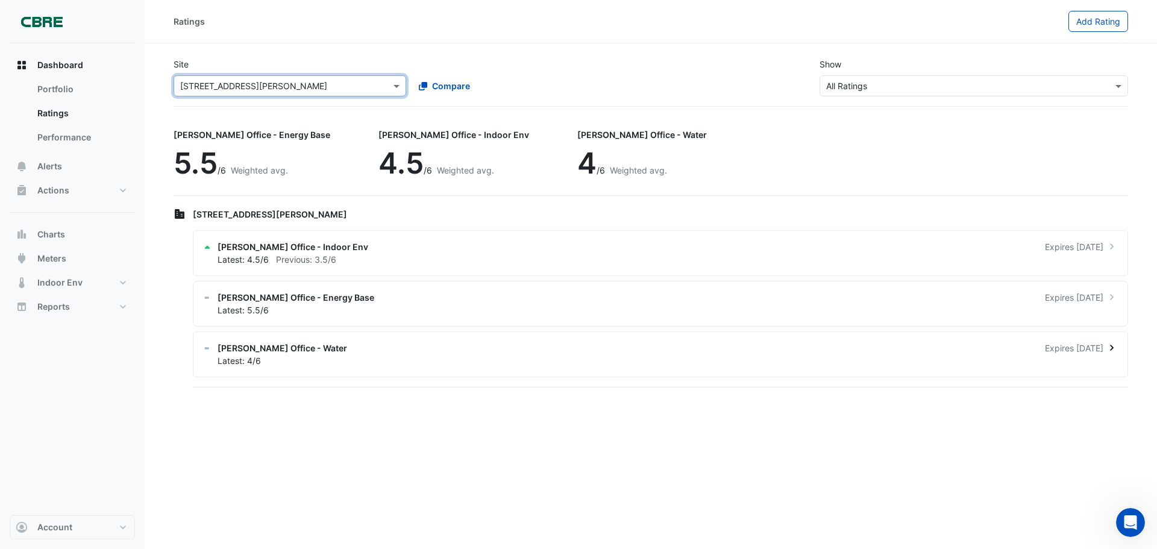
click at [361, 353] on div "[PERSON_NAME] Office - Water Expires [DATE]" at bounding box center [668, 348] width 900 height 13
click at [300, 299] on span "[PERSON_NAME] Office - Energy Base" at bounding box center [296, 297] width 157 height 13
click at [300, 299] on ngb-offcanvas-backdrop at bounding box center [578, 274] width 1157 height 549
click at [52, 66] on span "Dashboard" at bounding box center [60, 65] width 46 height 12
click at [74, 168] on button "Alerts" at bounding box center [72, 166] width 125 height 24
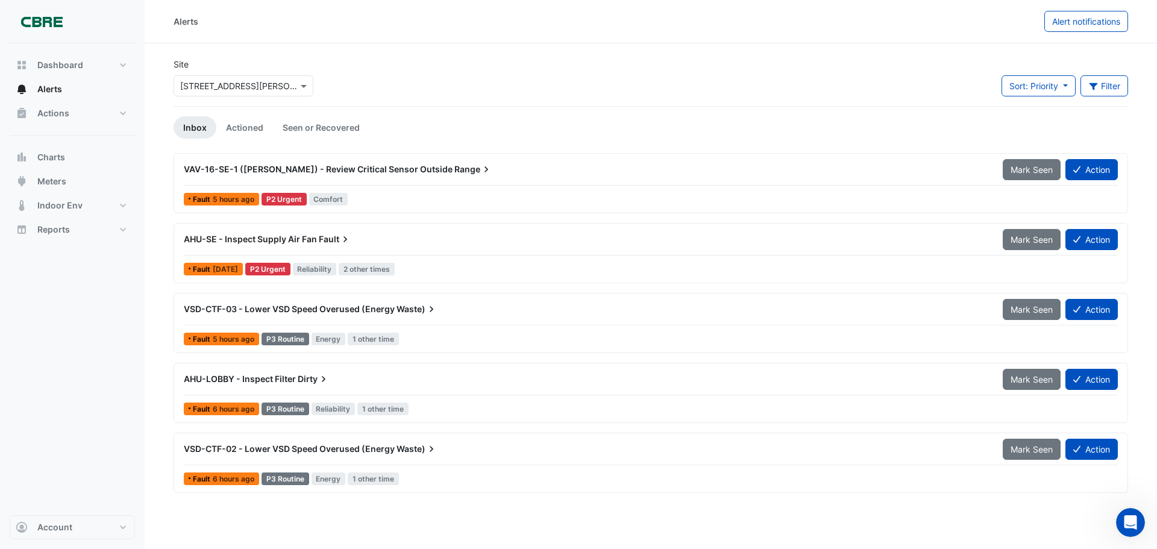
click at [220, 87] on input "text" at bounding box center [231, 86] width 102 height 13
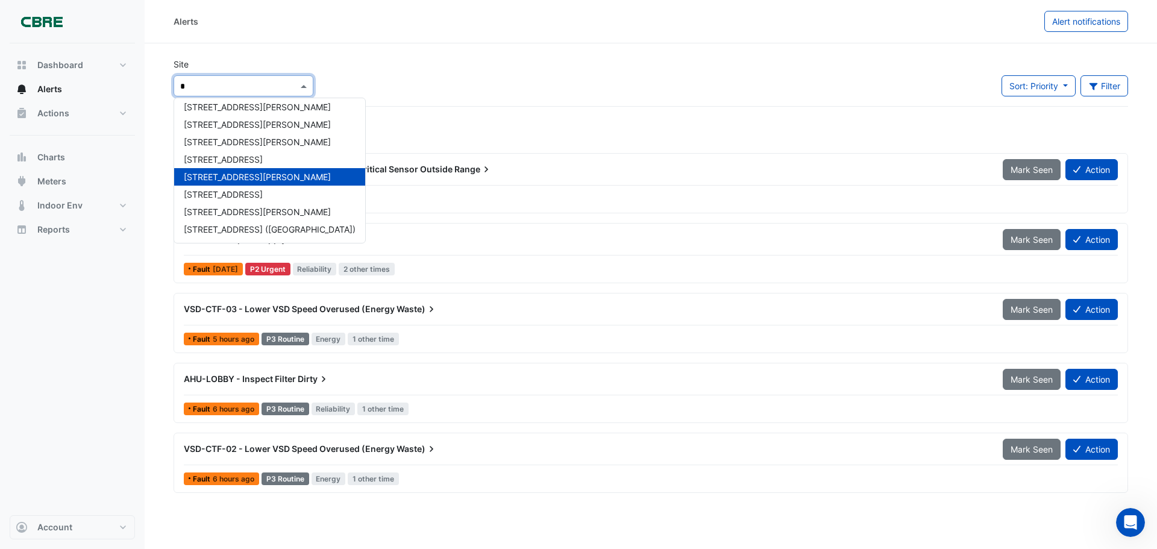
scroll to position [284, 0]
type input "**"
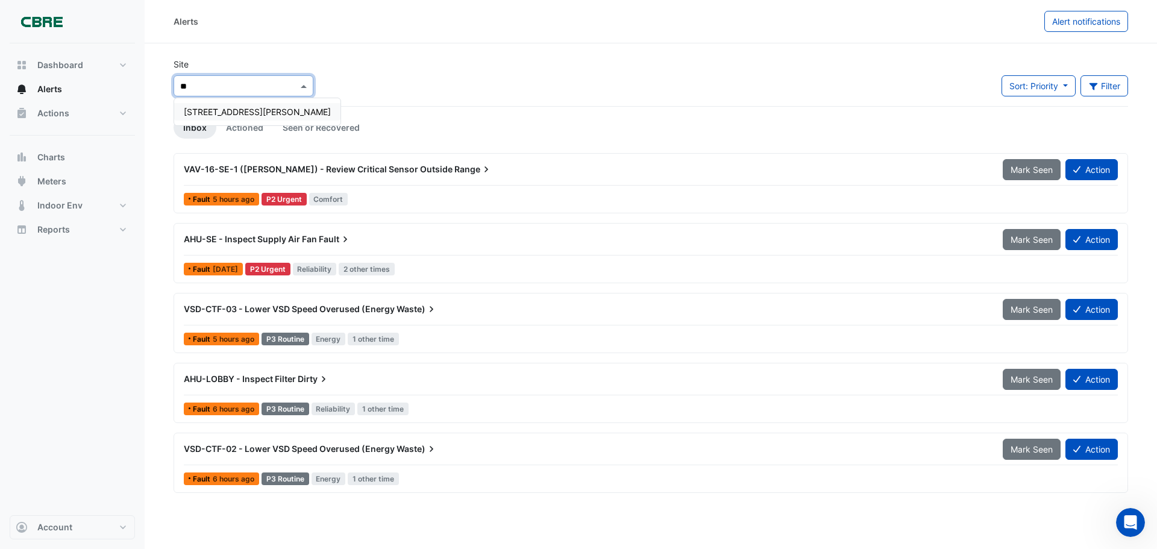
scroll to position [0, 0]
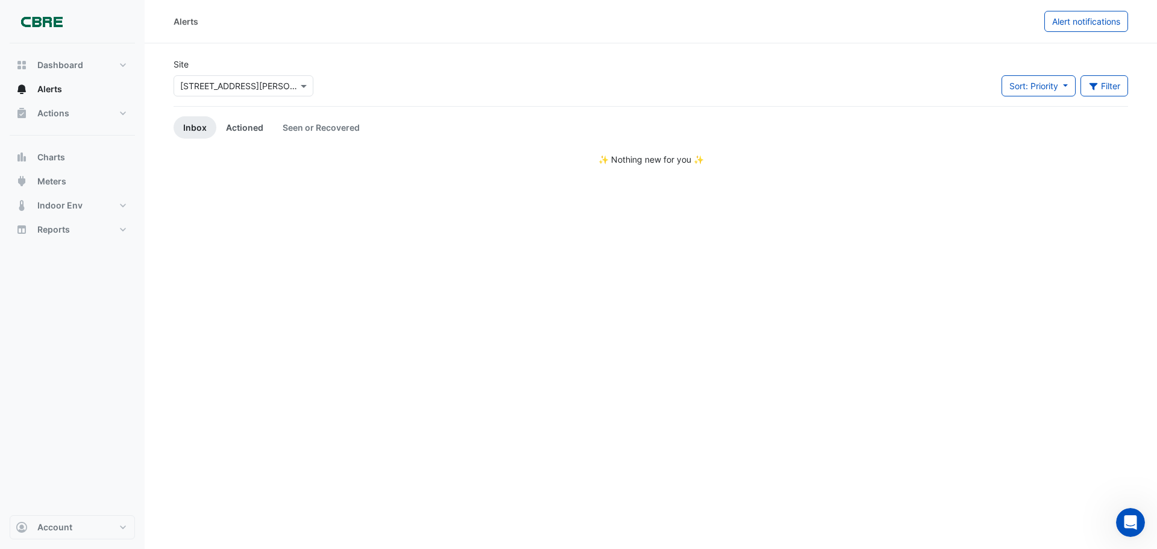
click at [236, 130] on link "Actioned" at bounding box center [244, 127] width 57 height 22
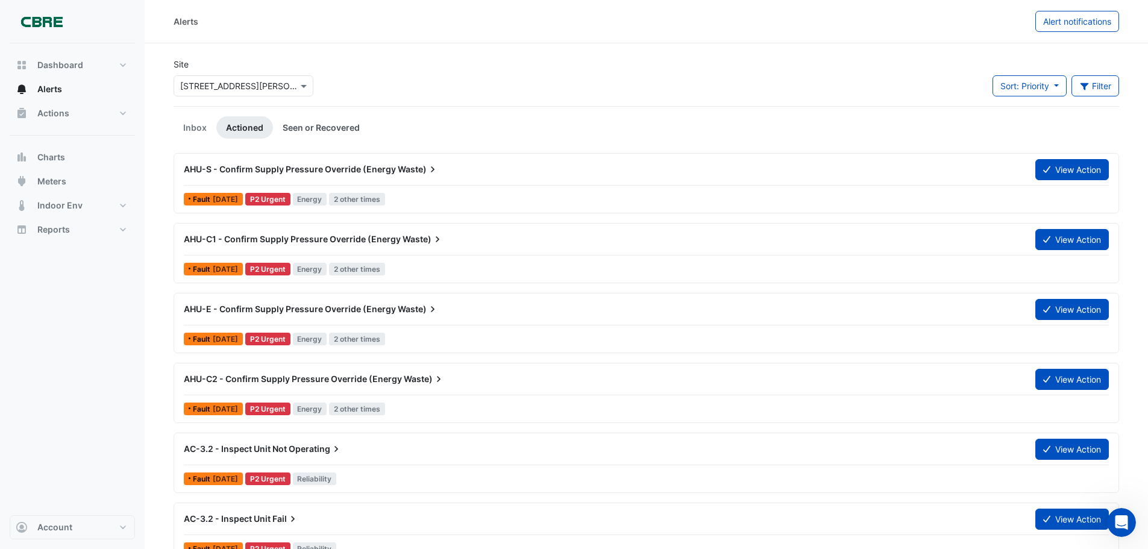
click at [316, 132] on link "Seen or Recovered" at bounding box center [321, 127] width 96 height 22
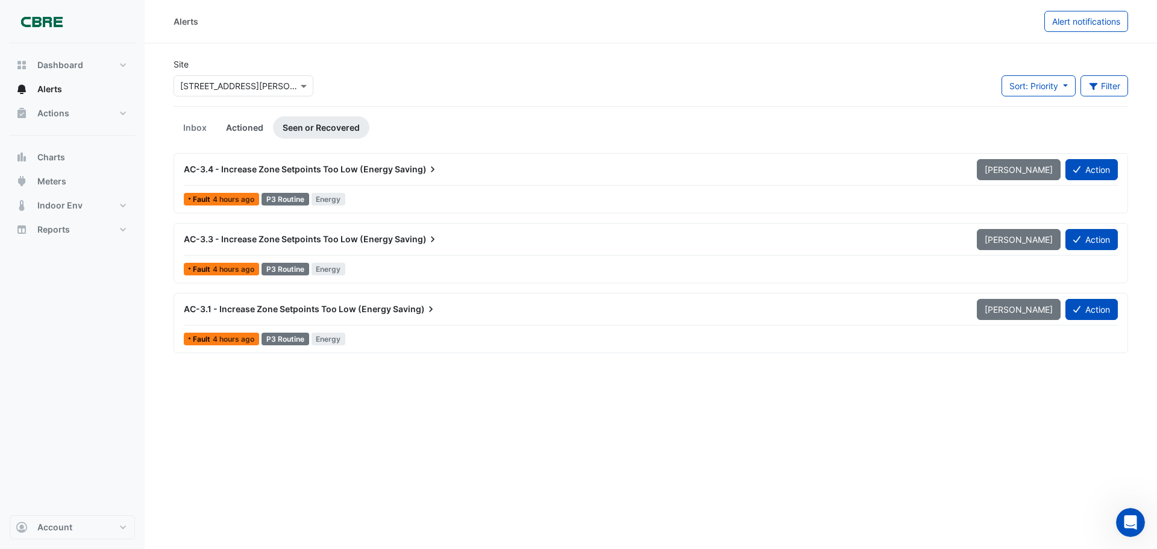
click at [243, 122] on link "Actioned" at bounding box center [244, 127] width 57 height 22
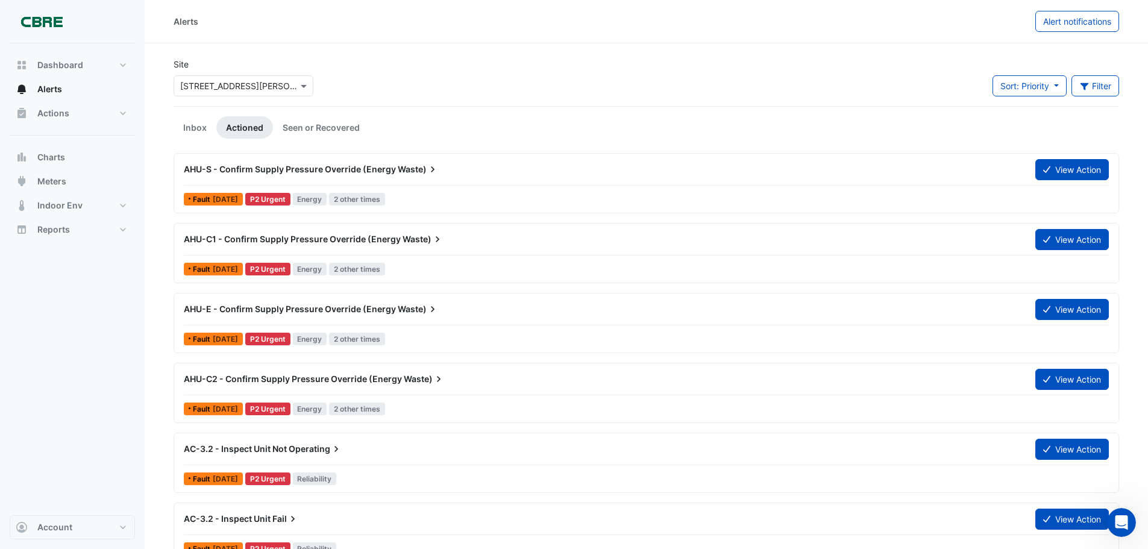
click at [335, 178] on div "AHU-S - Confirm Supply Pressure Override (Energy Waste)" at bounding box center [603, 170] width 852 height 22
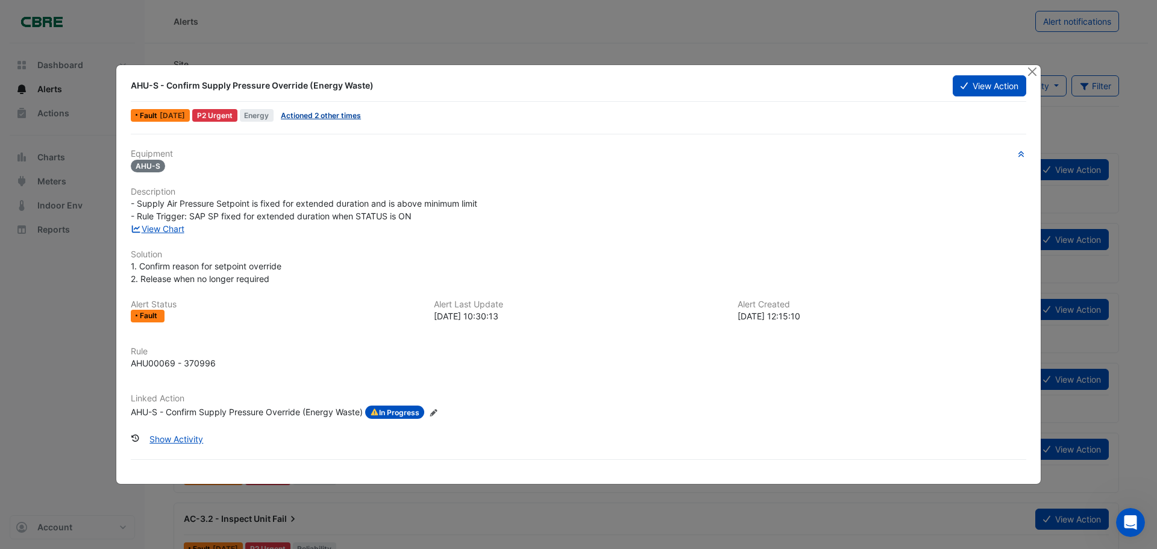
click at [312, 112] on link "Actioned 2 other times" at bounding box center [321, 115] width 80 height 9
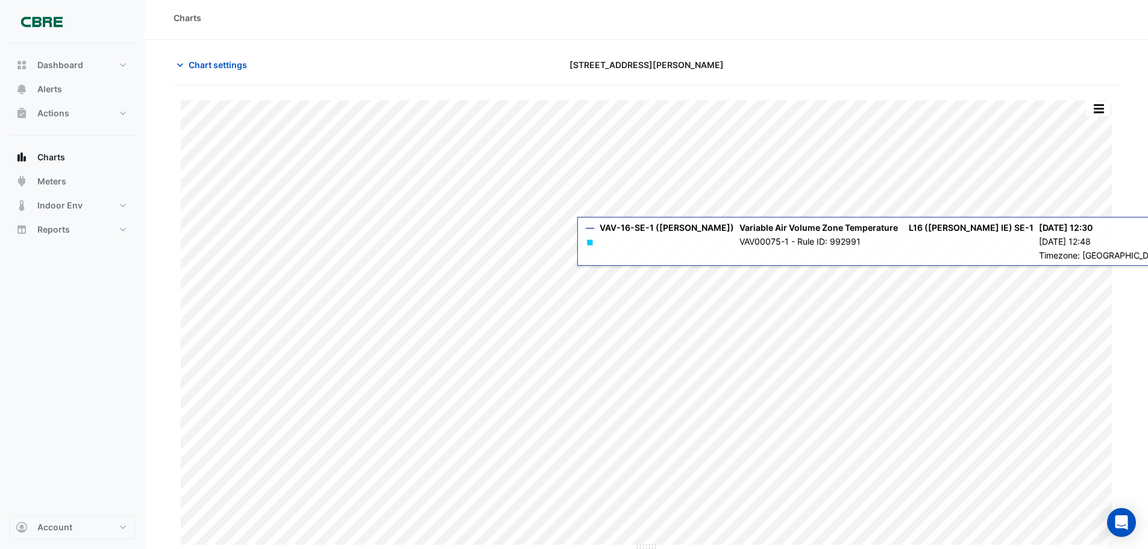
scroll to position [5, 0]
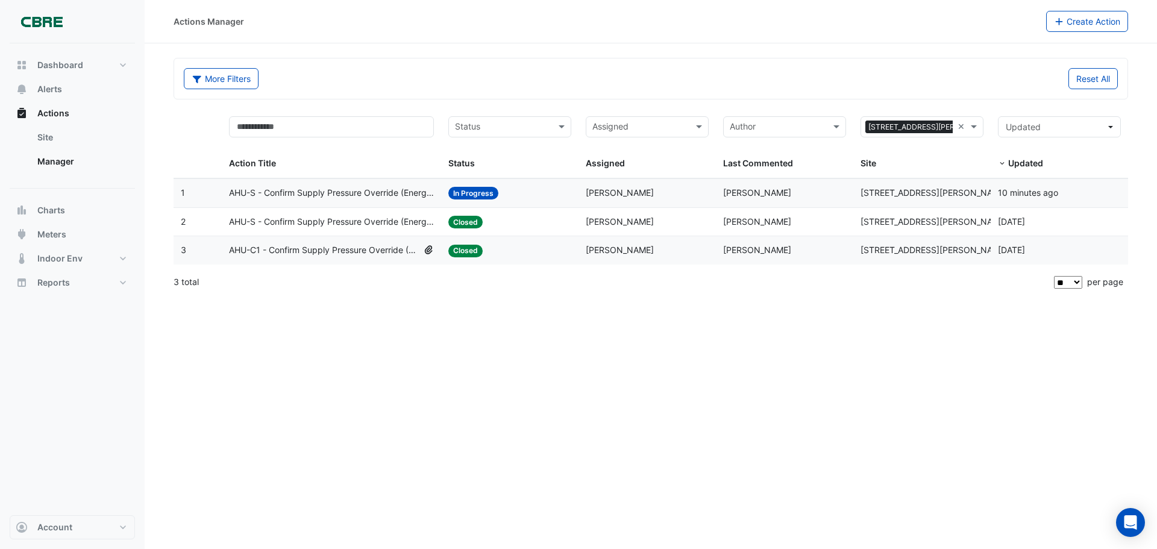
click at [319, 191] on span "AHU-S - Confirm Supply Pressure Override (Energy Waste)" at bounding box center [332, 193] width 206 height 14
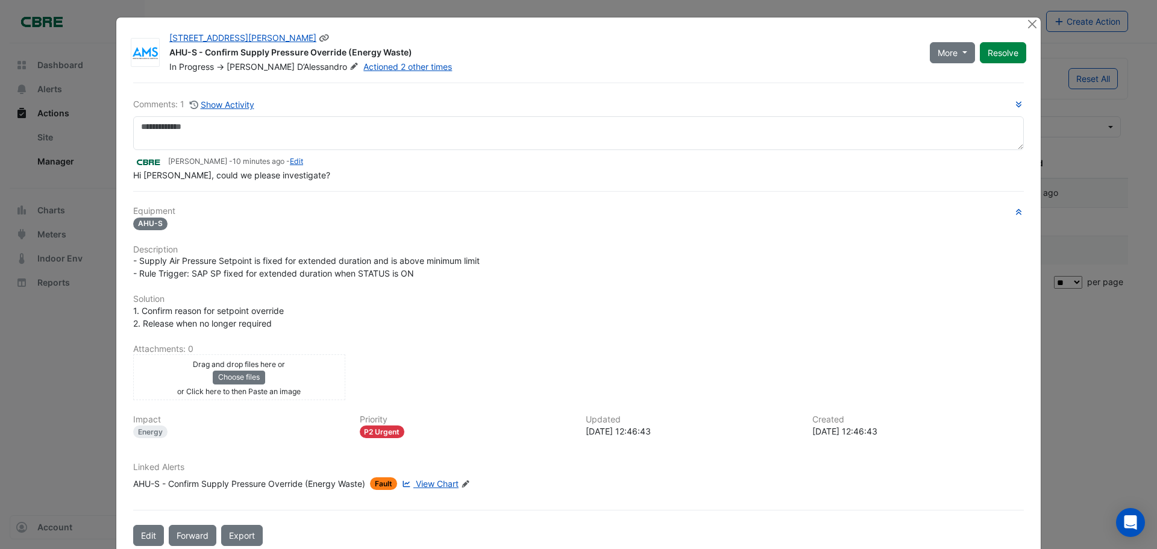
drag, startPoint x: 163, startPoint y: 52, endPoint x: 344, endPoint y: 49, distance: 180.8
click at [344, 49] on div "14 Stratton Street AHU-S - Confirm Supply Pressure Override (Energy Waste) In P…" at bounding box center [542, 52] width 761 height 41
click at [326, 48] on div "AHU-S - Confirm Supply Pressure Override (Energy Waste)" at bounding box center [542, 53] width 746 height 14
drag, startPoint x: 167, startPoint y: 54, endPoint x: 339, endPoint y: 52, distance: 172.4
click at [339, 52] on div "AHU-S - Confirm Supply Pressure Override (Energy Waste)" at bounding box center [542, 53] width 746 height 14
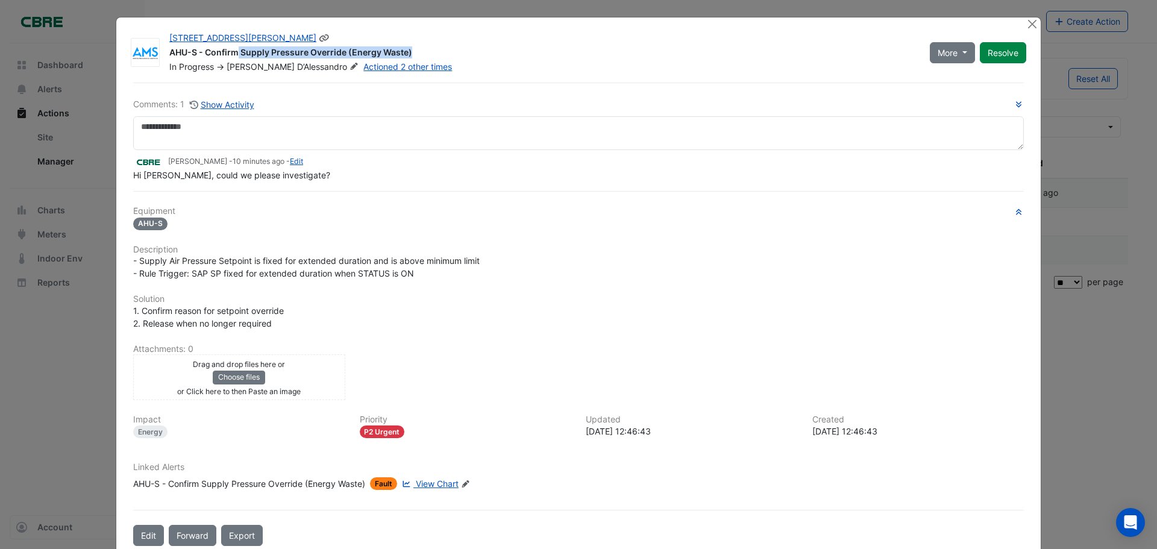
copy div "AHU-S - Confirm Supply Pressure Override"
